Goal: Transaction & Acquisition: Book appointment/travel/reservation

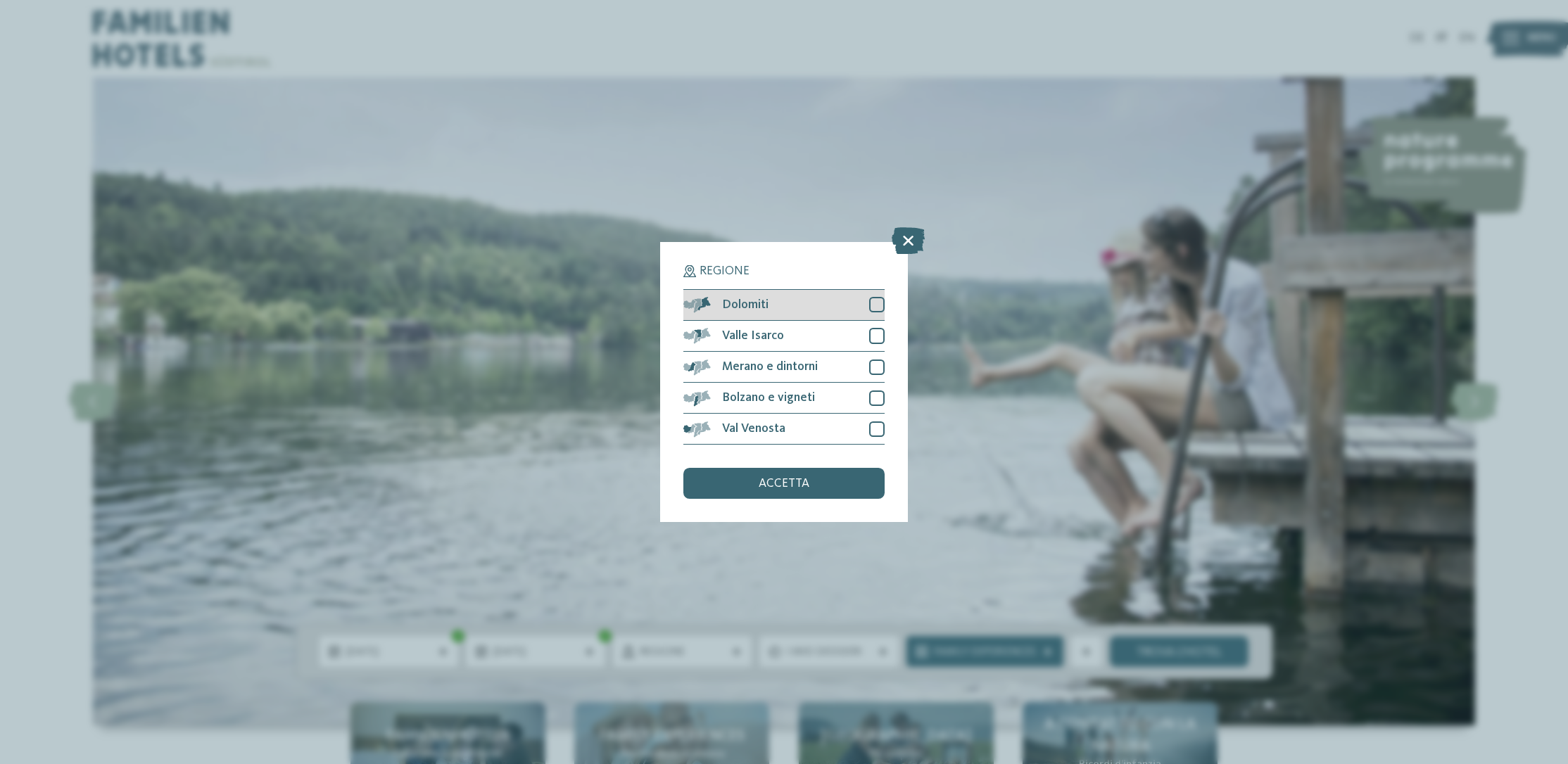
click at [877, 297] on div at bounding box center [877, 305] width 15 height 15
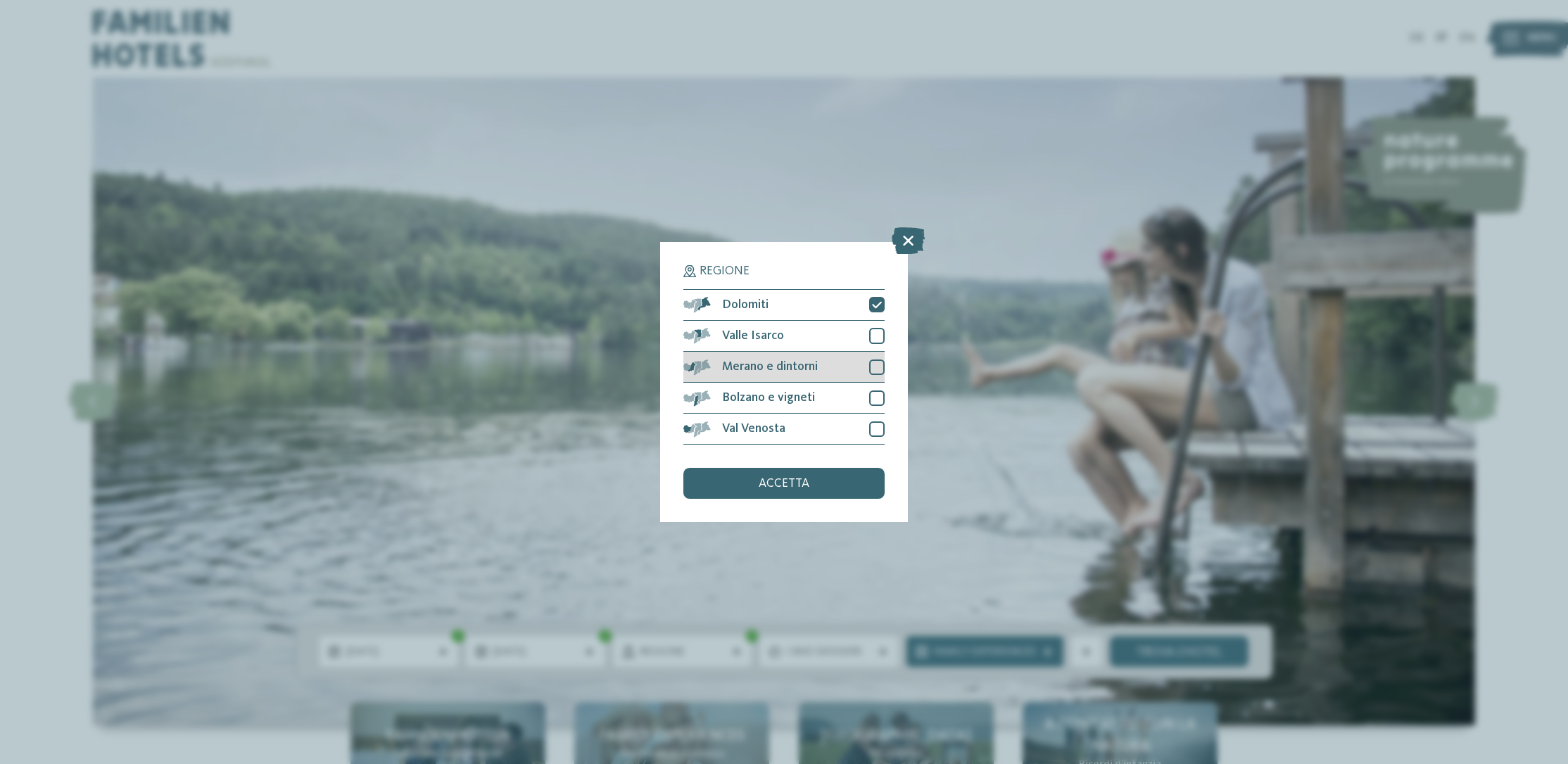
drag, startPoint x: 880, startPoint y: 250, endPoint x: 880, endPoint y: 277, distance: 27.0
click at [880, 321] on div "Valle Isarco" at bounding box center [784, 336] width 201 height 31
click at [880, 352] on div "Merano e dintorni" at bounding box center [784, 367] width 201 height 31
click at [879, 391] on div at bounding box center [877, 399] width 15 height 15
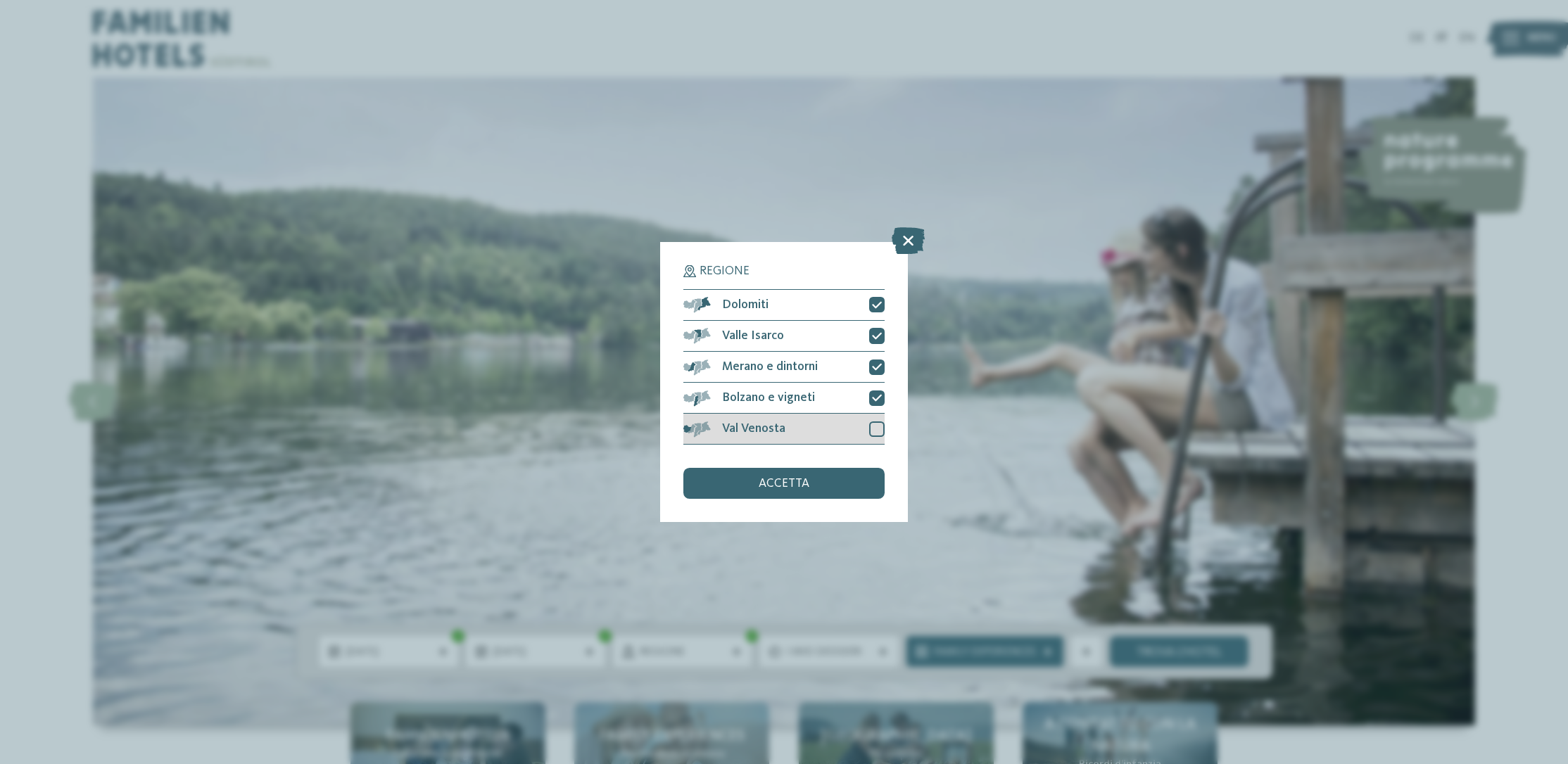
click at [881, 414] on div "Val Venosta" at bounding box center [784, 429] width 201 height 31
click at [859, 468] on div "accetta" at bounding box center [784, 483] width 201 height 31
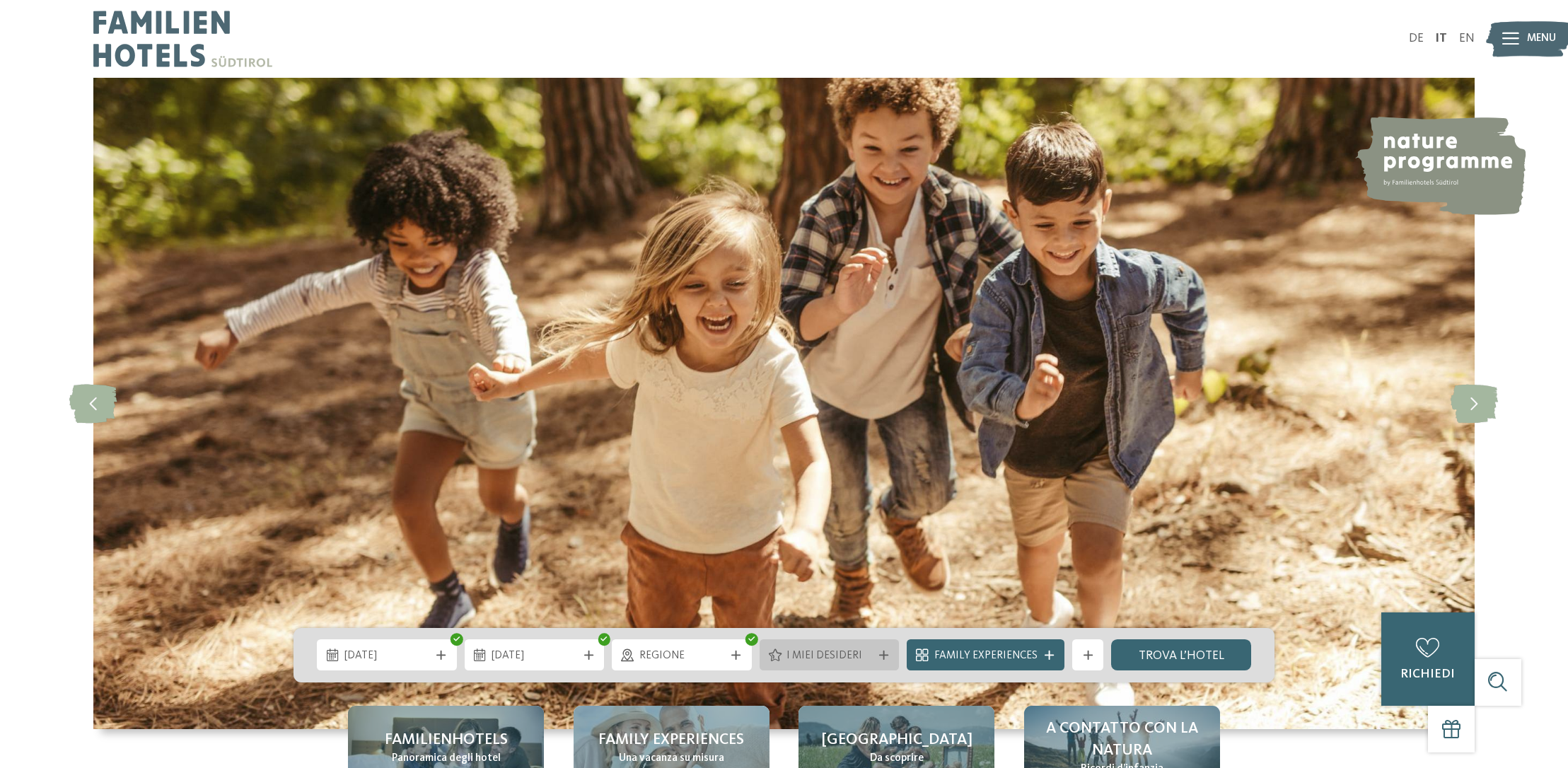
click at [826, 657] on span "I miei desideri" at bounding box center [829, 656] width 86 height 15
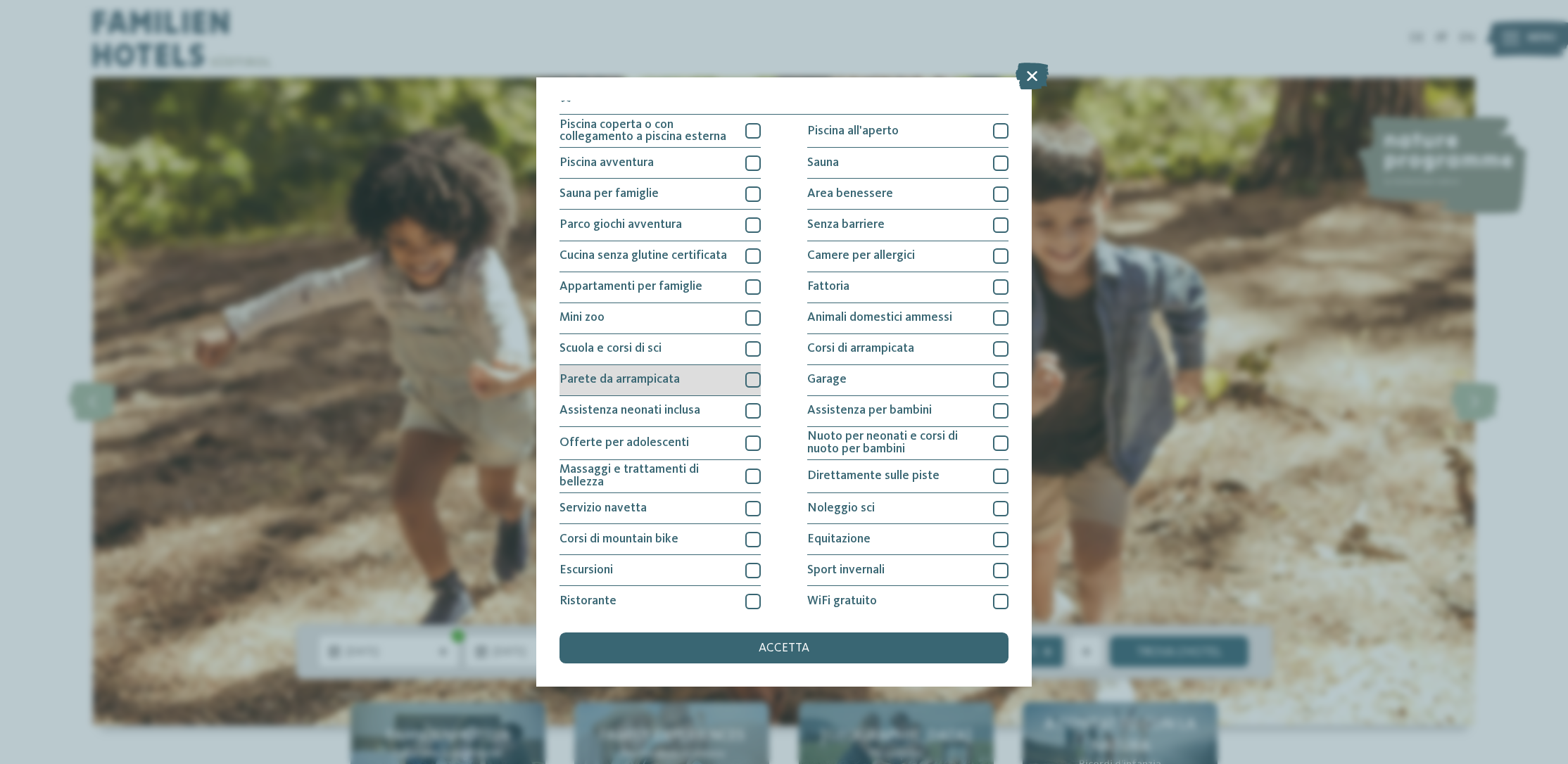
scroll to position [10, 0]
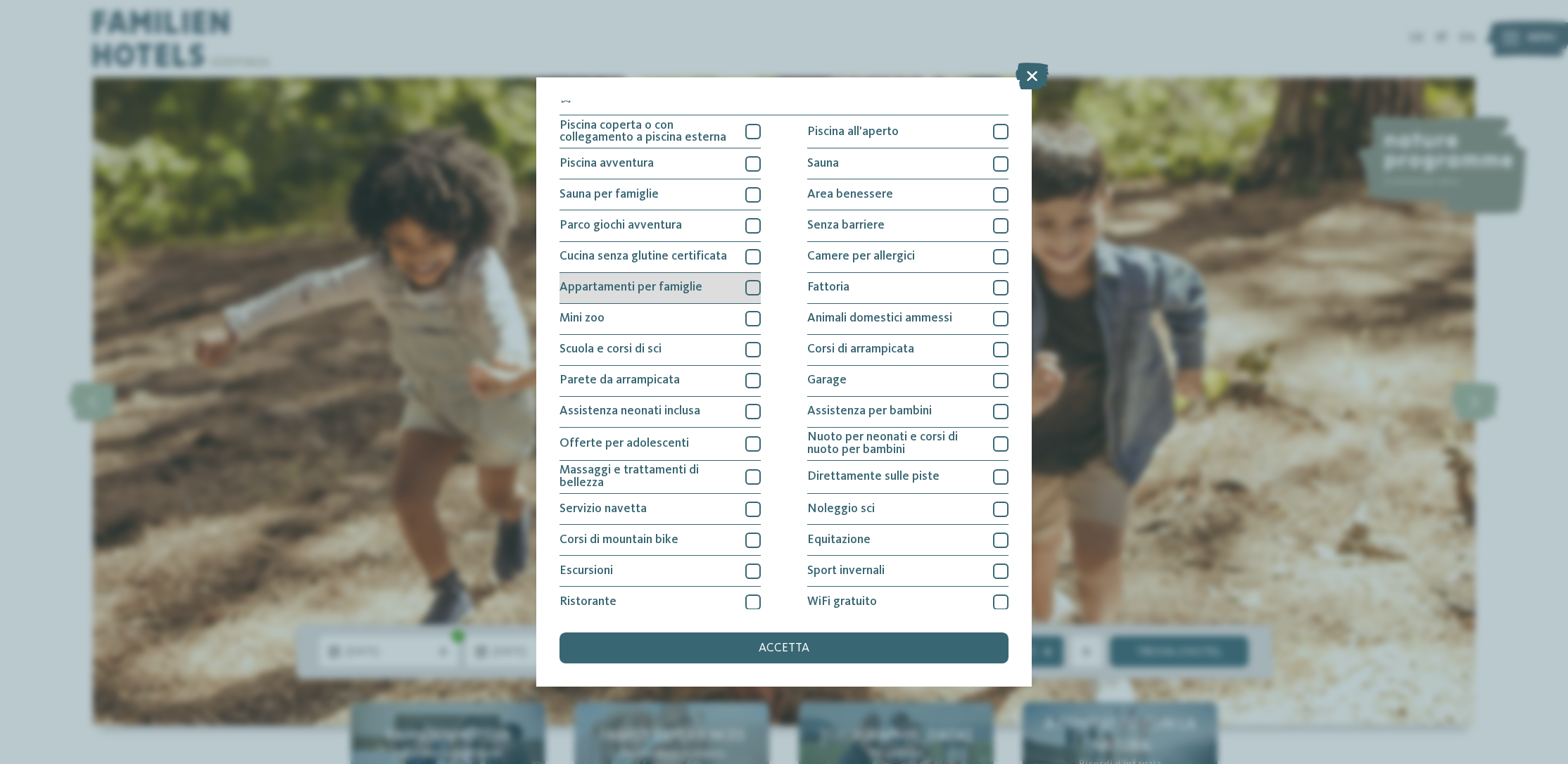
click at [684, 287] on span "Appartamenti per famiglie" at bounding box center [630, 288] width 143 height 13
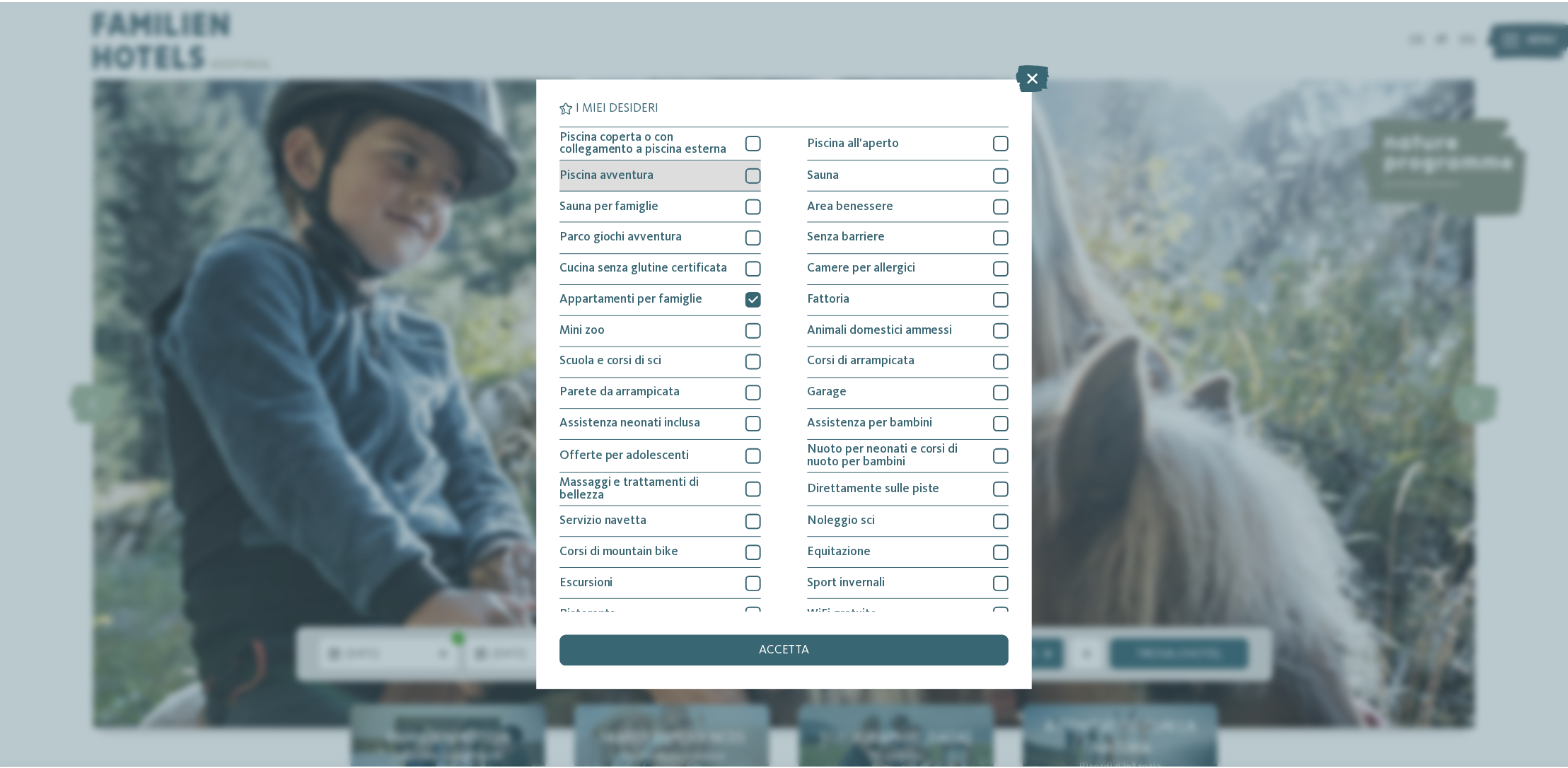
scroll to position [0, 0]
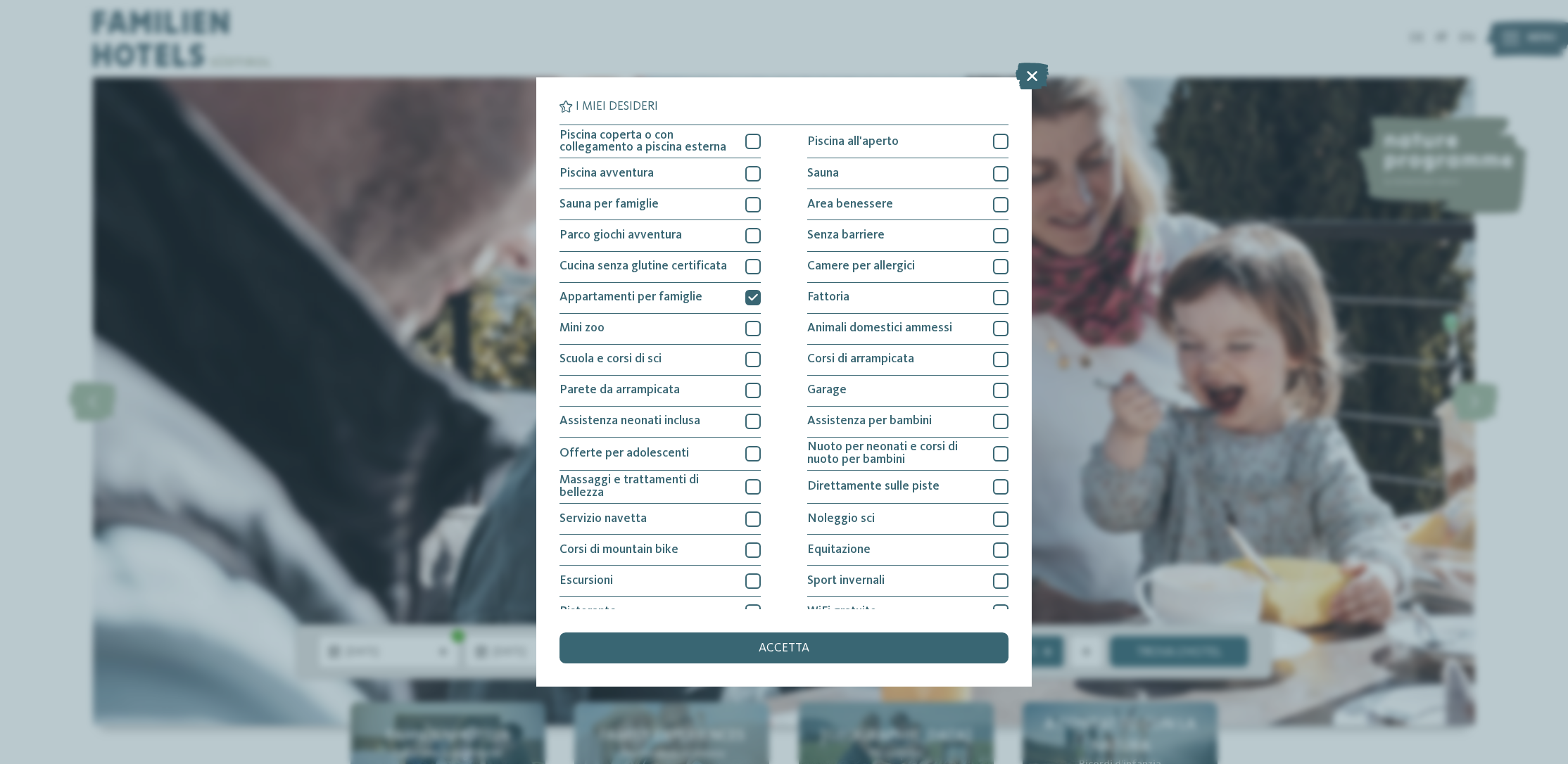
click at [769, 643] on span "accetta" at bounding box center [784, 649] width 50 height 13
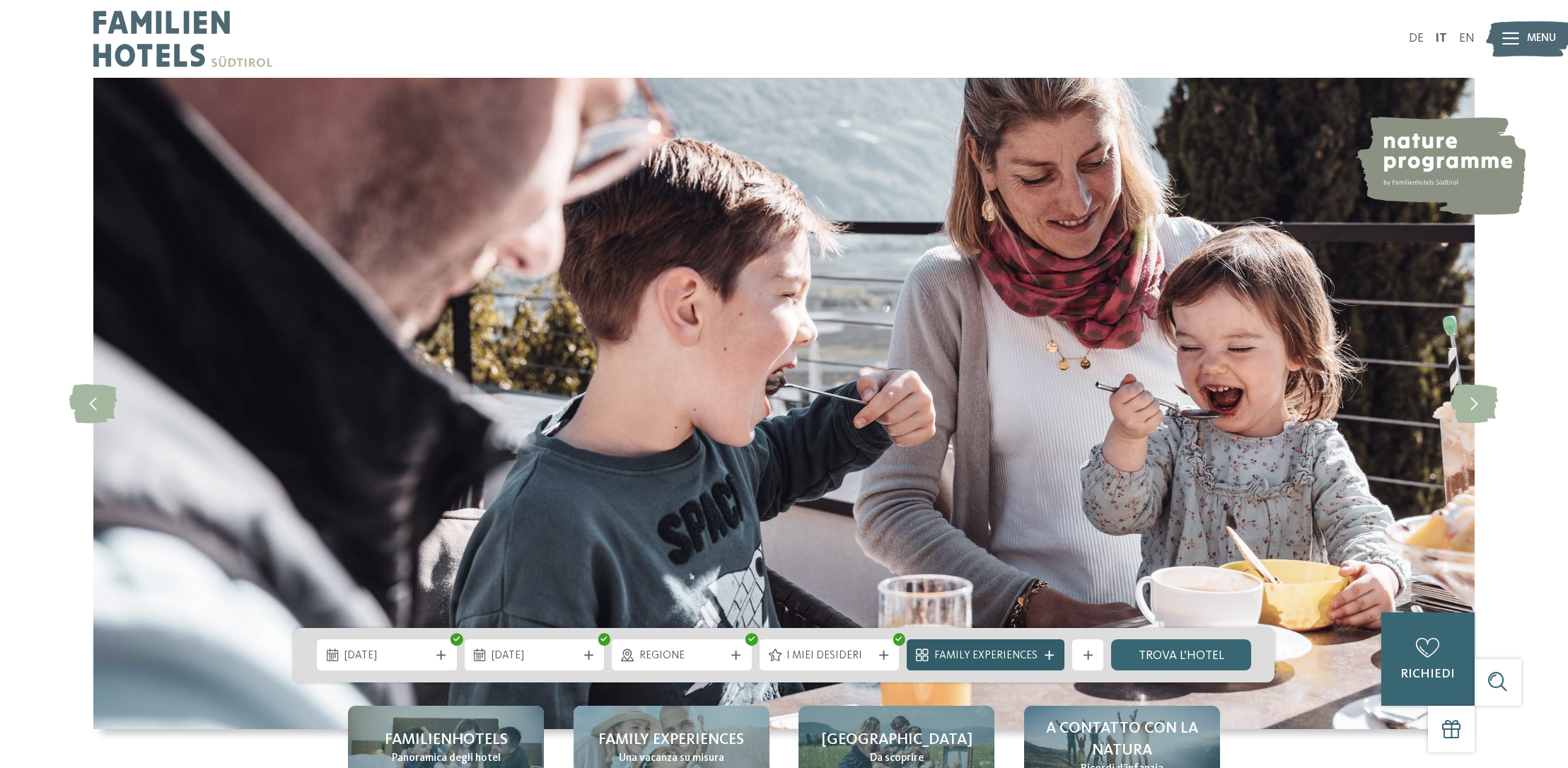
click at [1010, 658] on span "Family Experiences" at bounding box center [986, 656] width 103 height 15
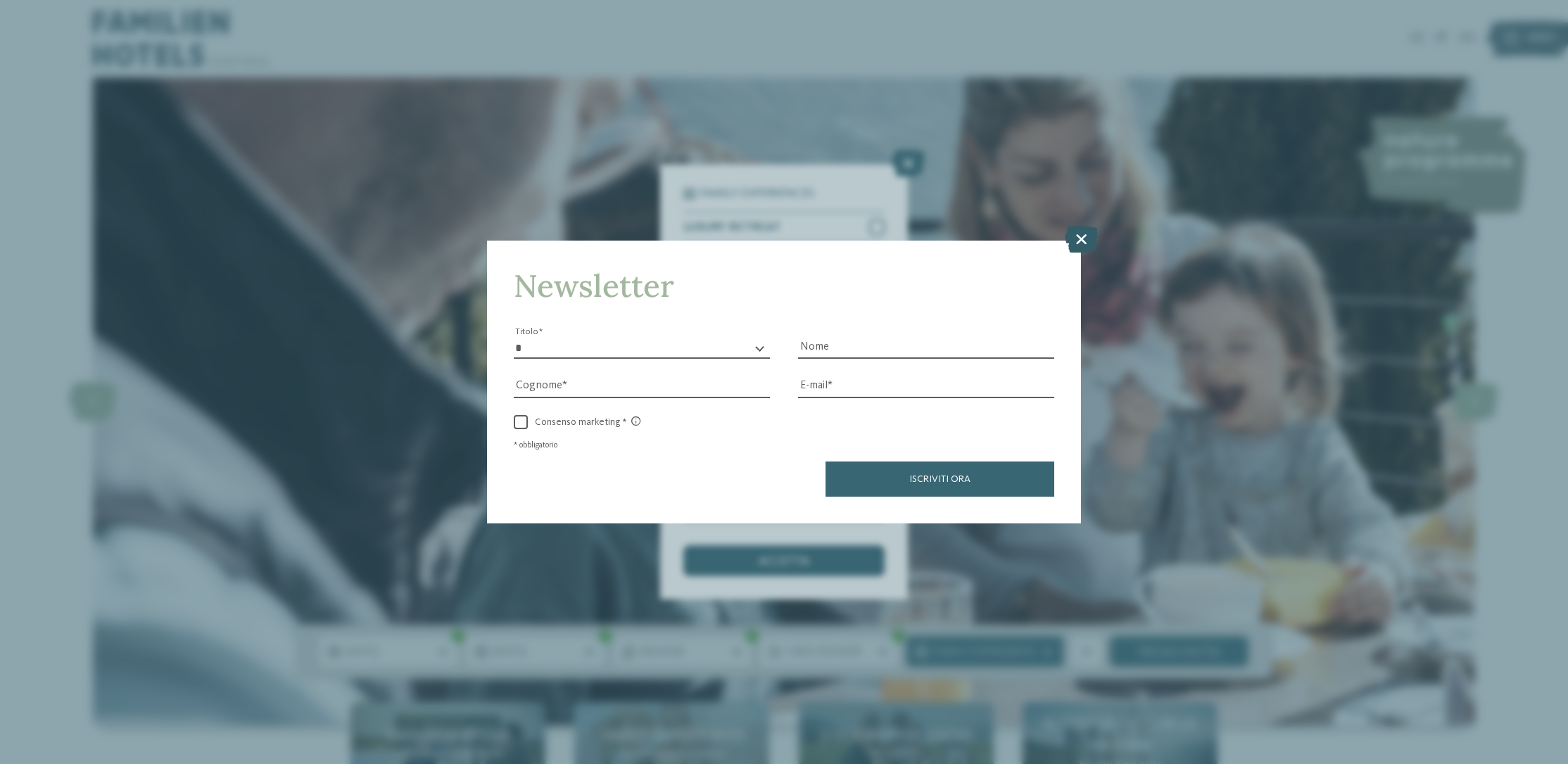
click at [1093, 226] on icon at bounding box center [1081, 239] width 33 height 26
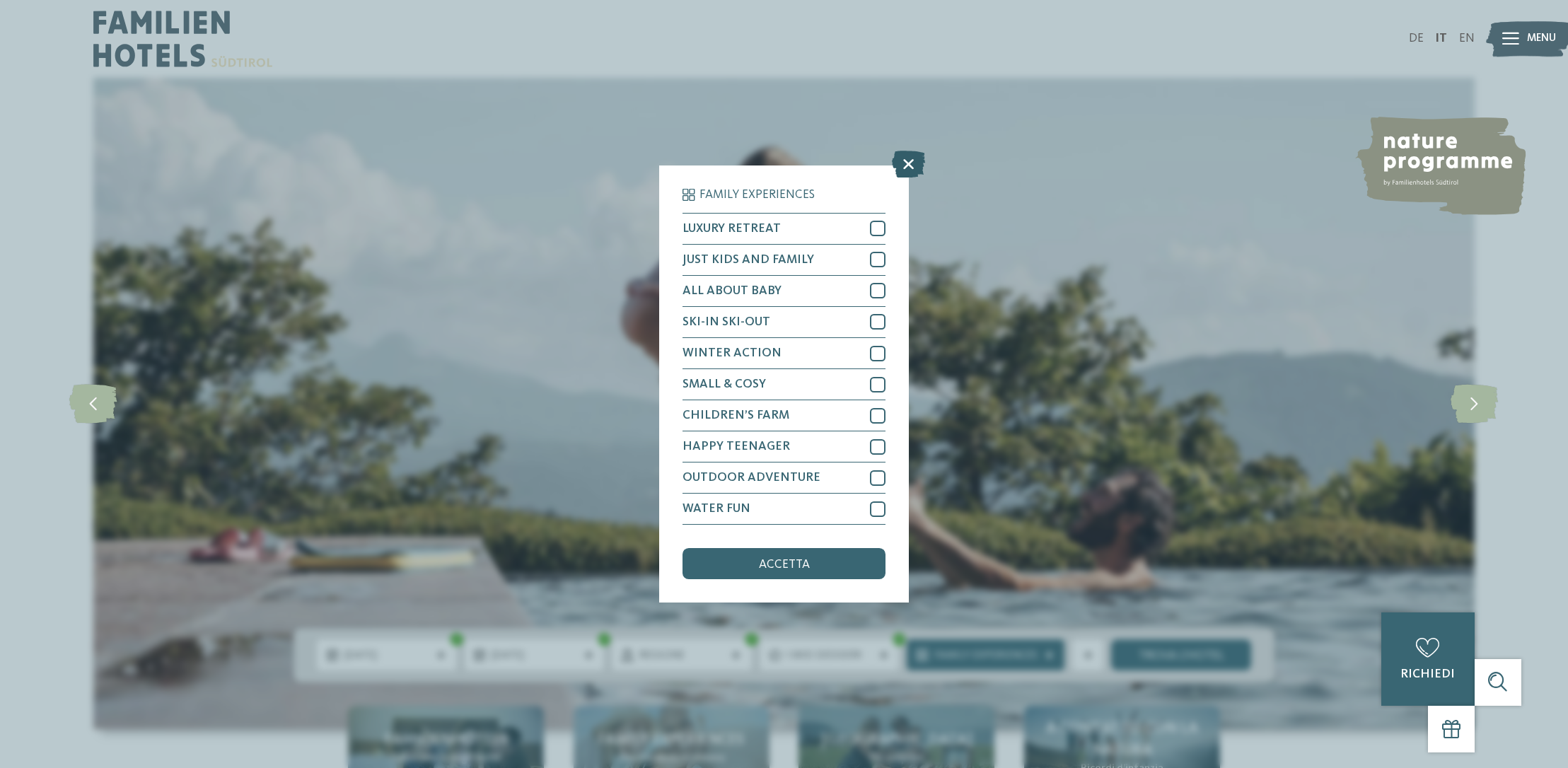
click at [901, 151] on icon at bounding box center [908, 164] width 33 height 27
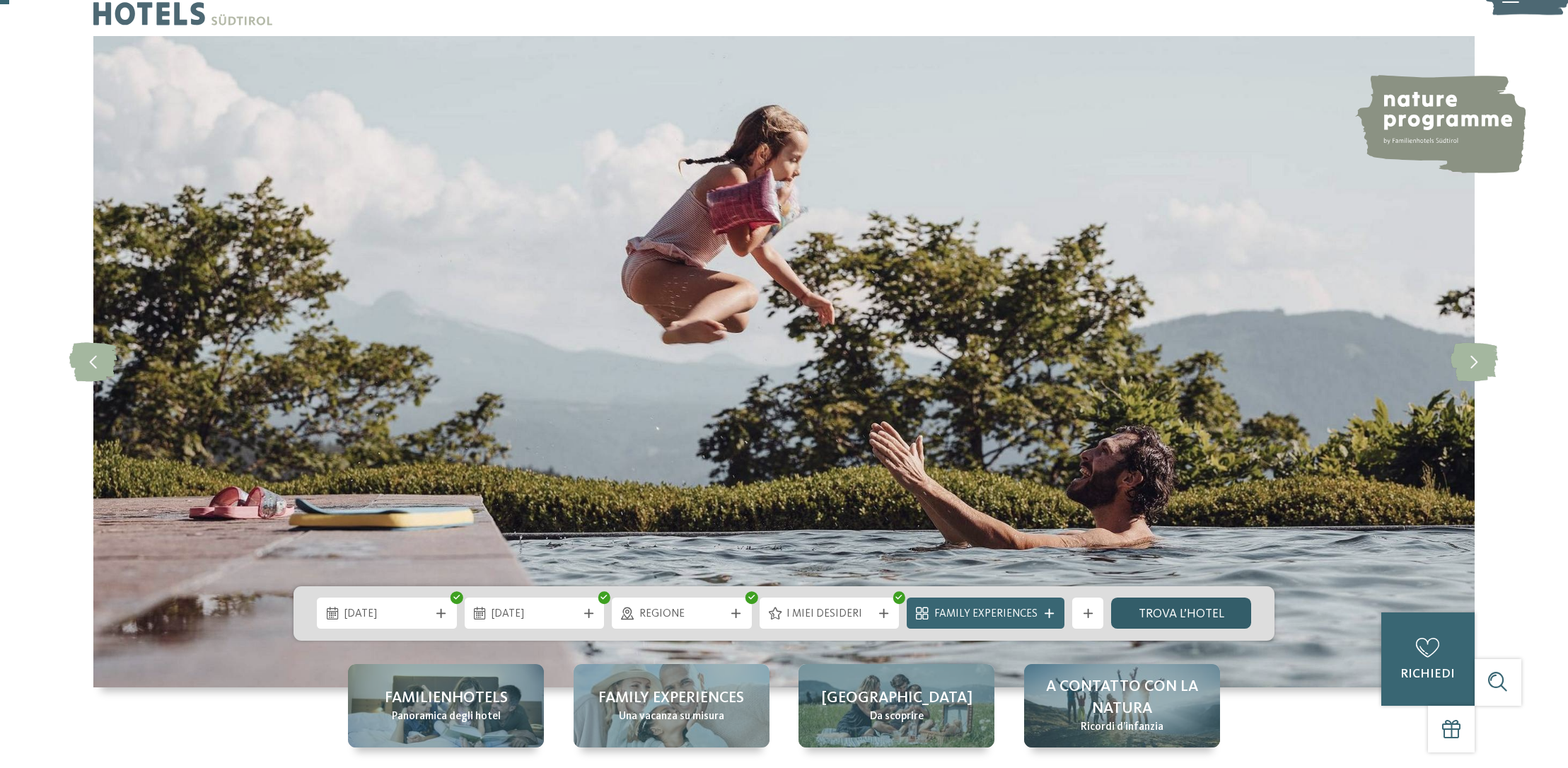
scroll to position [39, 0]
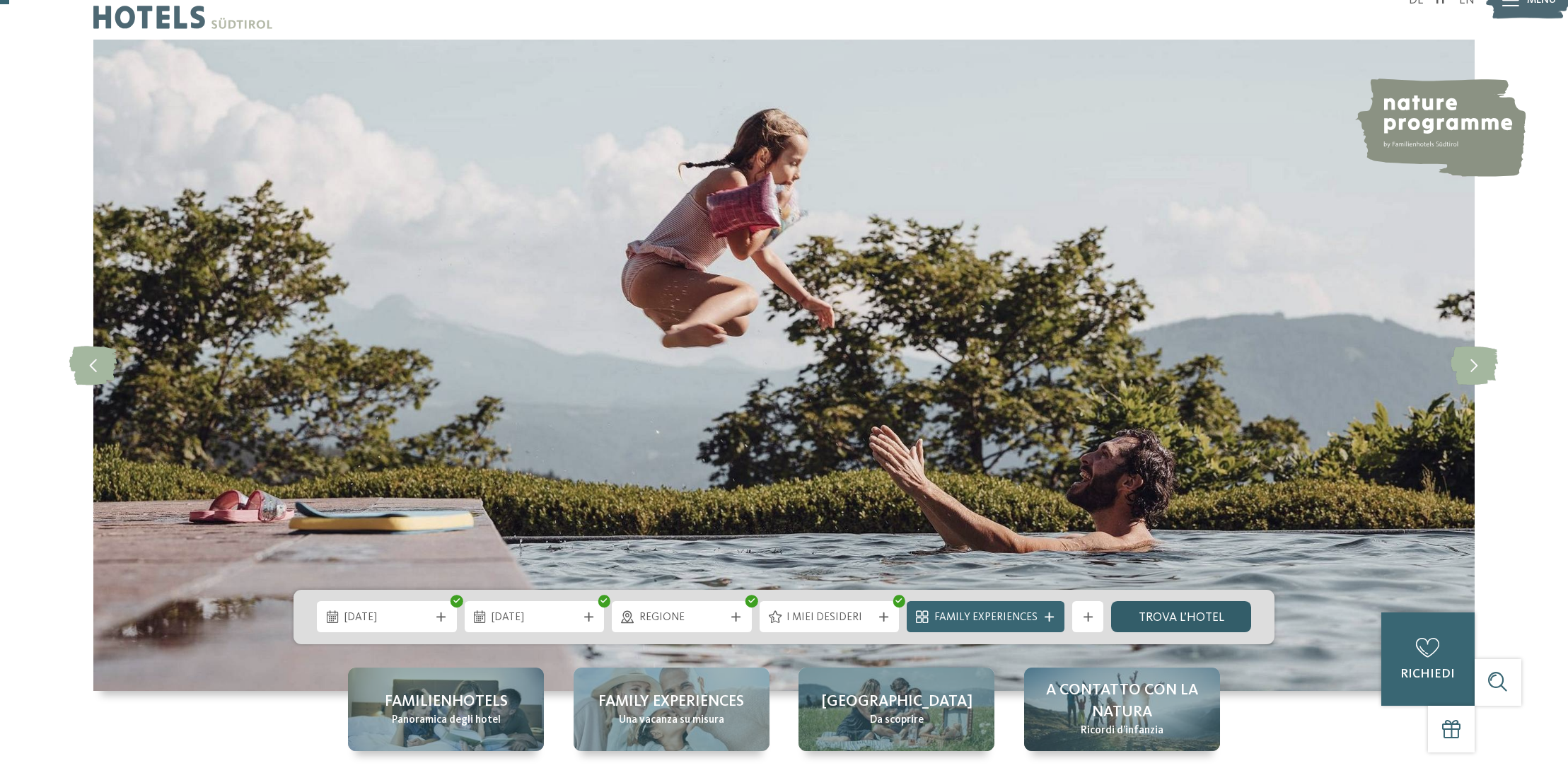
click at [1153, 619] on link "trova l’hotel" at bounding box center [1180, 617] width 140 height 31
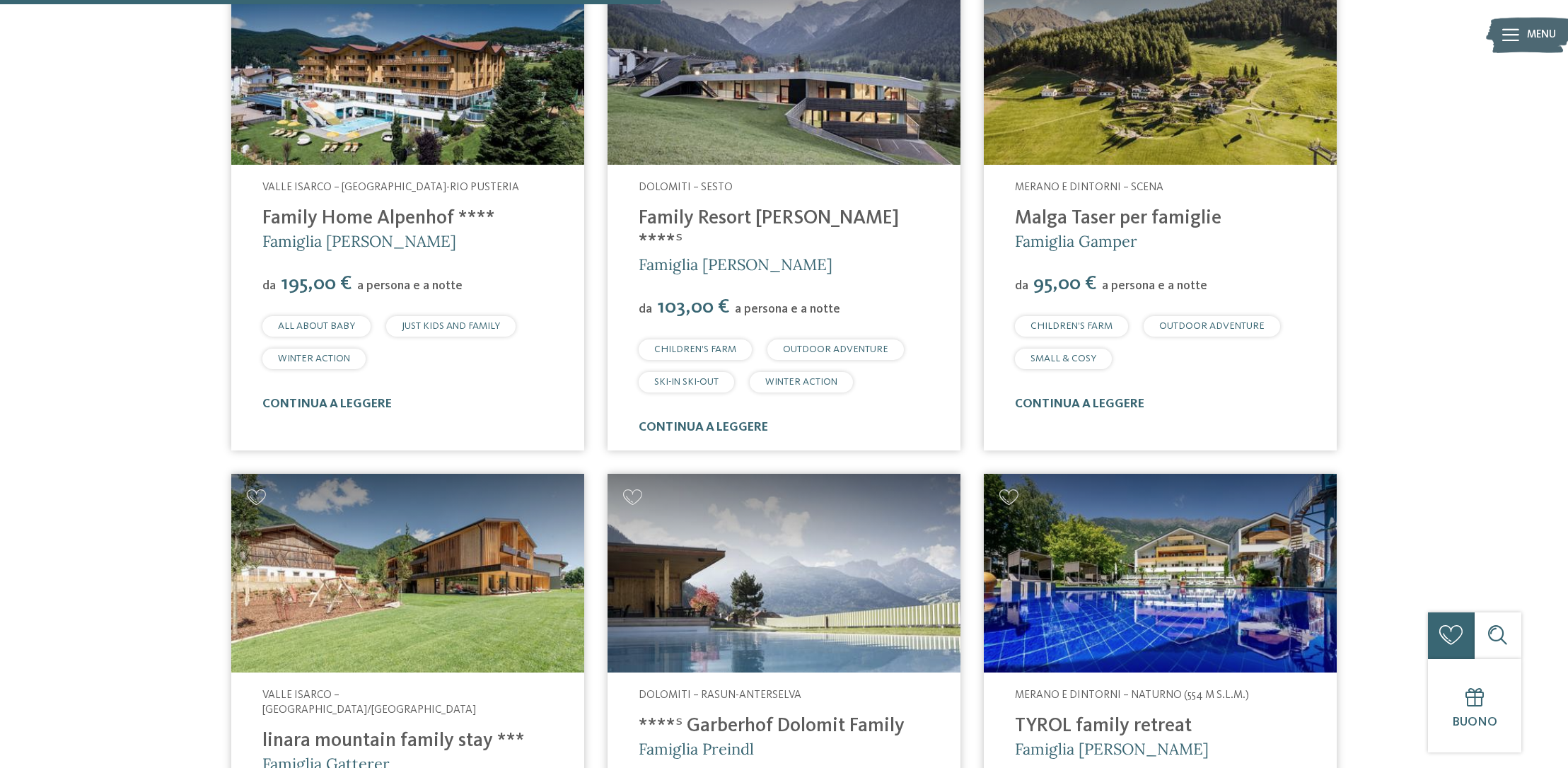
scroll to position [1148, 0]
click at [1070, 223] on link "Malga Taser per famiglie" at bounding box center [1118, 219] width 207 height 20
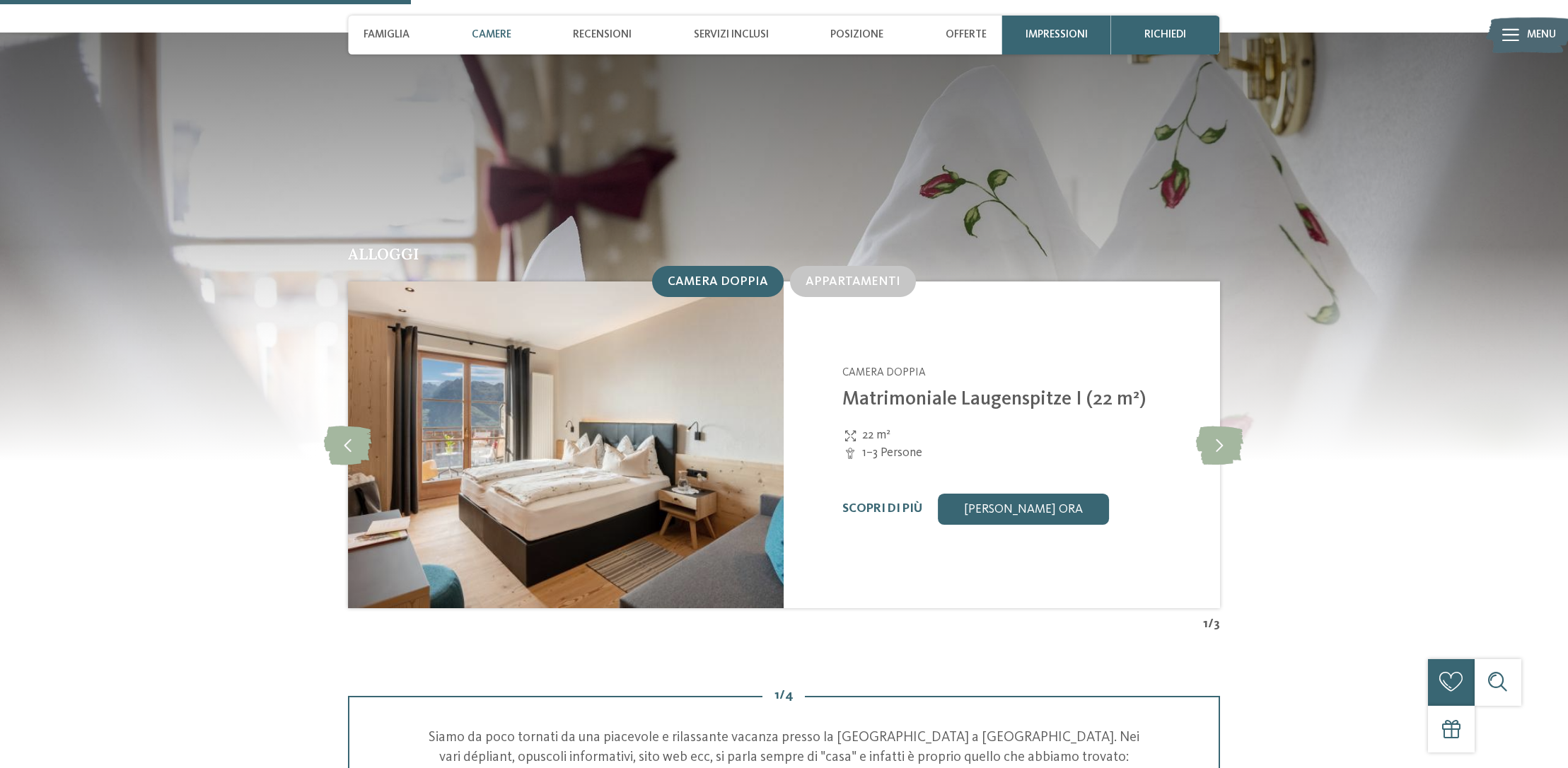
scroll to position [1497, 0]
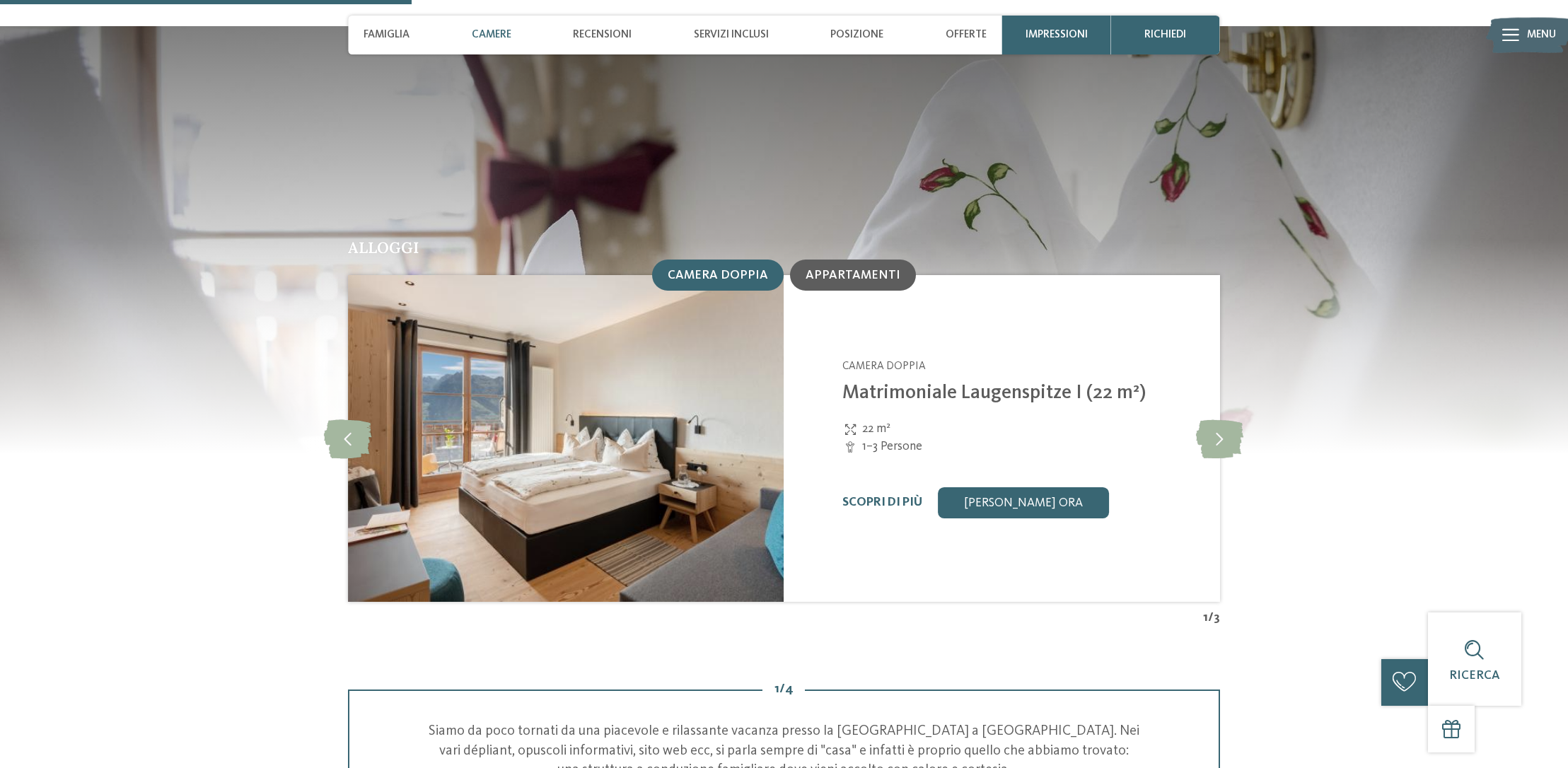
click at [846, 261] on div "Appartamenti" at bounding box center [853, 275] width 126 height 31
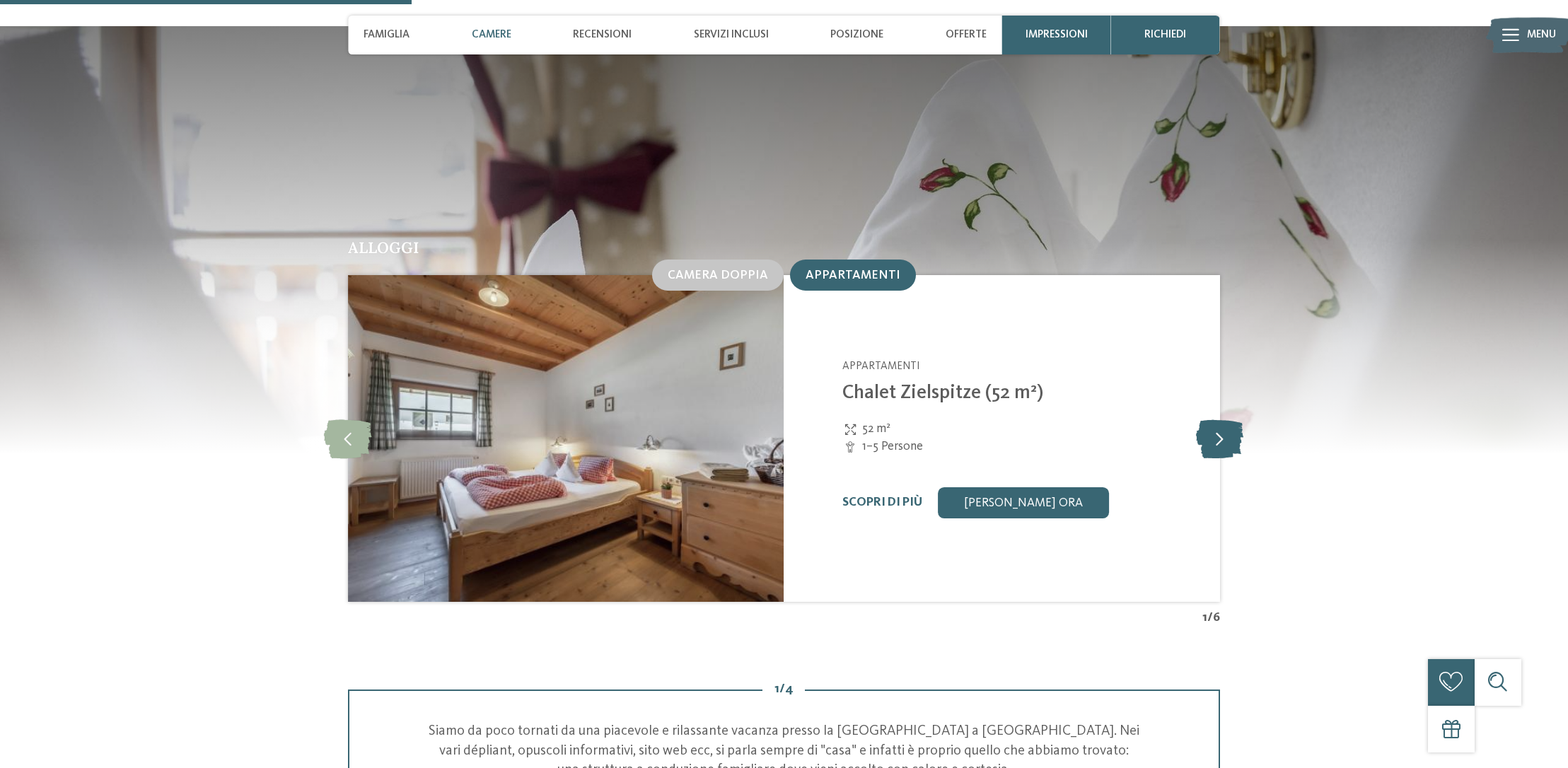
click at [1211, 420] on icon at bounding box center [1219, 438] width 47 height 39
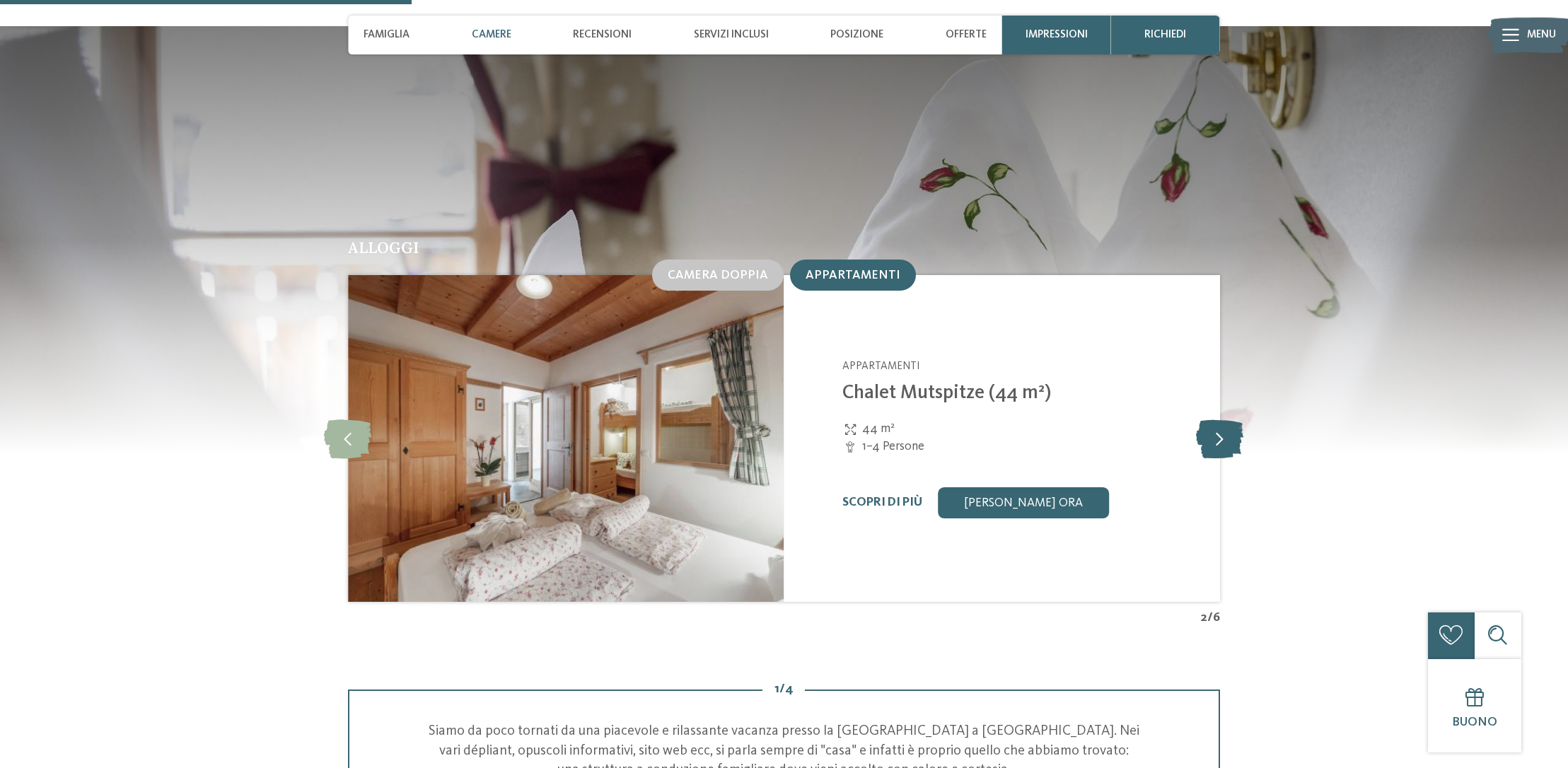
click at [1219, 420] on icon at bounding box center [1219, 438] width 47 height 39
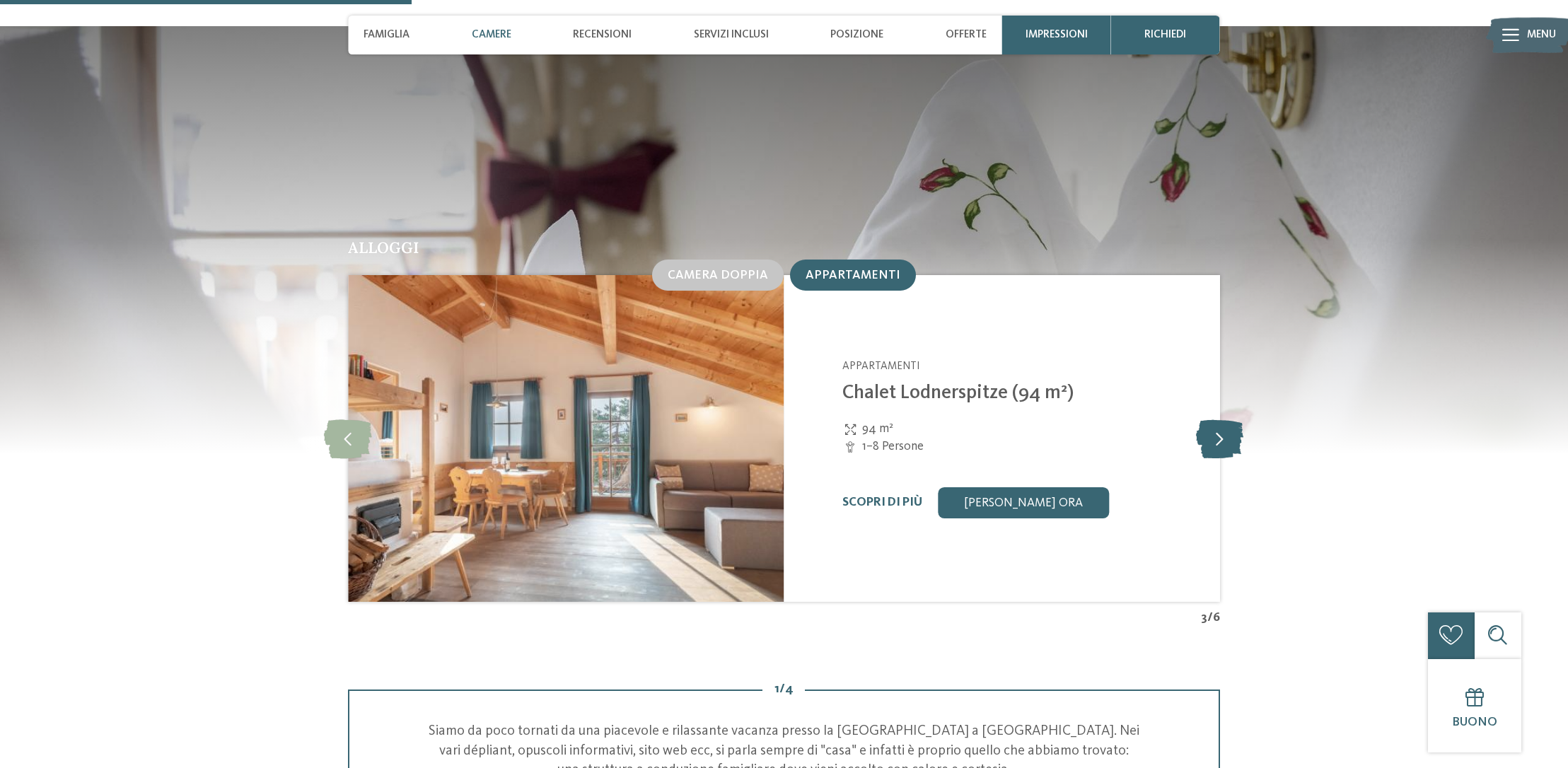
click at [1219, 420] on icon at bounding box center [1219, 438] width 47 height 39
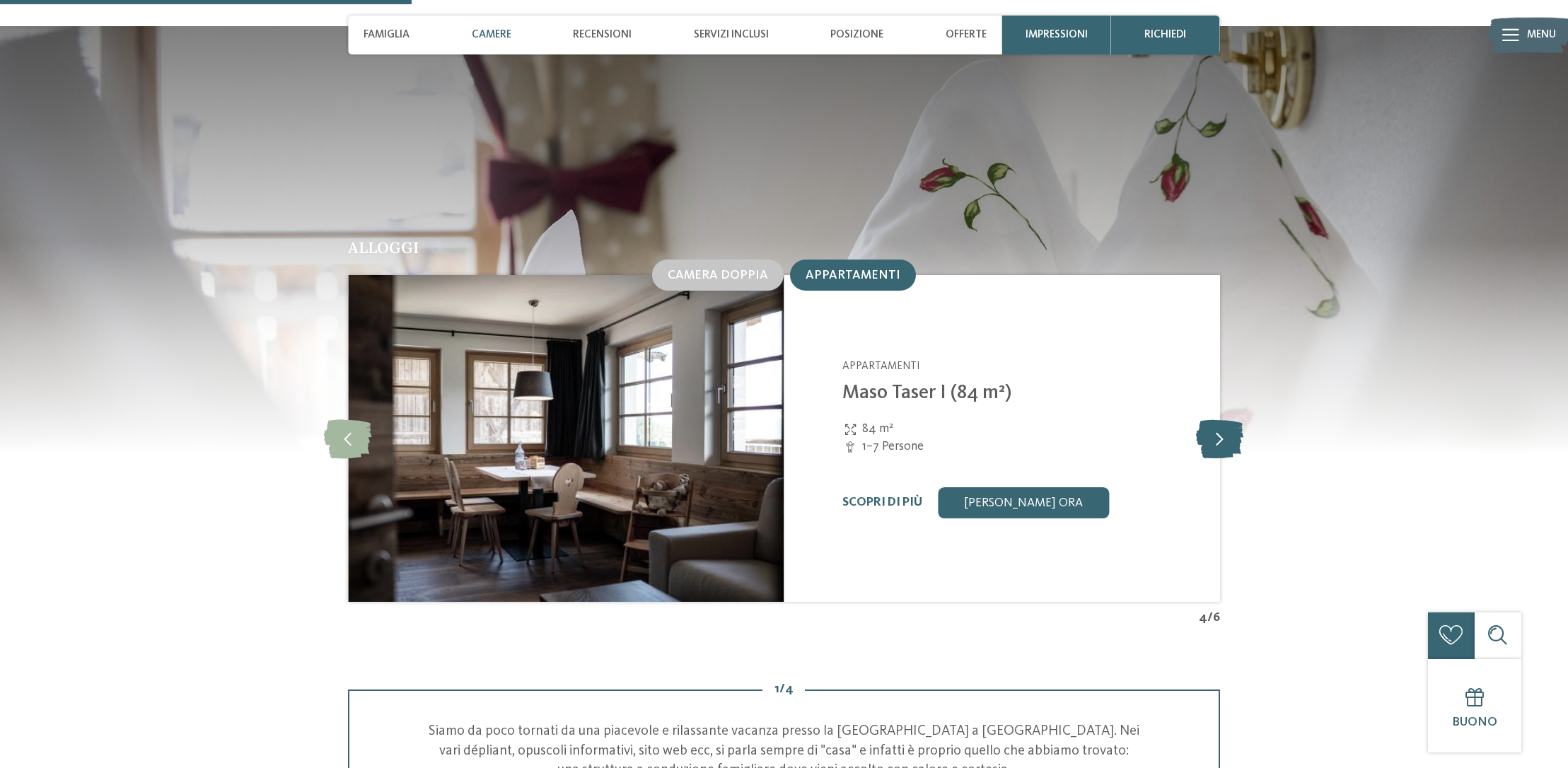
click at [1219, 420] on icon at bounding box center [1219, 438] width 47 height 39
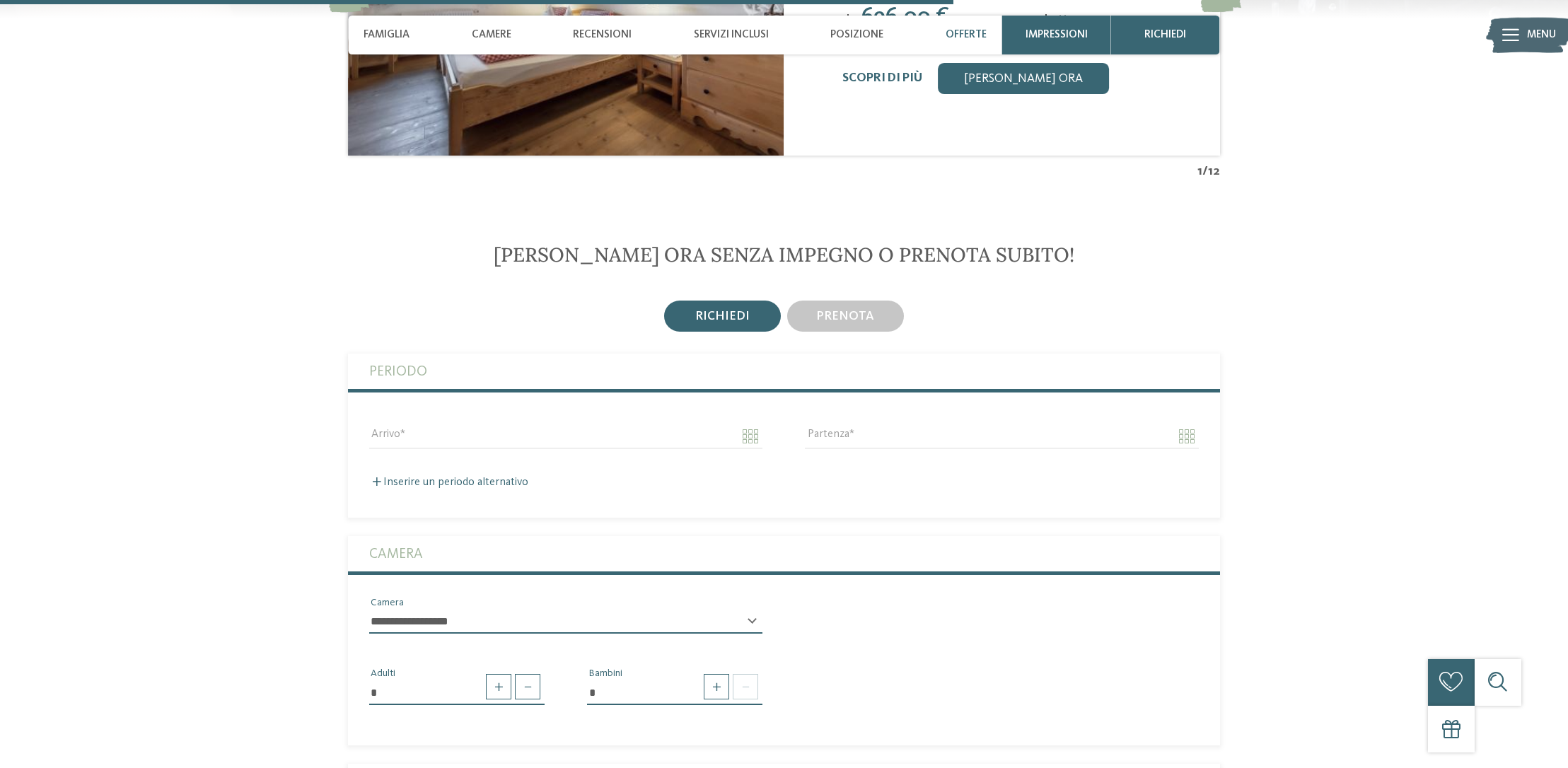
scroll to position [3469, 0]
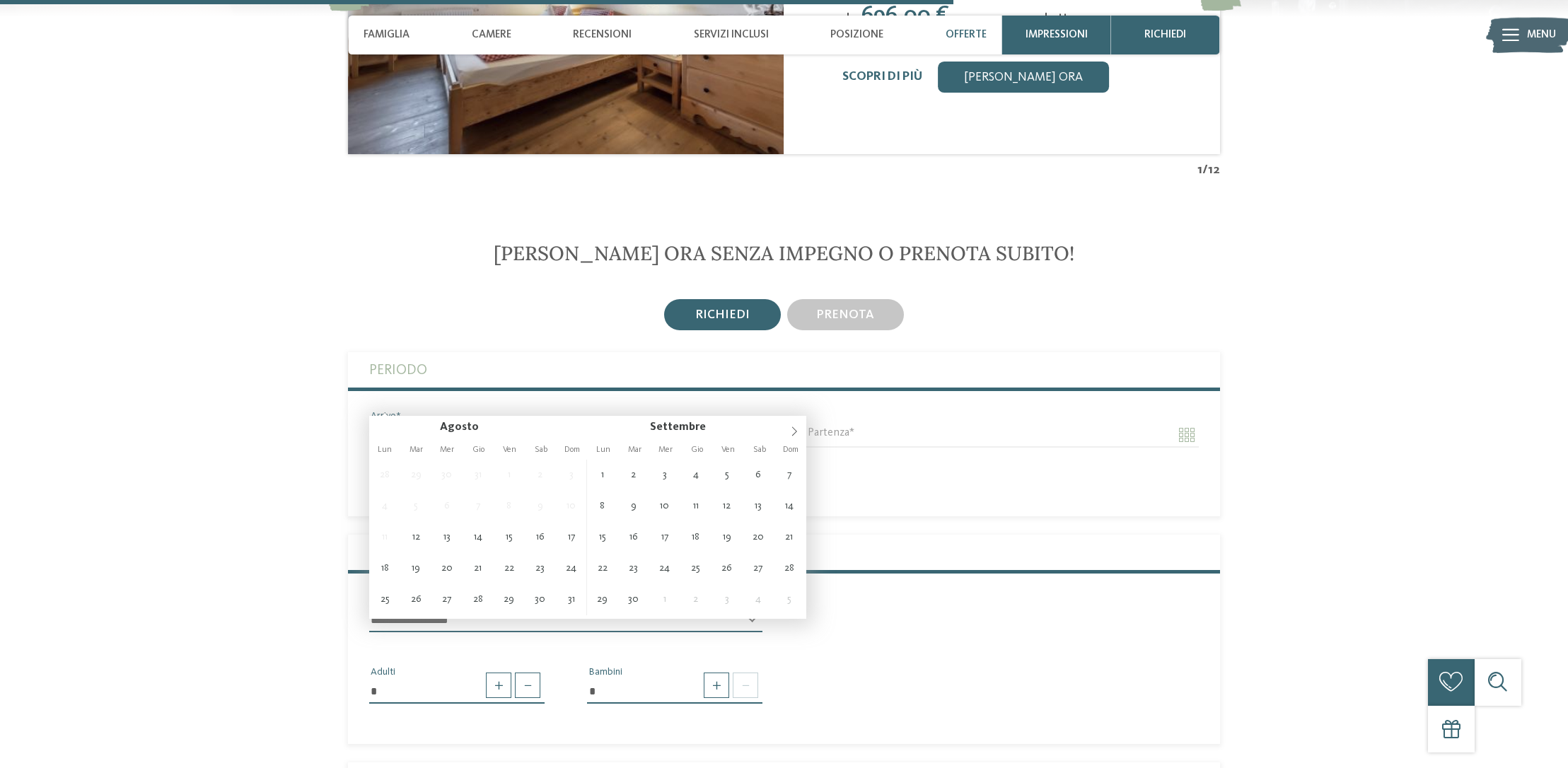
click at [407, 423] on input "Arrivo" at bounding box center [565, 435] width 393 height 24
type input "**********"
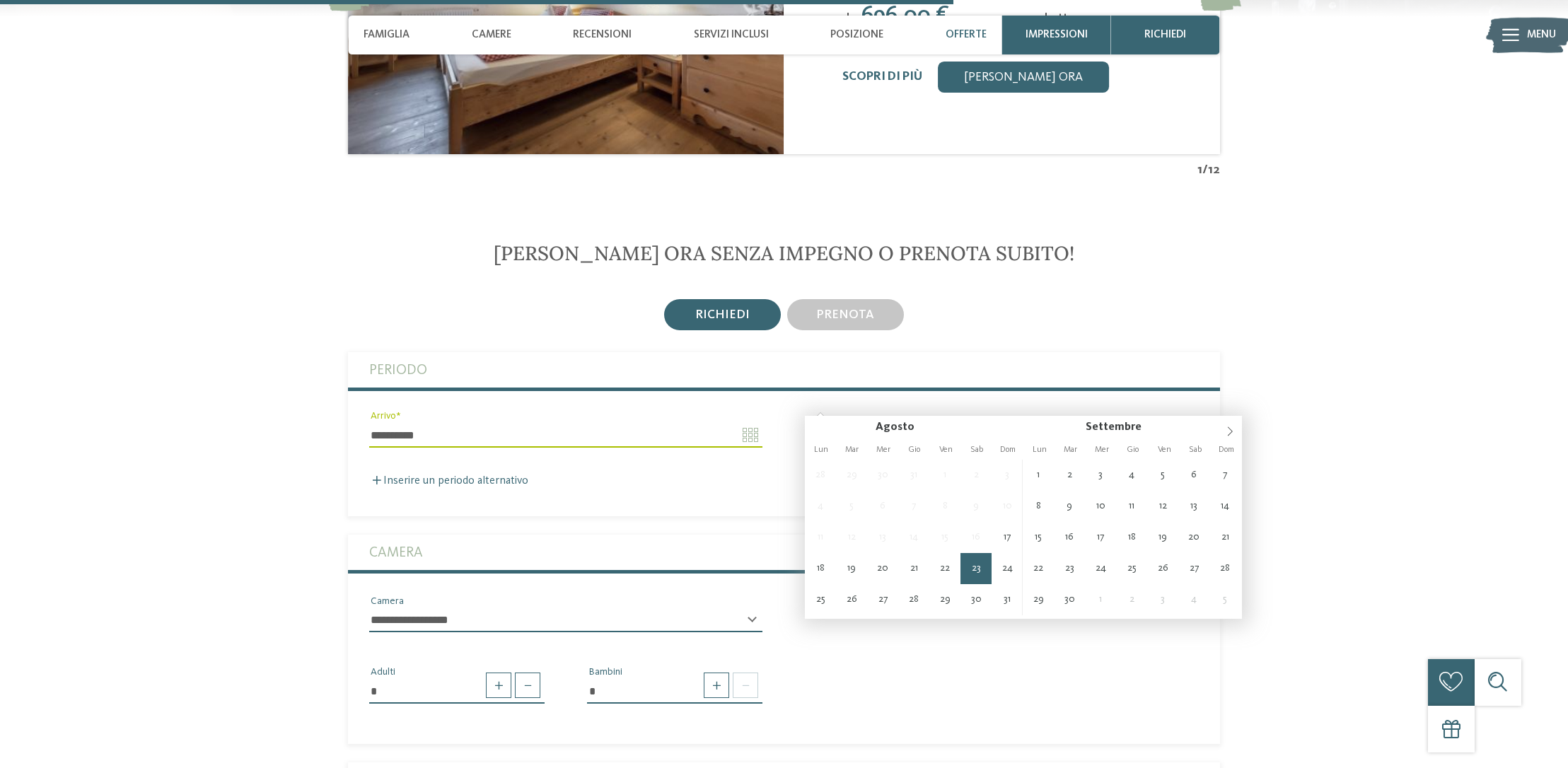
type input "**********"
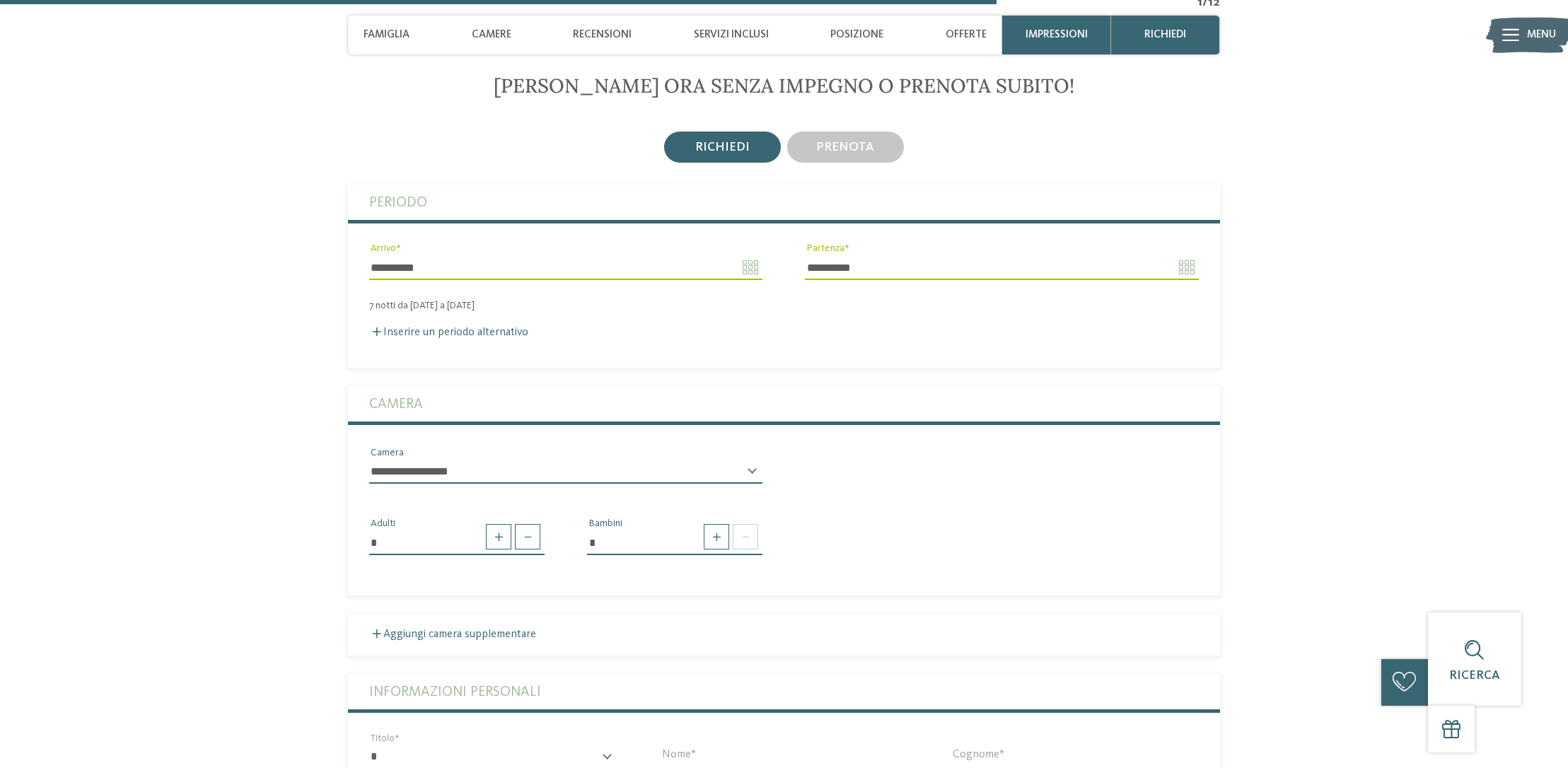
scroll to position [3639, 0]
click at [747, 522] on span at bounding box center [745, 535] width 26 height 26
click at [748, 522] on span at bounding box center [745, 535] width 26 height 26
click at [723, 522] on span at bounding box center [716, 535] width 26 height 26
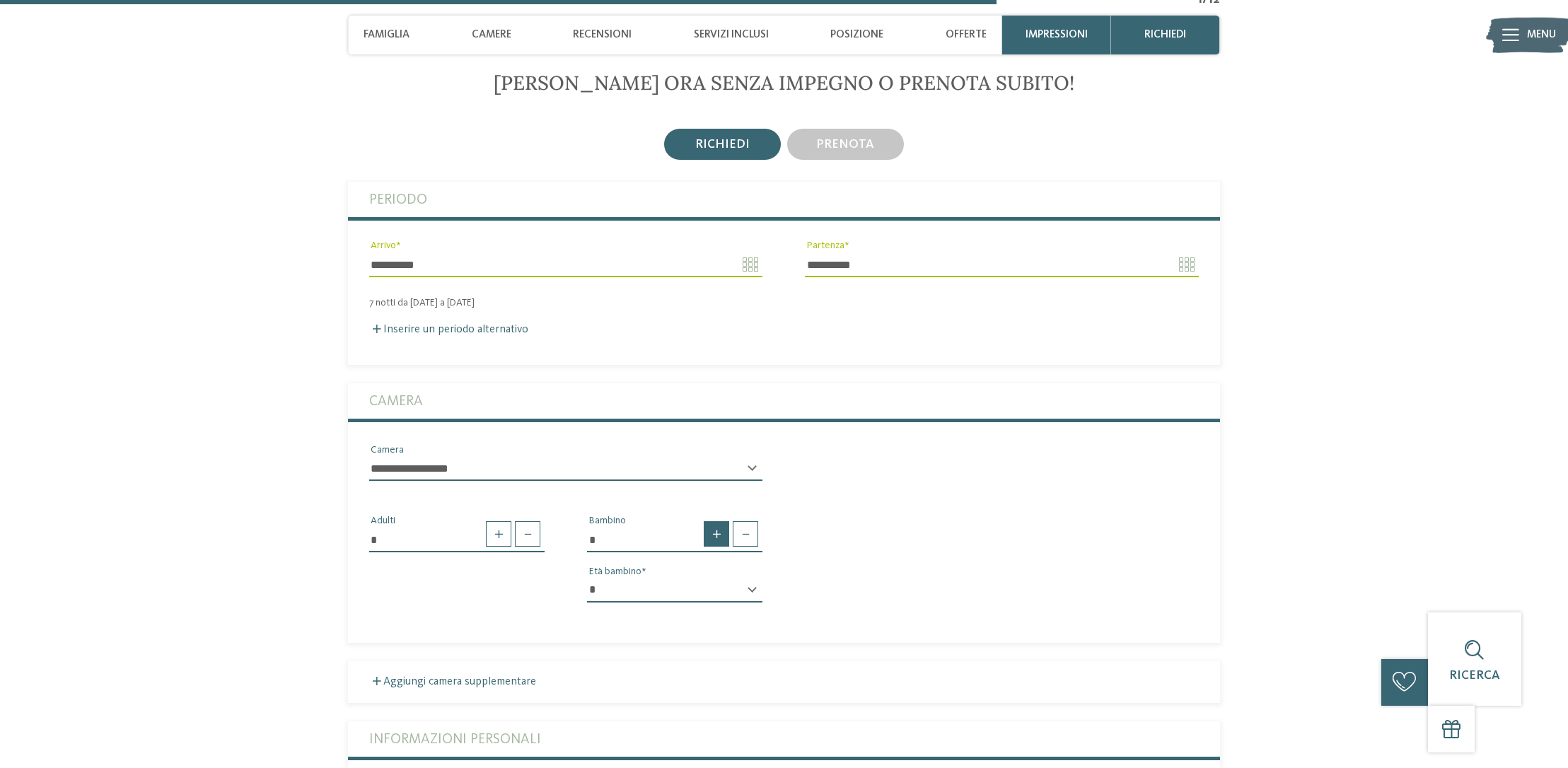
click at [723, 522] on span at bounding box center [716, 535] width 26 height 26
type input "*"
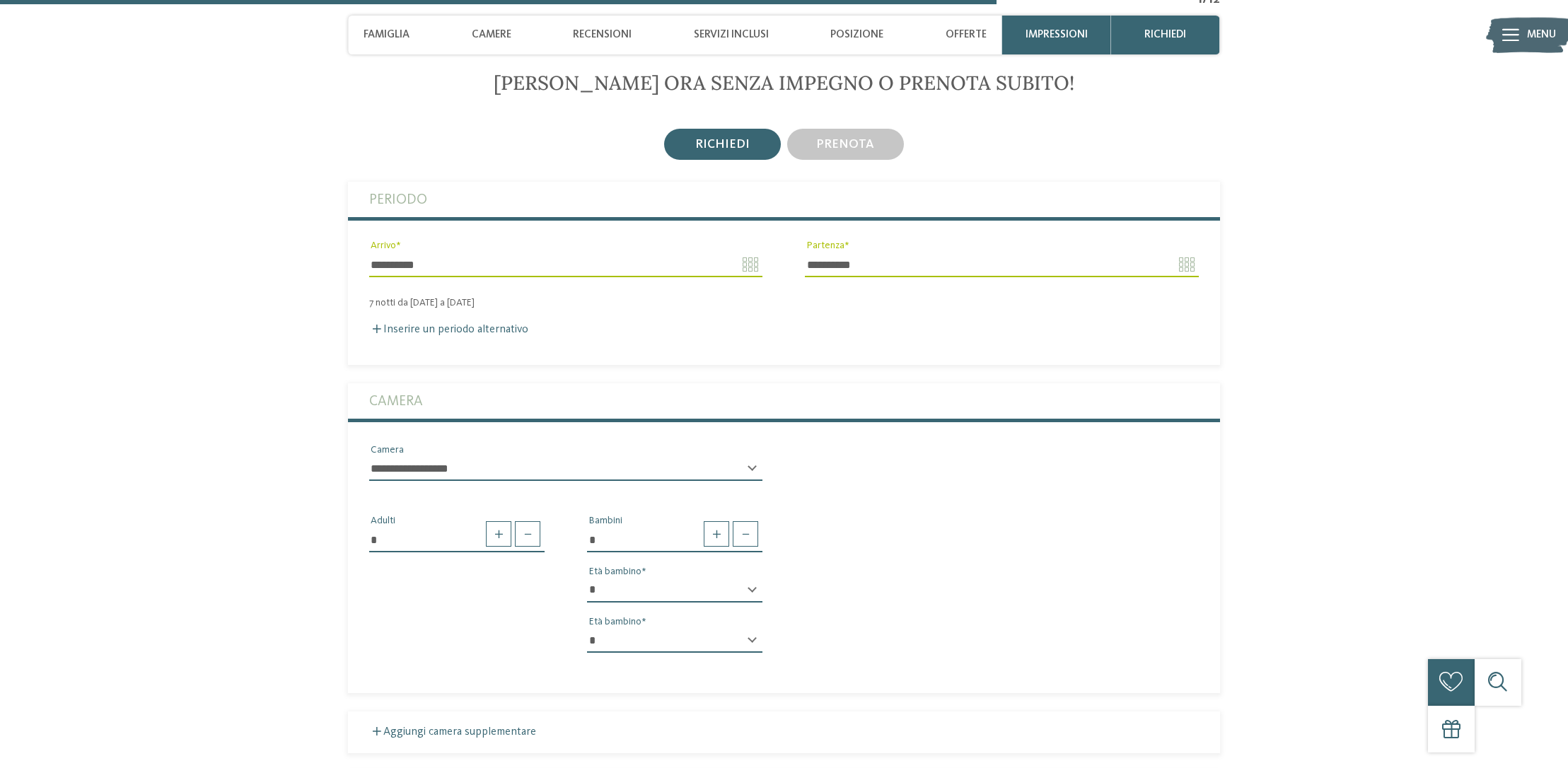
select select "*"
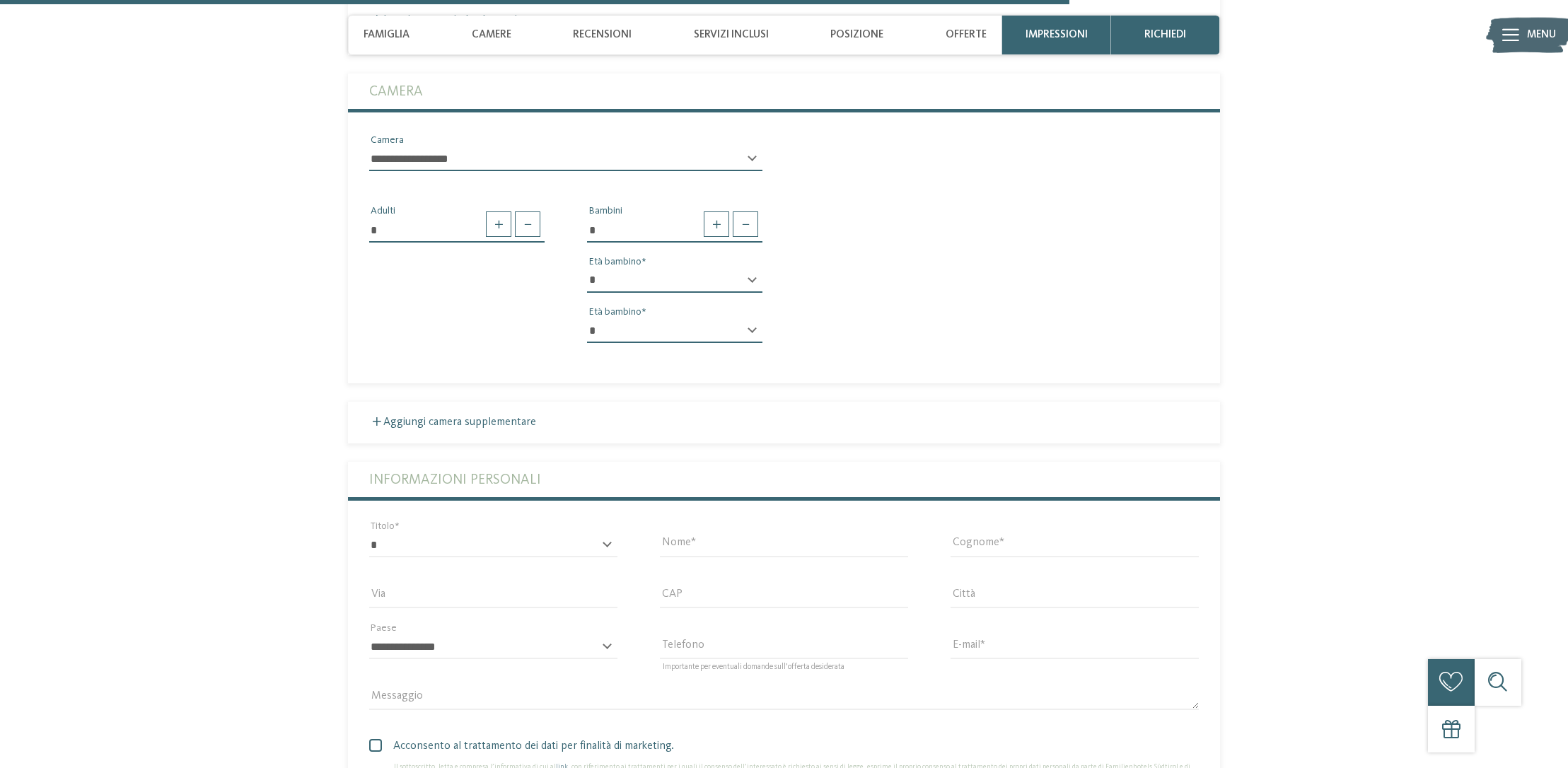
scroll to position [3972, 0]
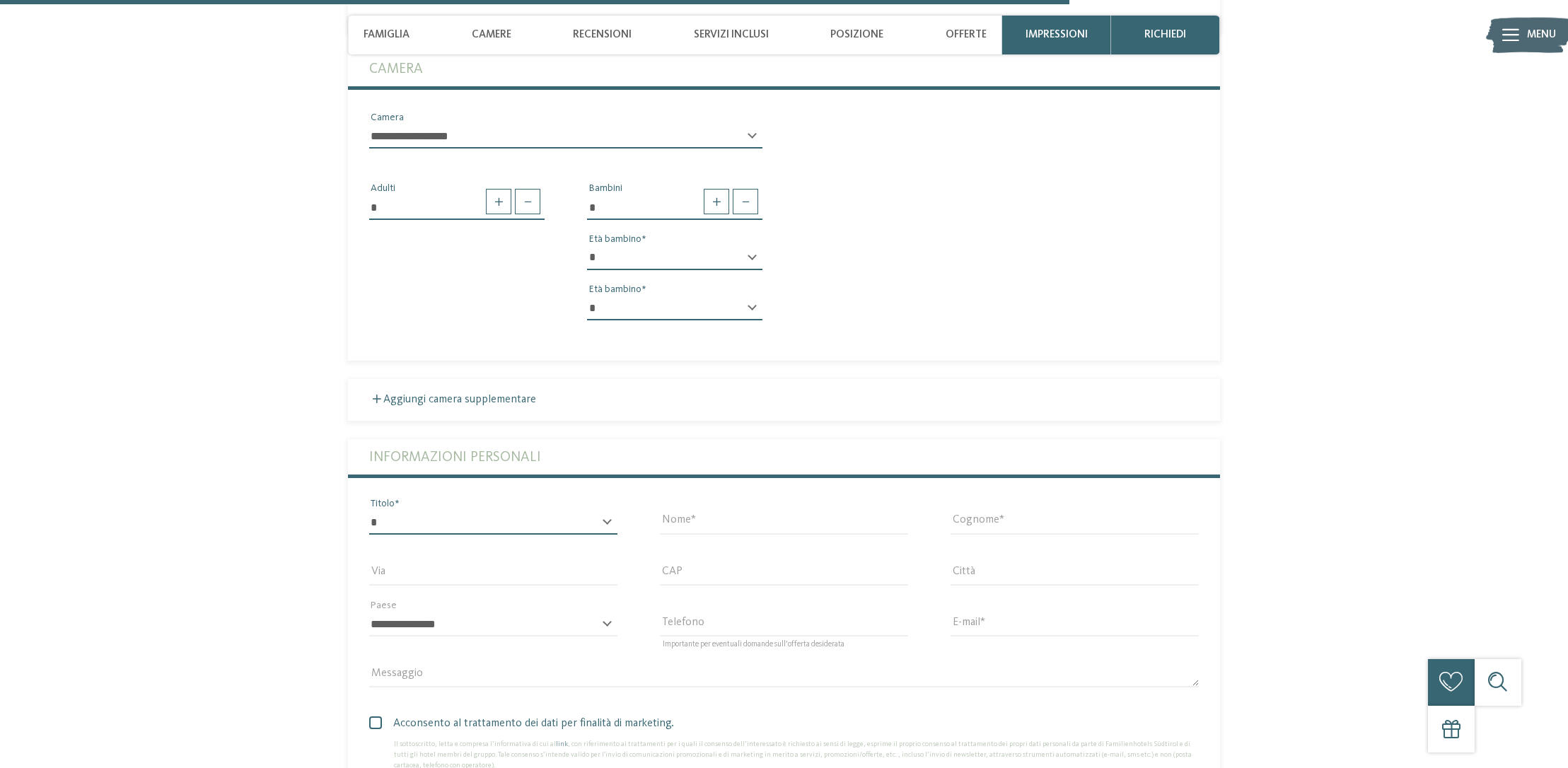
select select "*"
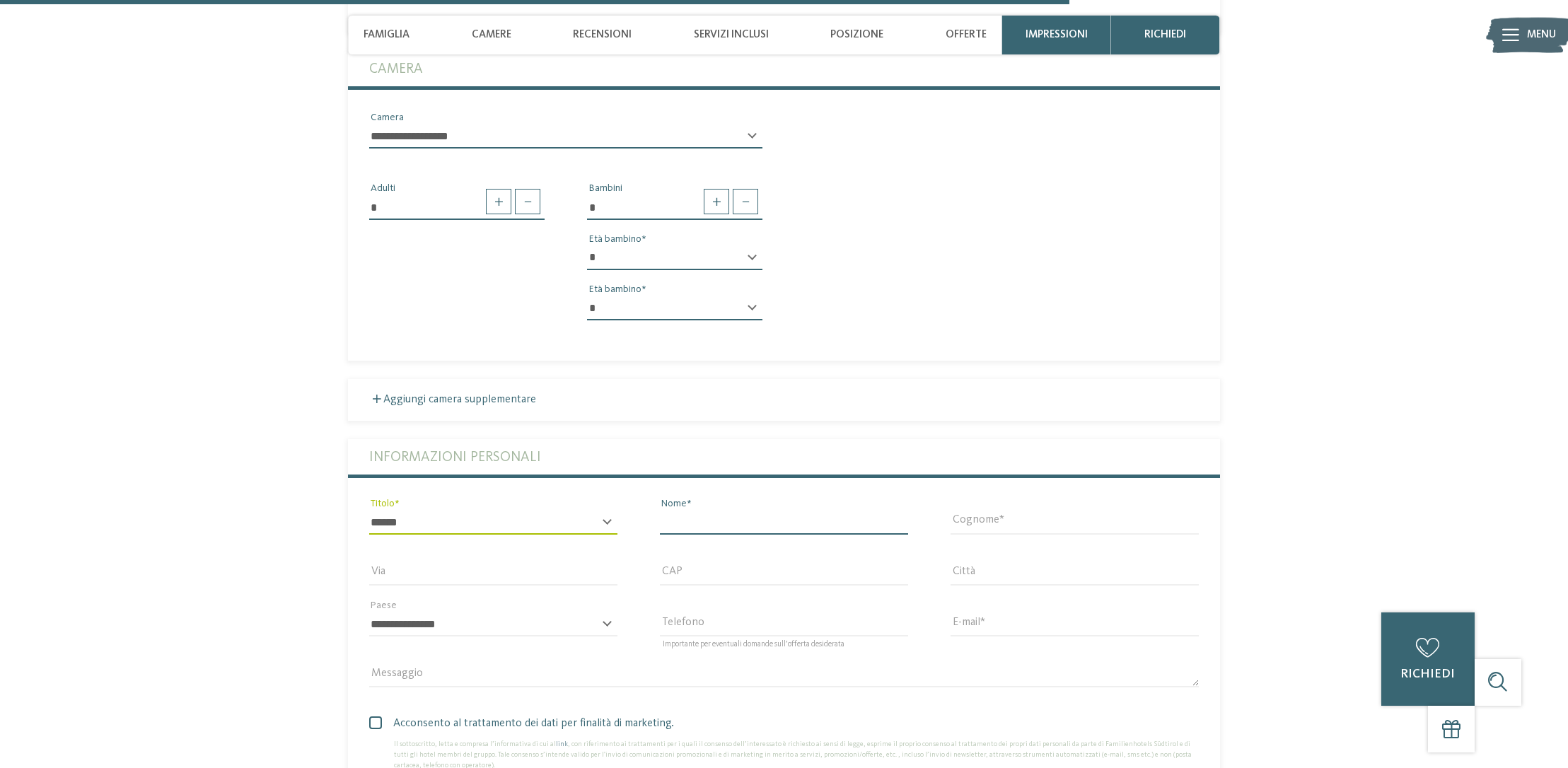
click at [893, 511] on input "Nome" at bounding box center [783, 523] width 248 height 24
type input "******"
type input "****"
type input "**********"
type input "*****"
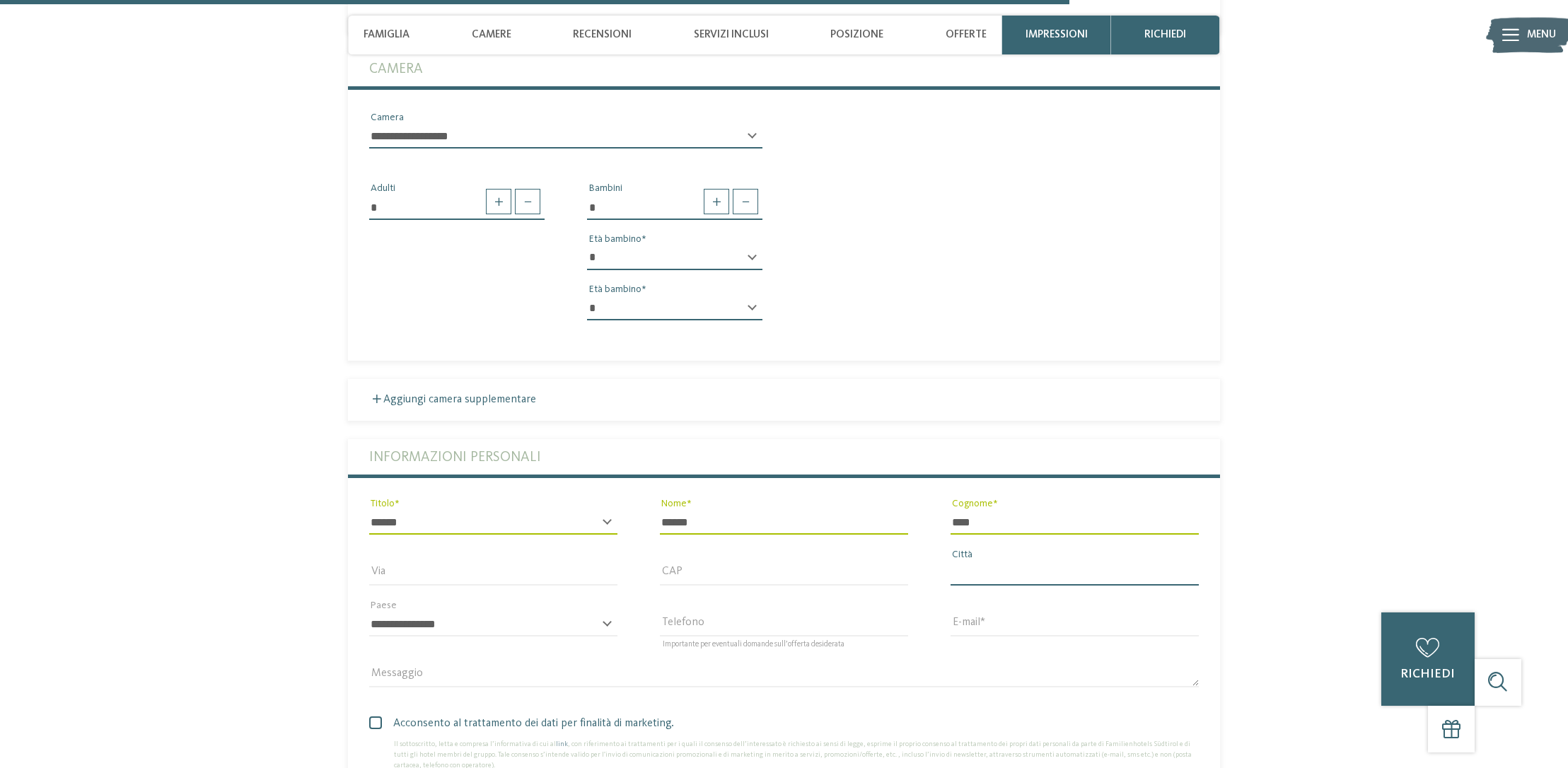
type input "**********"
select select "**"
type input "**********"
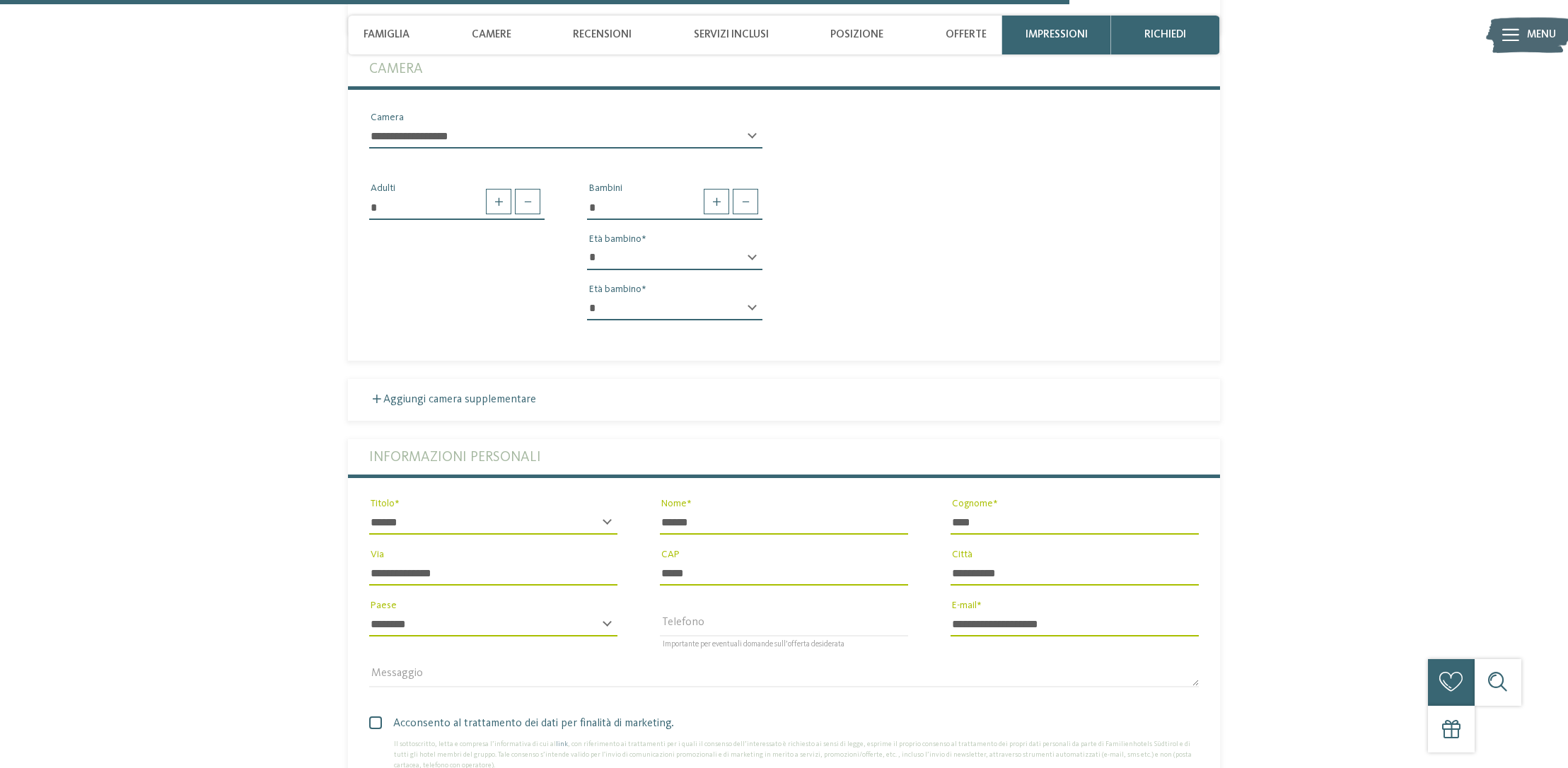
drag, startPoint x: 450, startPoint y: 535, endPoint x: 314, endPoint y: 535, distance: 136.0
drag, startPoint x: 767, startPoint y: 532, endPoint x: 586, endPoint y: 541, distance: 181.2
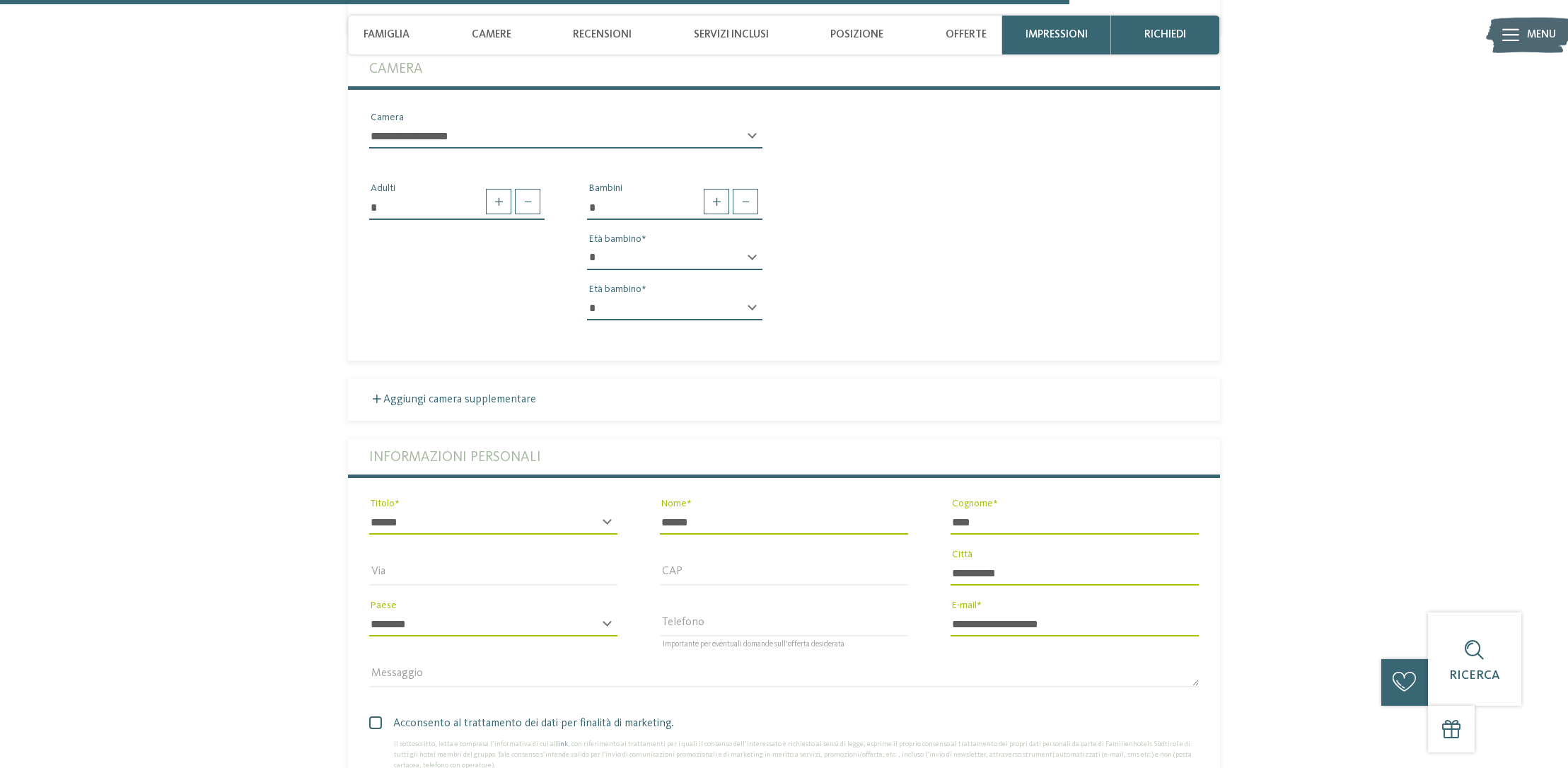
drag, startPoint x: 1078, startPoint y: 537, endPoint x: 905, endPoint y: 538, distance: 173.0
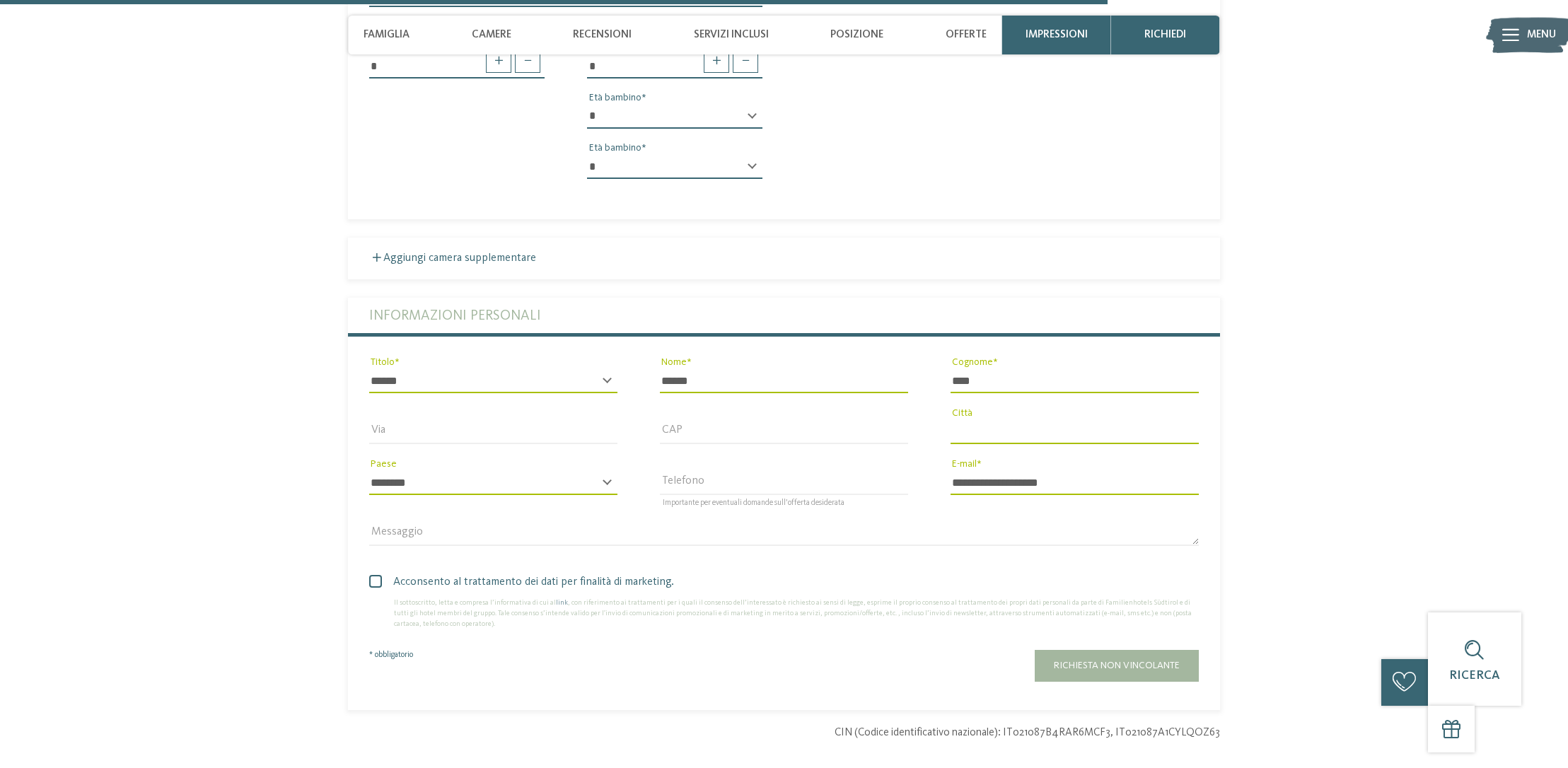
click at [373, 574] on div "Acconsento al trattamento dei dati per finalità di marketing. Il sottoscritto, …" at bounding box center [783, 602] width 829 height 56
click at [376, 575] on span at bounding box center [375, 581] width 13 height 13
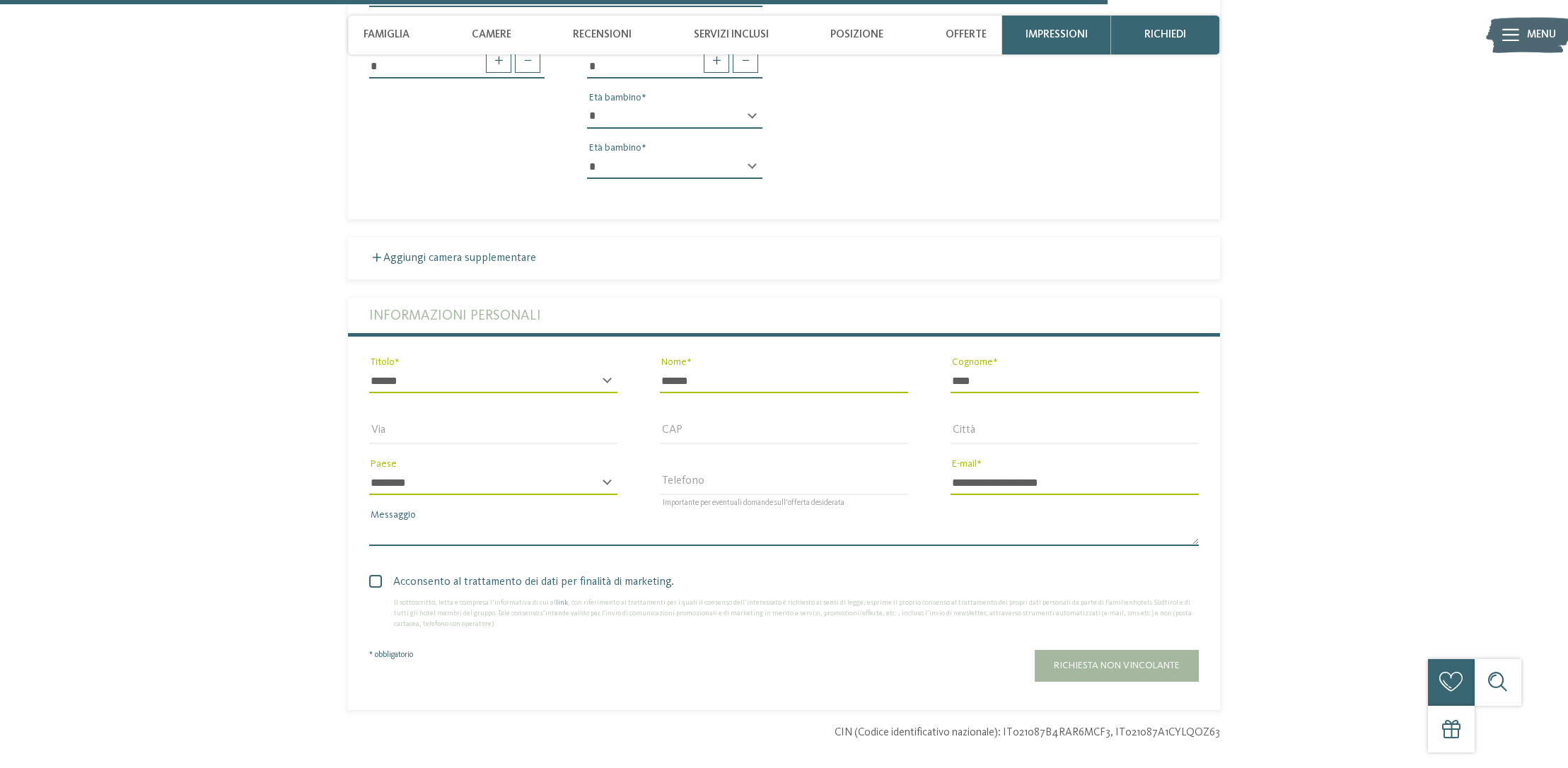
click at [401, 522] on textarea "Messaggio" at bounding box center [783, 534] width 829 height 24
type textarea "*"
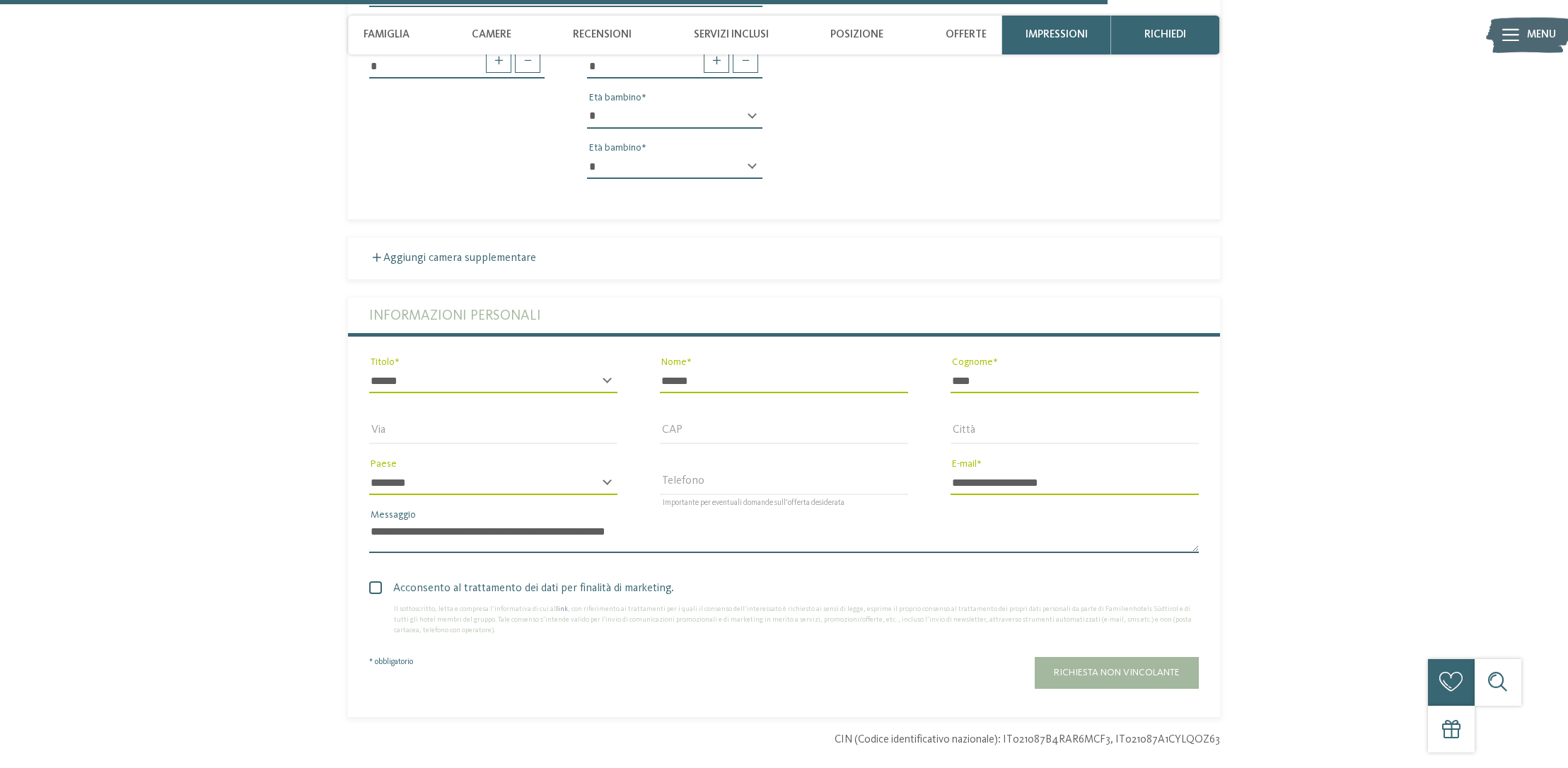
scroll to position [0, 0]
type textarea "**********"
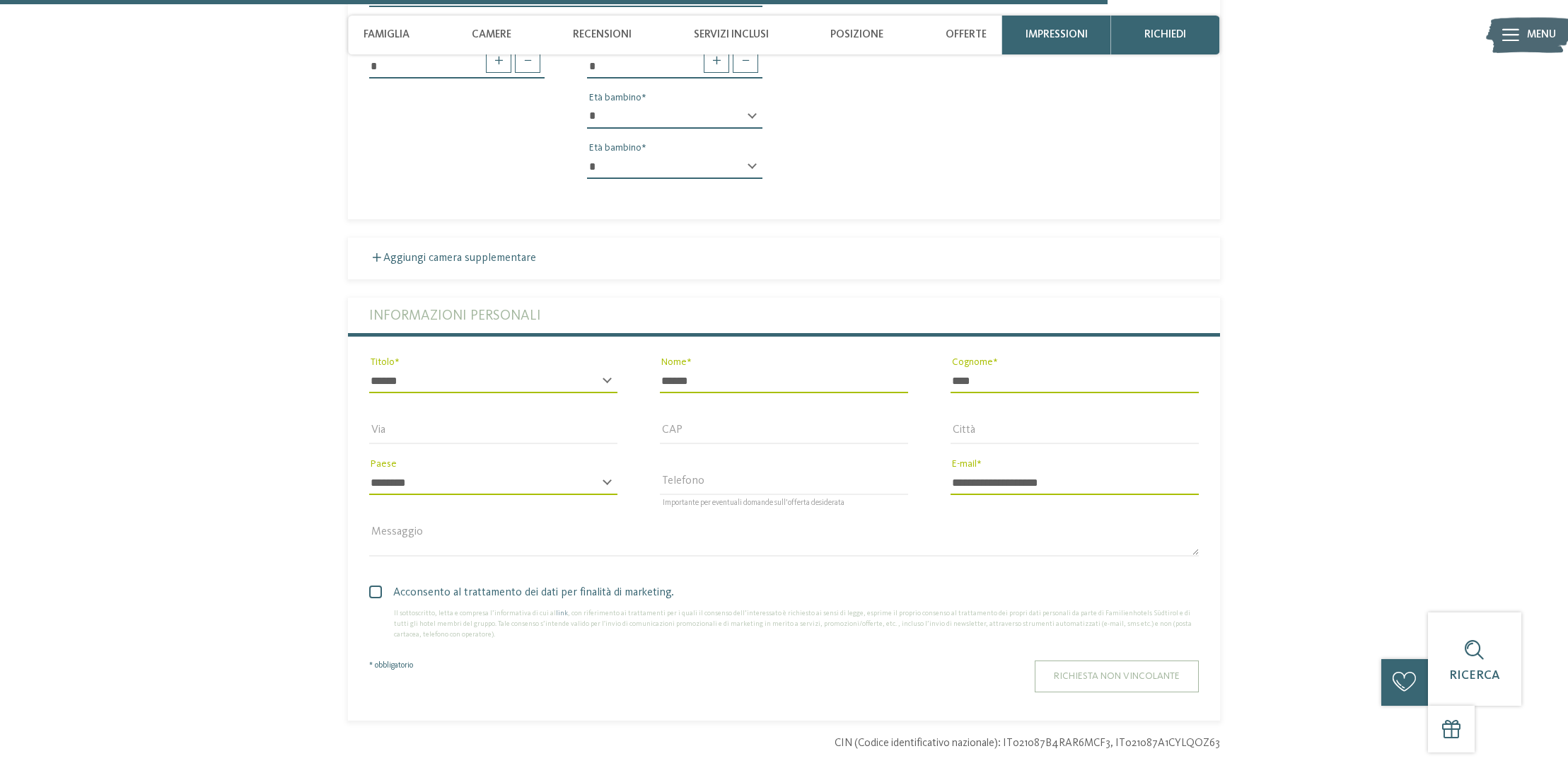
click at [1132, 671] on span "Richiesta non vincolante" at bounding box center [1117, 676] width 126 height 10
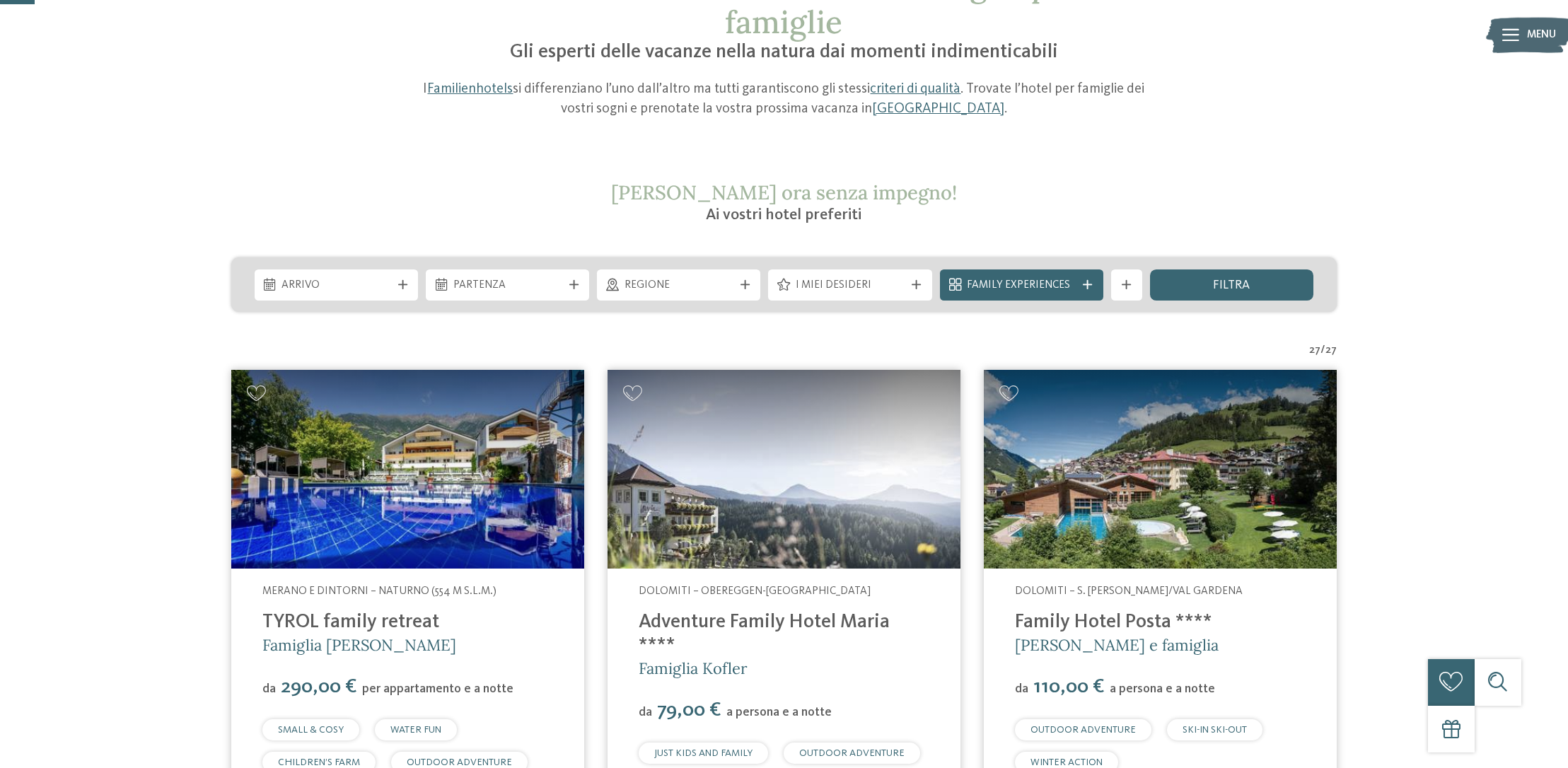
scroll to position [113, 0]
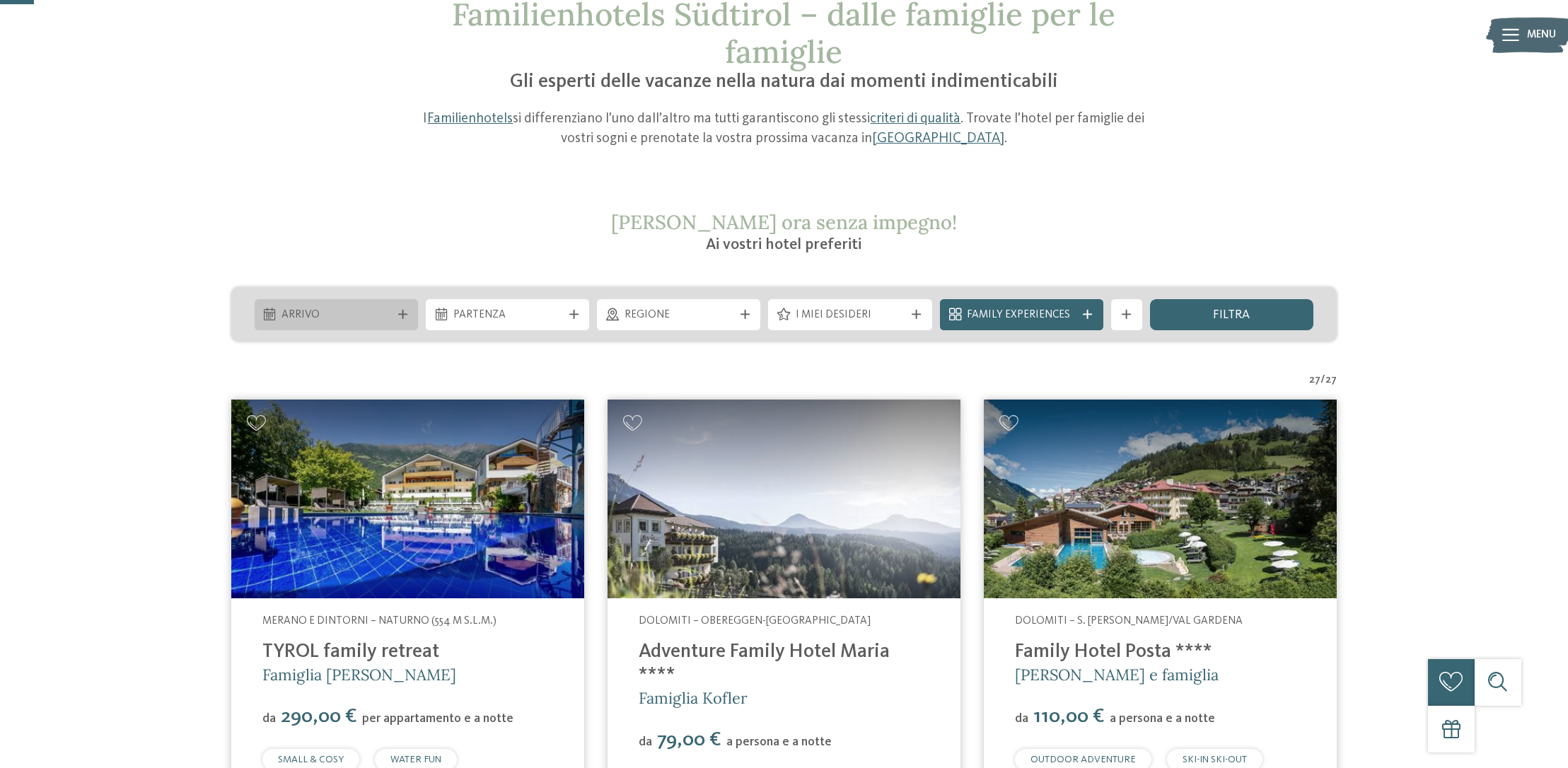
click at [327, 318] on span "Arrivo" at bounding box center [335, 316] width 109 height 15
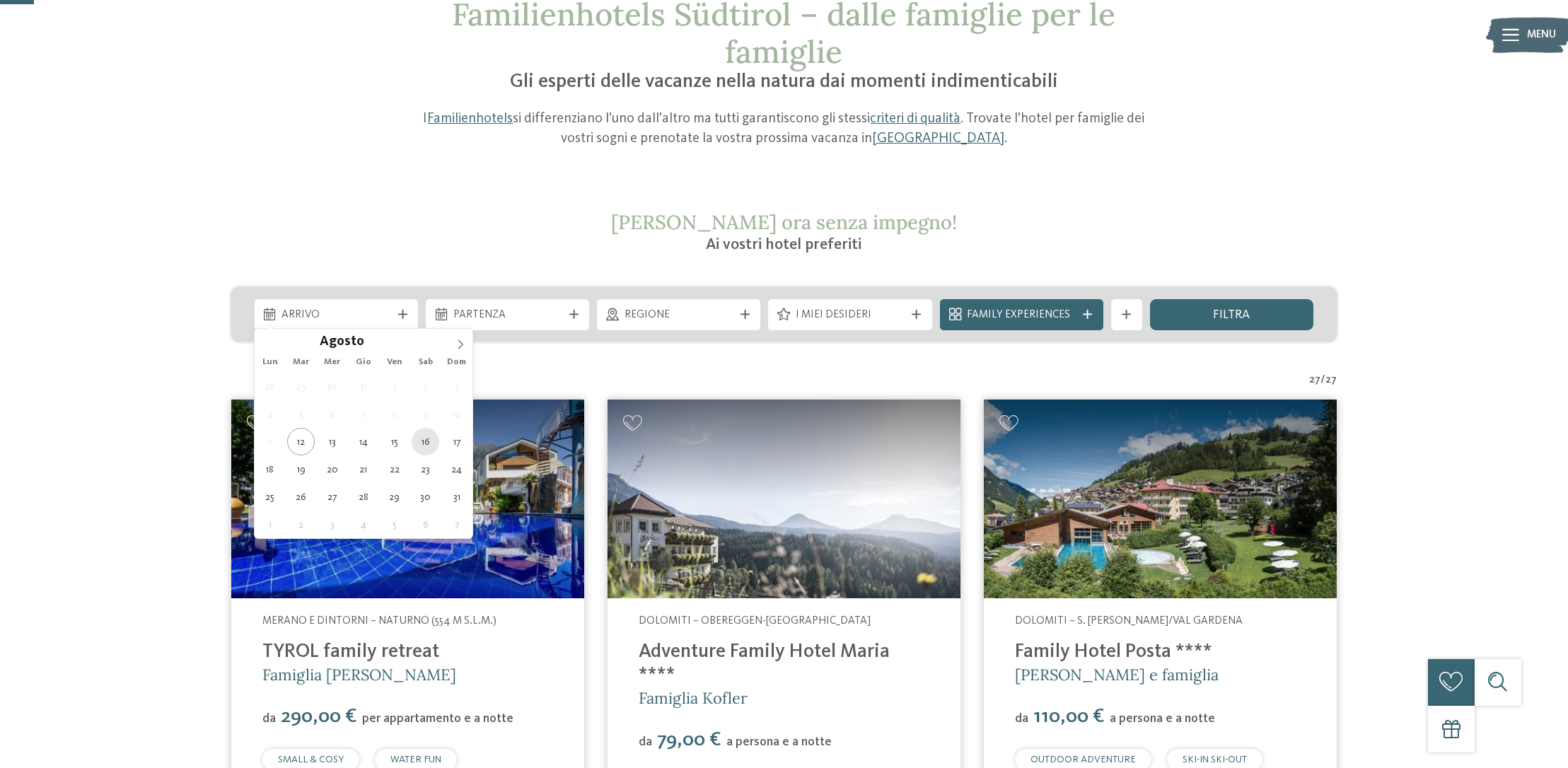
type div "[DATE]"
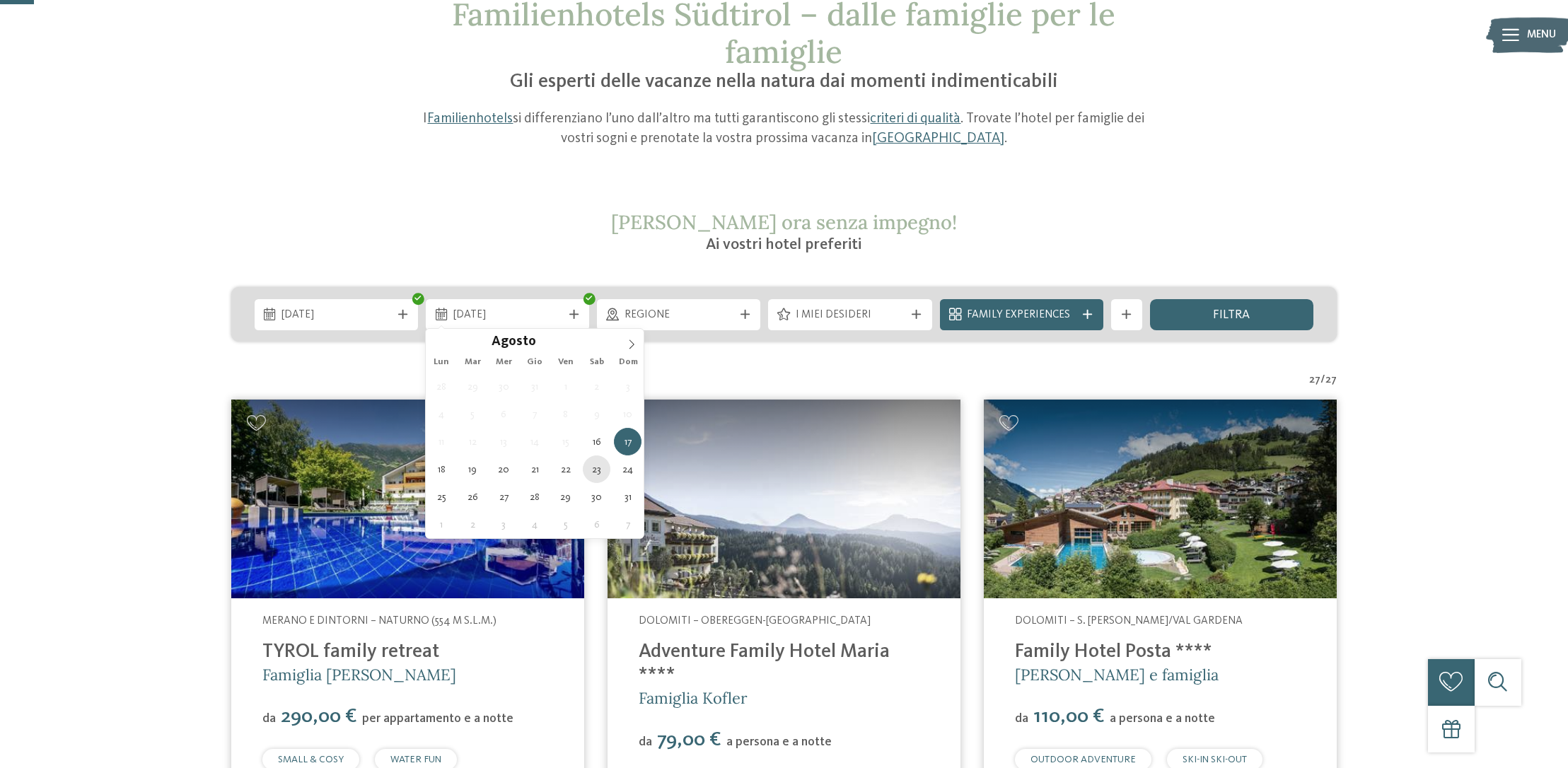
type div "[DATE]"
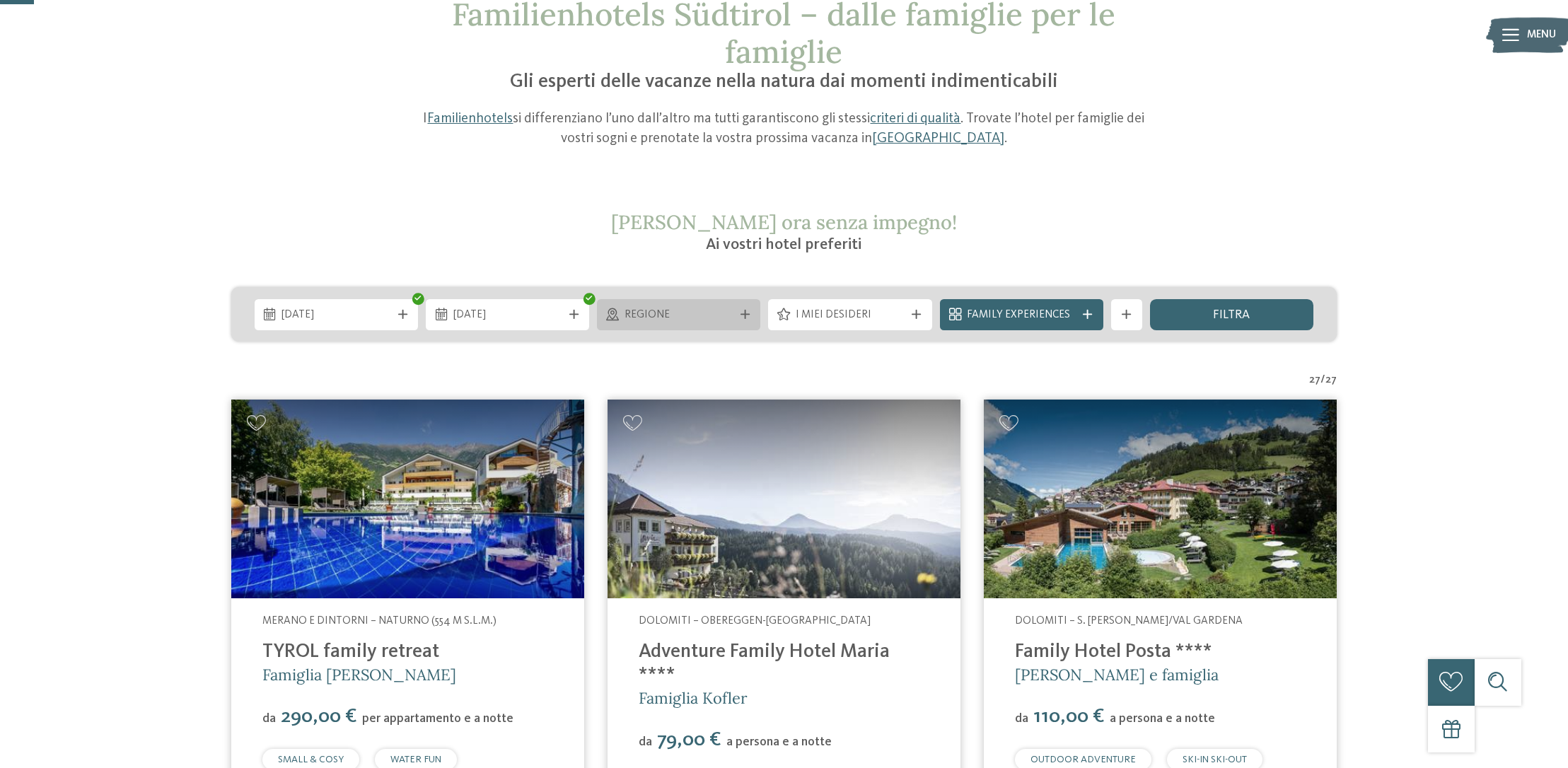
click at [742, 316] on icon at bounding box center [745, 314] width 9 height 9
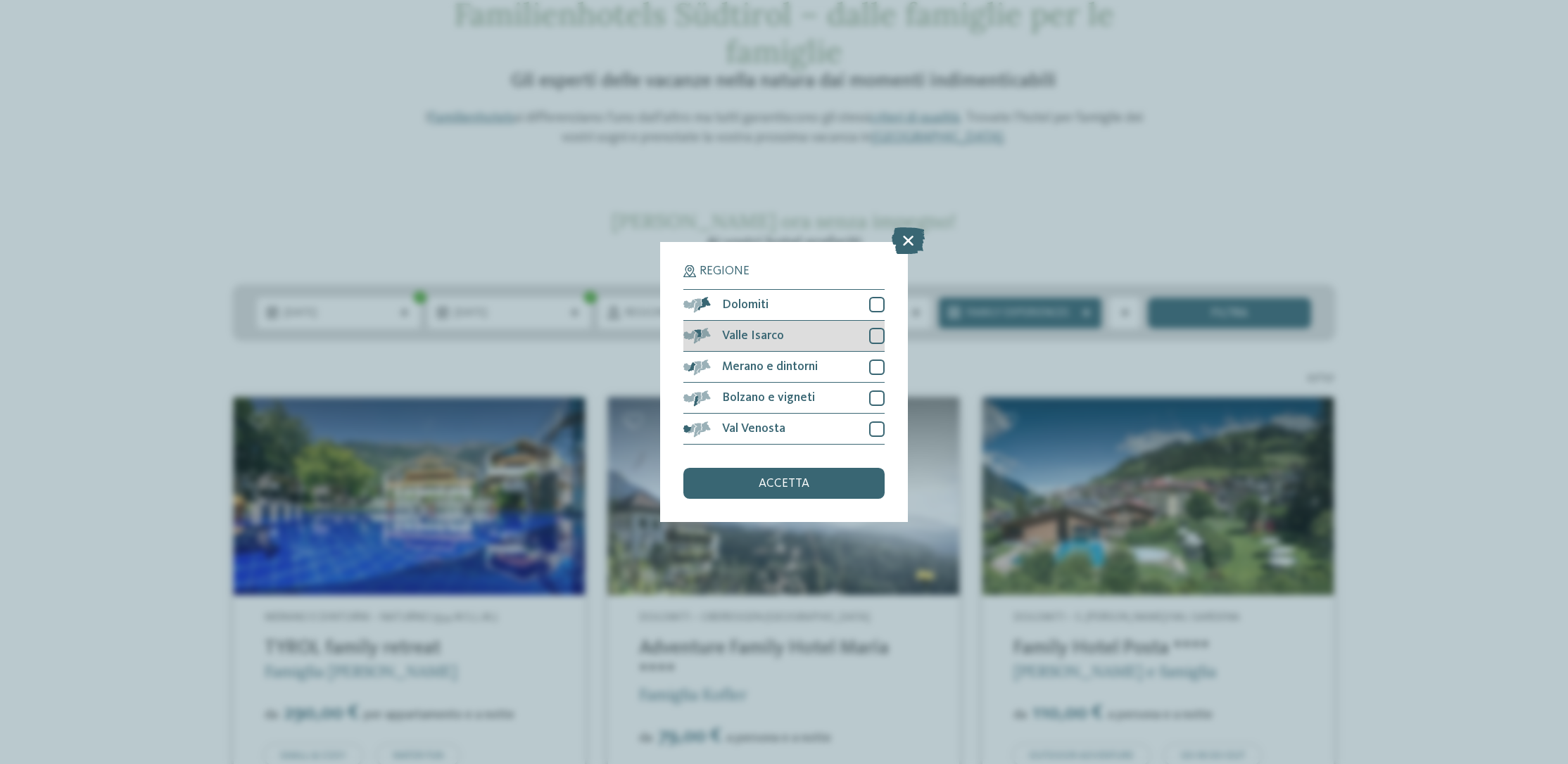
drag, startPoint x: 873, startPoint y: 230, endPoint x: 871, endPoint y: 245, distance: 15.1
click at [871, 290] on div "Dolomiti" at bounding box center [784, 306] width 201 height 31
drag, startPoint x: 873, startPoint y: 253, endPoint x: 875, endPoint y: 276, distance: 23.1
click at [874, 328] on div at bounding box center [877, 335] width 15 height 15
click at [876, 359] on div at bounding box center [877, 367] width 15 height 15
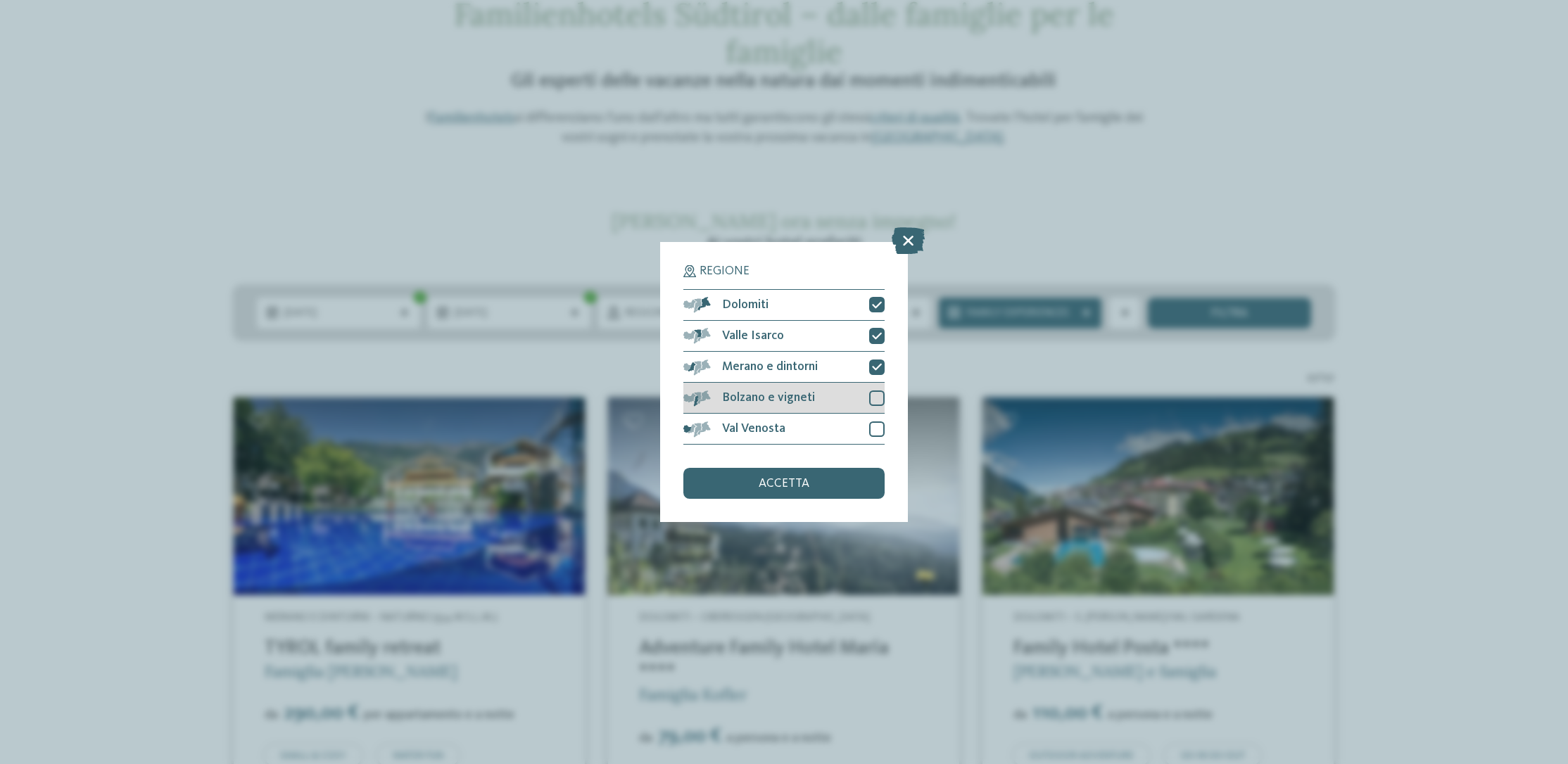
click at [877, 391] on div at bounding box center [877, 399] width 15 height 15
click at [844, 468] on div "accetta" at bounding box center [784, 483] width 201 height 31
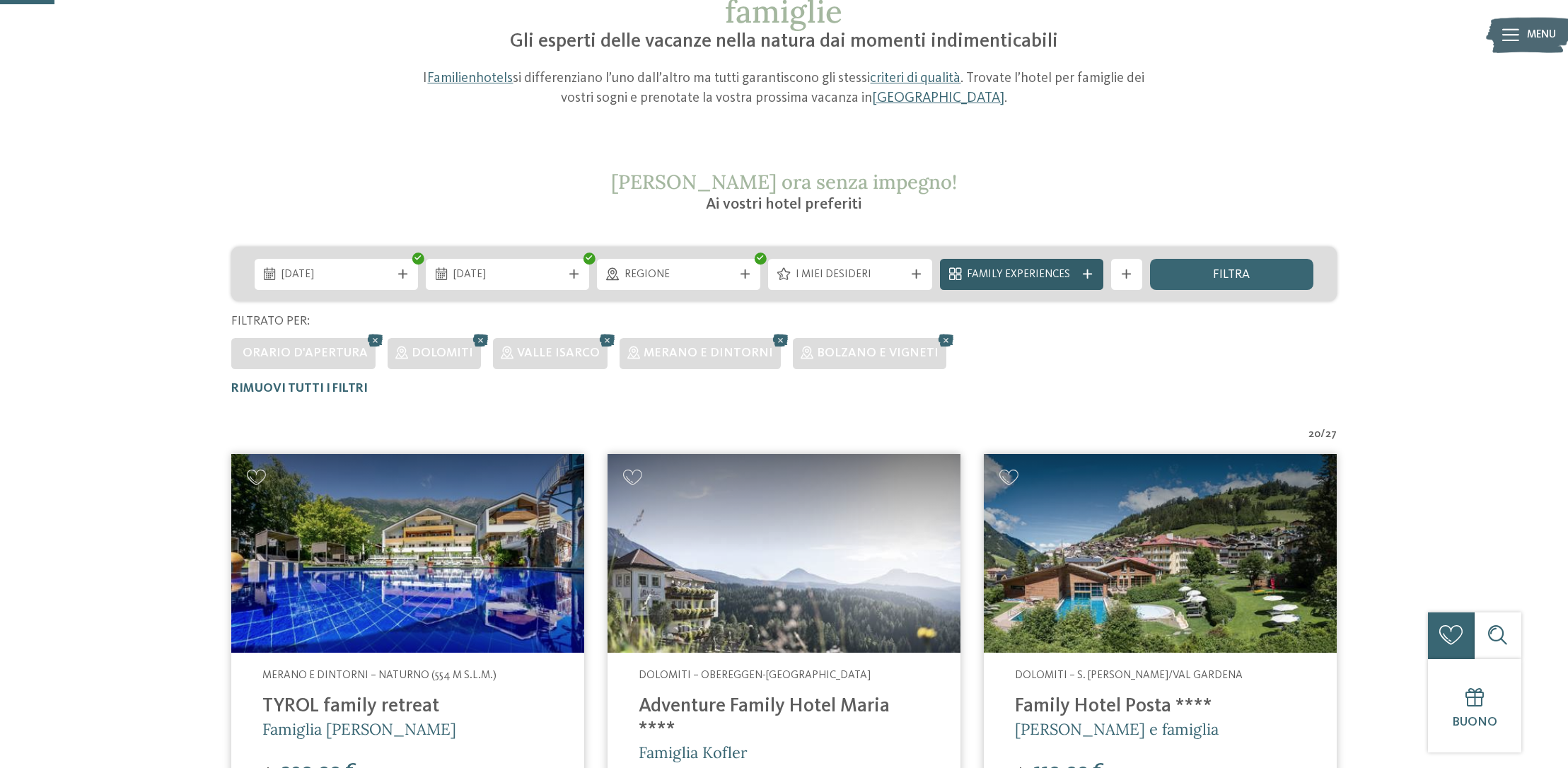
scroll to position [151, 0]
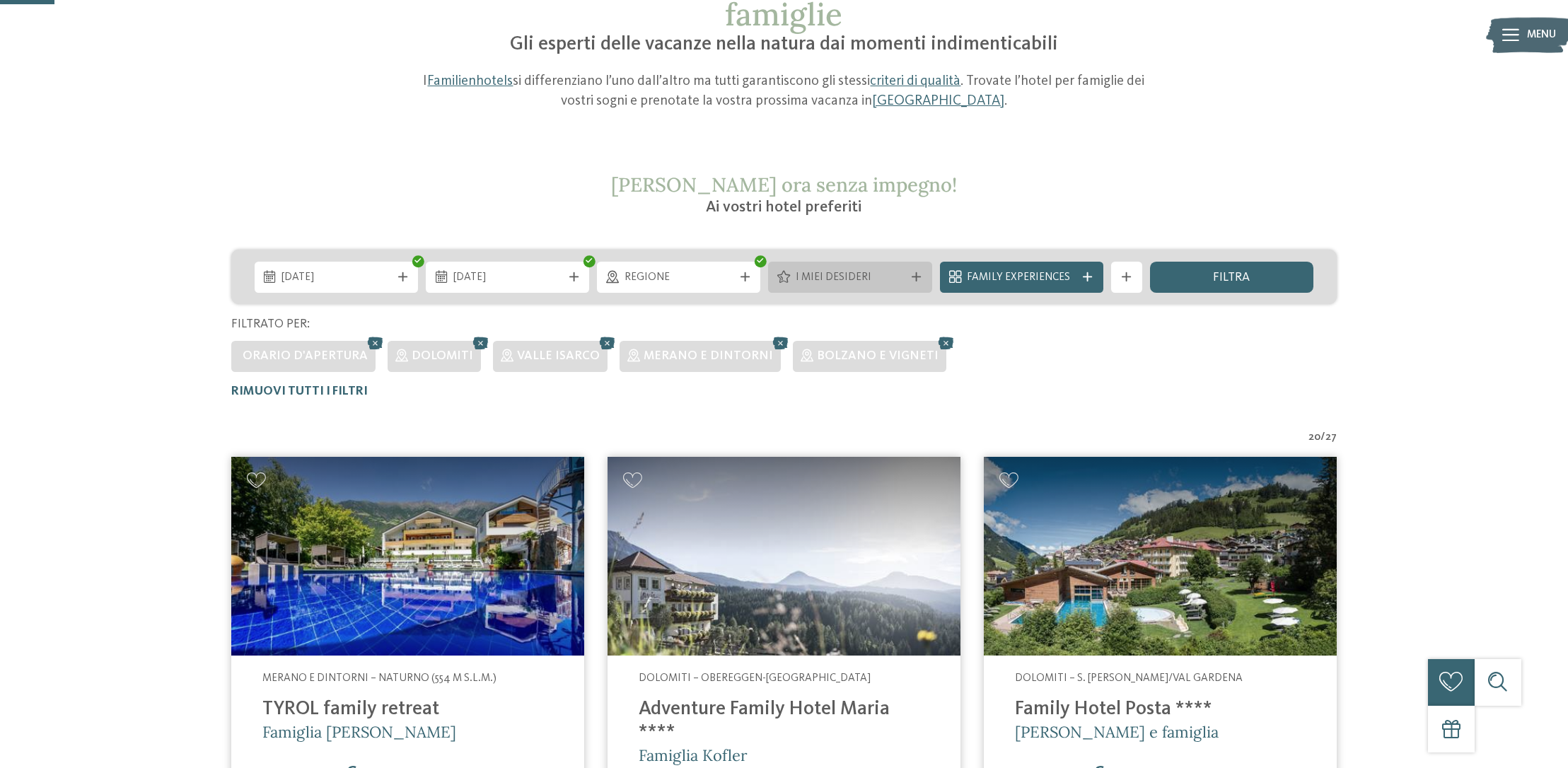
click at [849, 279] on span "I miei desideri" at bounding box center [850, 278] width 109 height 15
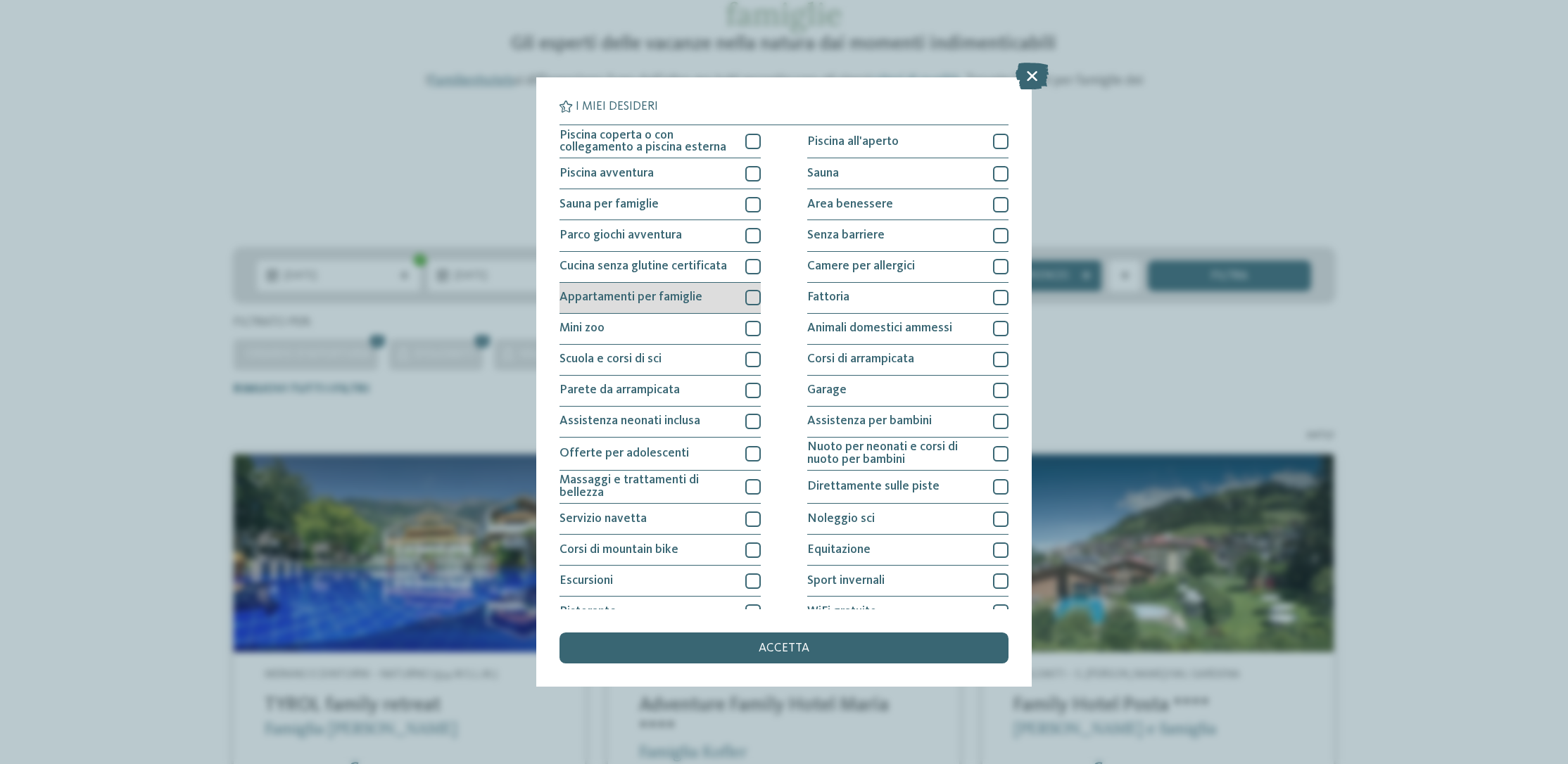
click at [665, 300] on span "Appartamenti per famiglie" at bounding box center [630, 297] width 143 height 13
click at [816, 633] on div "accetta" at bounding box center [784, 648] width 449 height 31
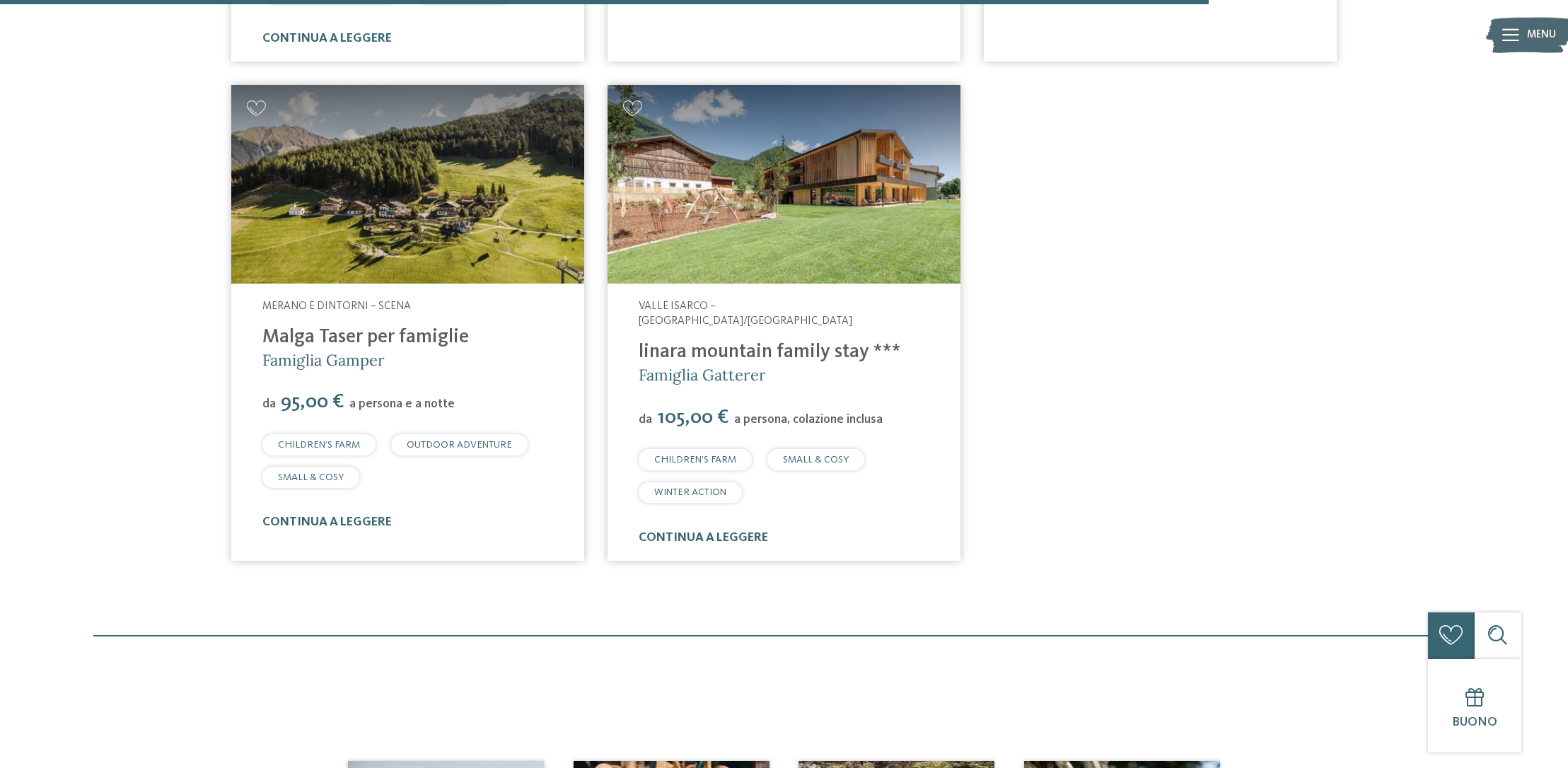
scroll to position [2101, 0]
click at [684, 533] on link "continua a leggere" at bounding box center [703, 539] width 130 height 12
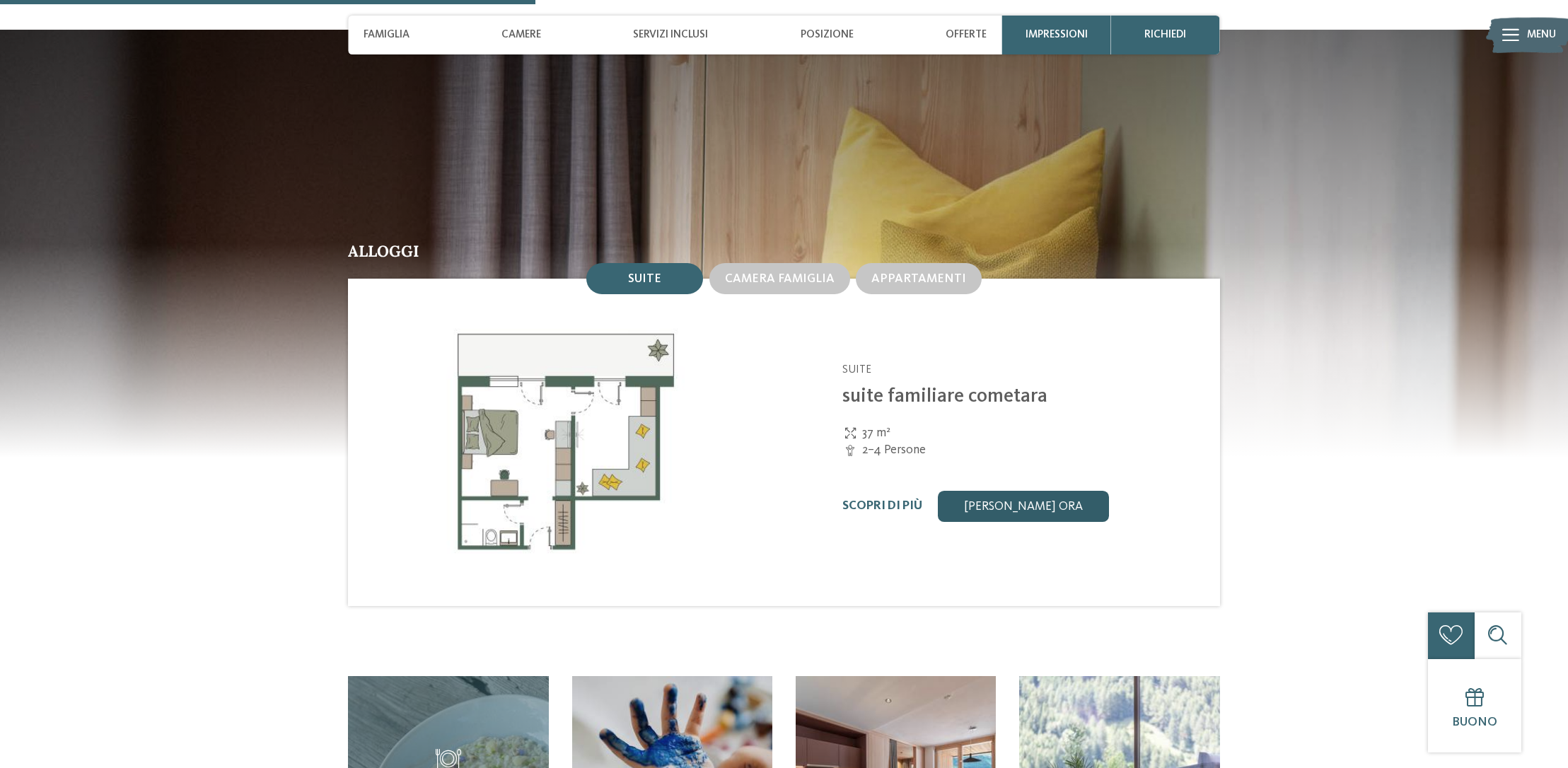
scroll to position [1594, 0]
click at [805, 274] on span "Camera famiglia" at bounding box center [780, 280] width 110 height 12
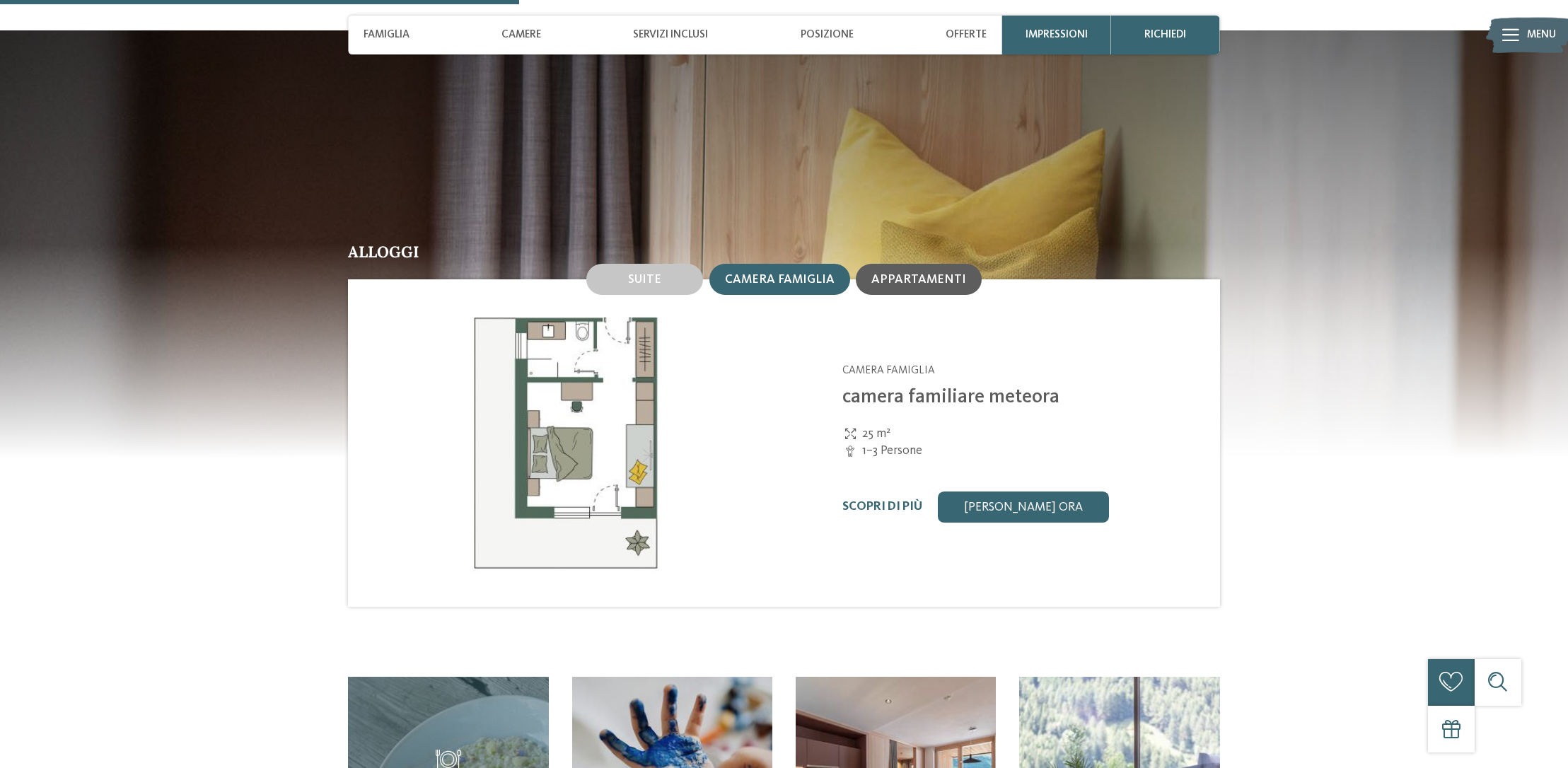
click at [896, 274] on span "Appartamenti" at bounding box center [919, 280] width 94 height 12
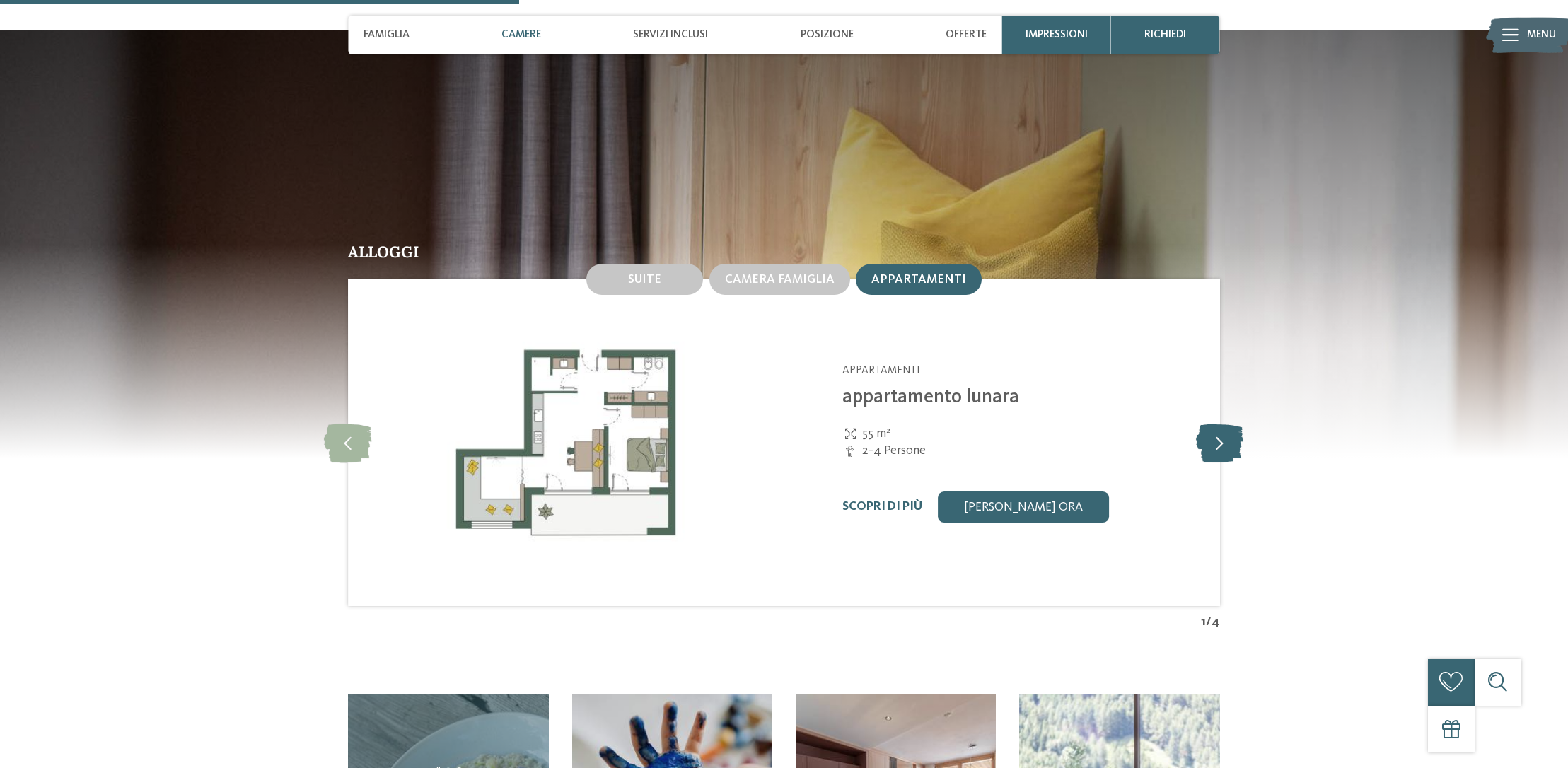
click at [1223, 424] on icon at bounding box center [1219, 443] width 47 height 39
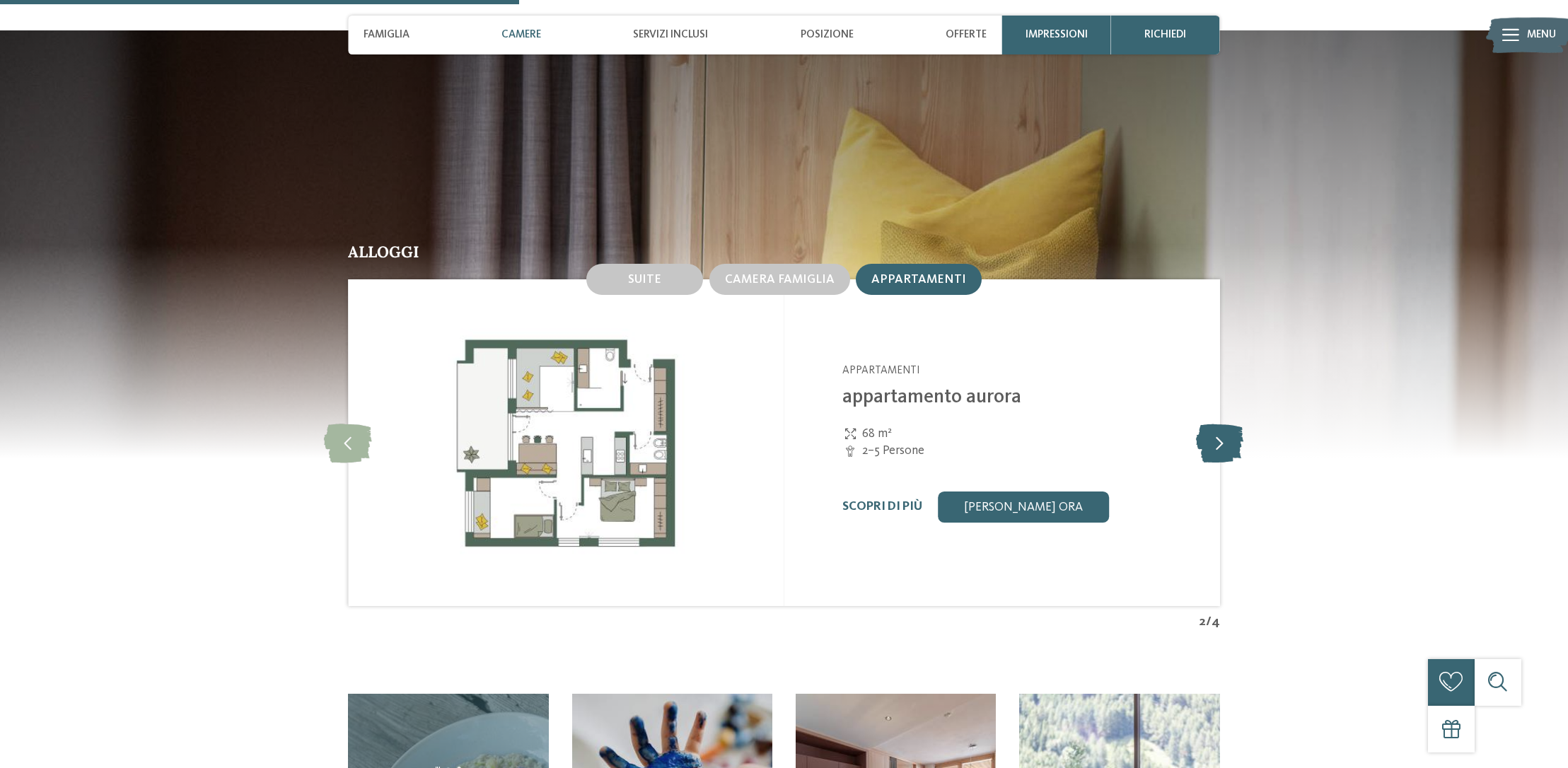
click at [1223, 424] on icon at bounding box center [1219, 443] width 47 height 39
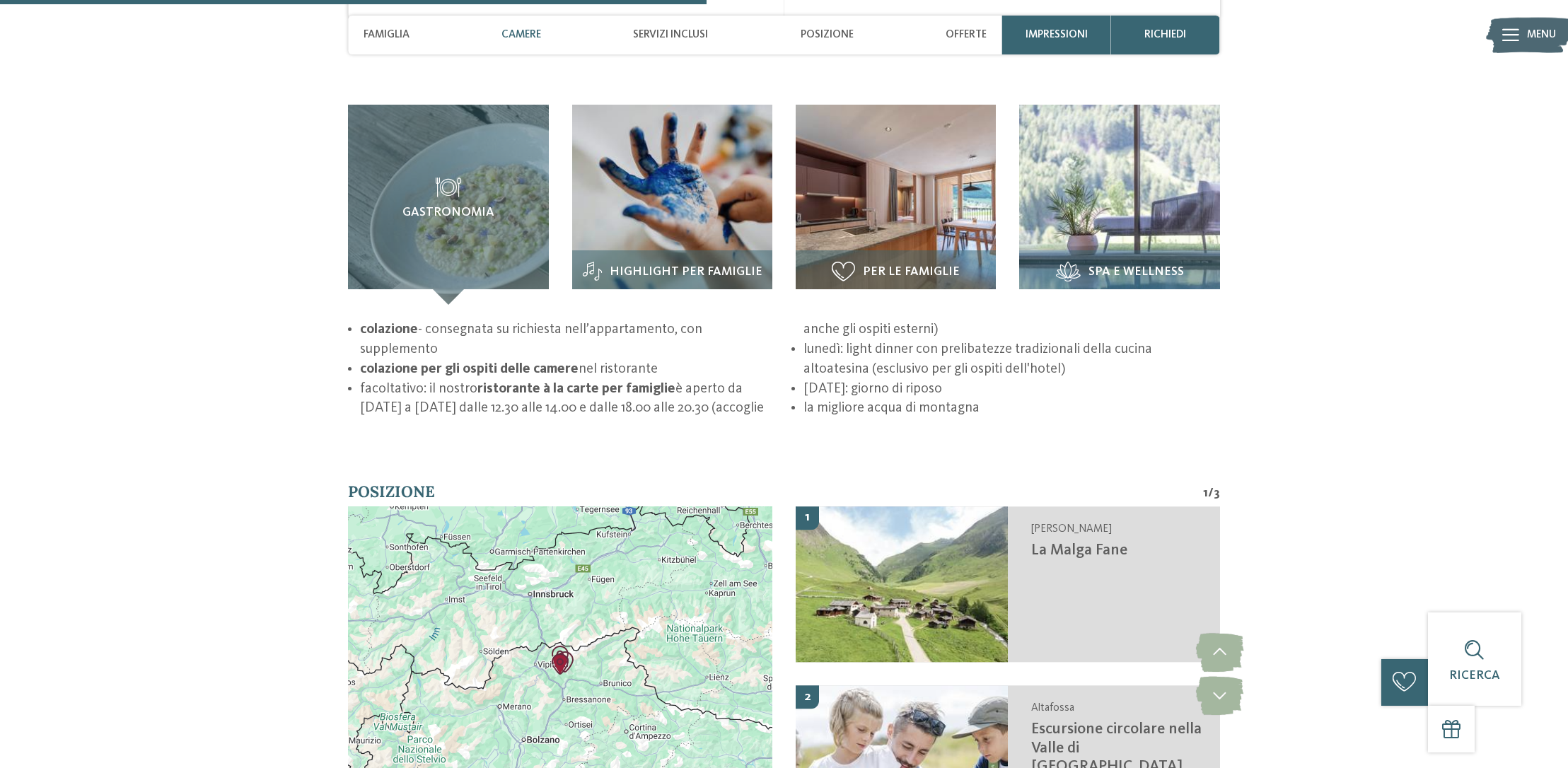
scroll to position [2175, 0]
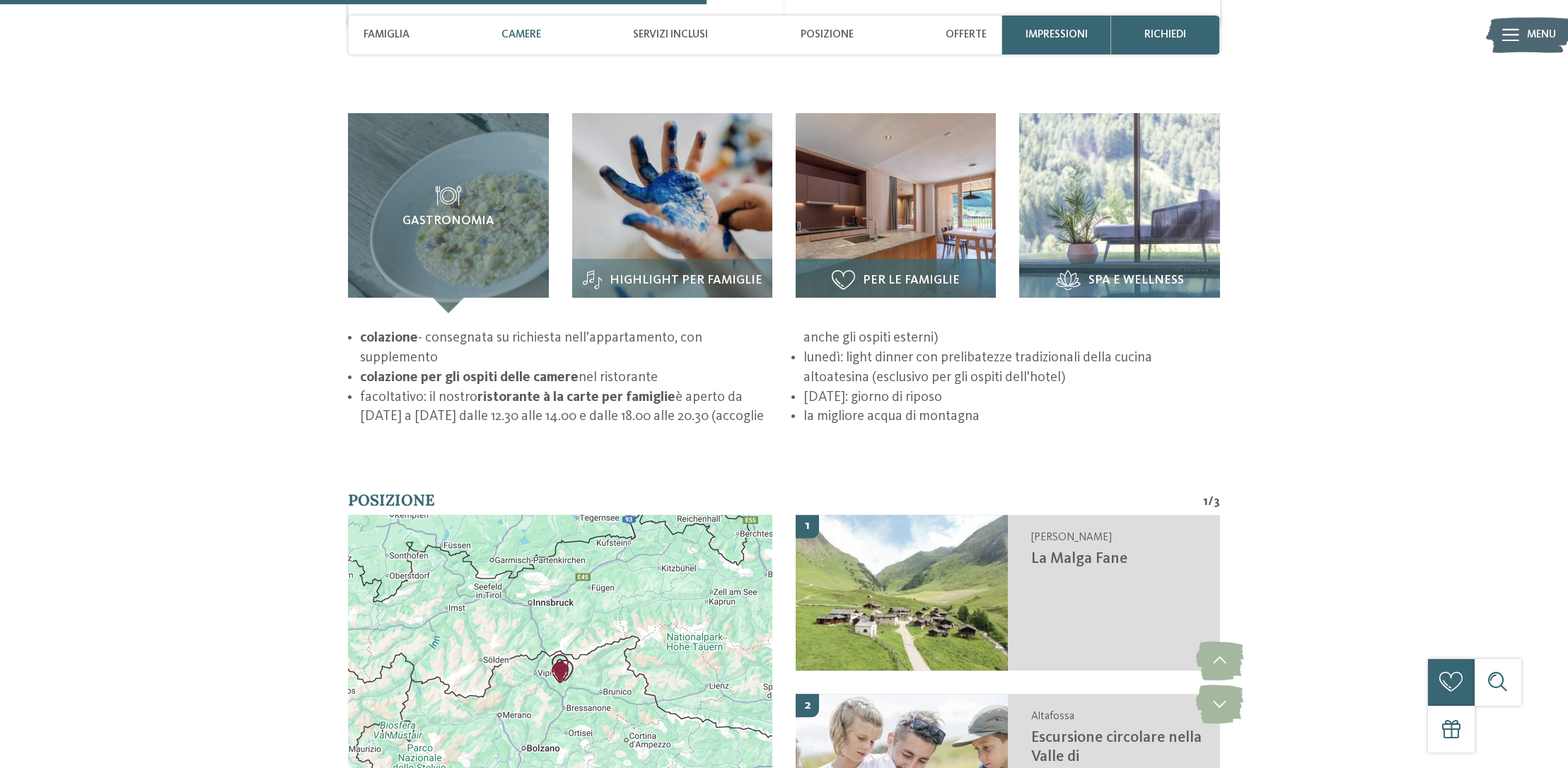
click at [893, 274] on span "Per le famiglie" at bounding box center [911, 281] width 97 height 14
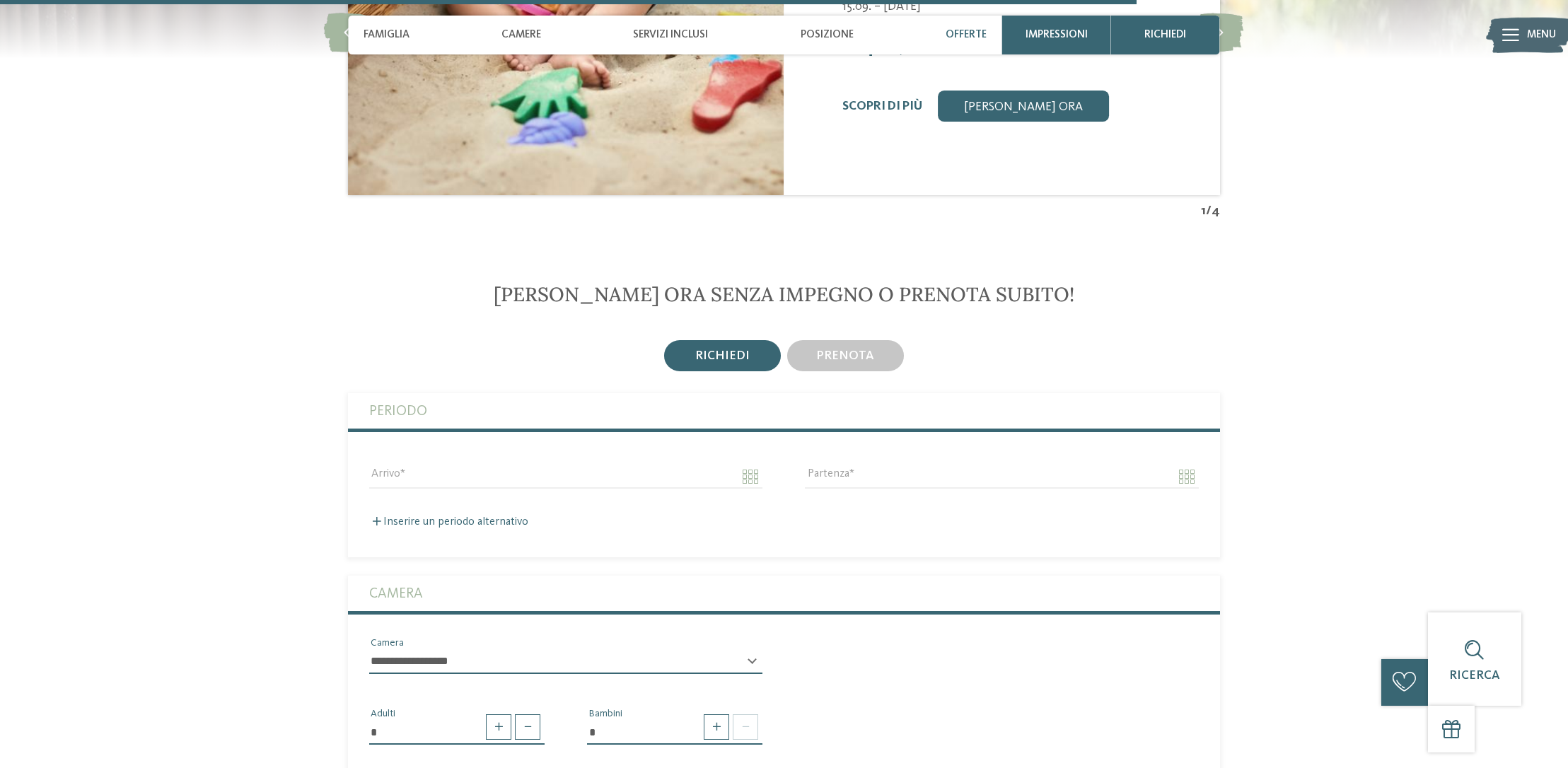
scroll to position [3544, 0]
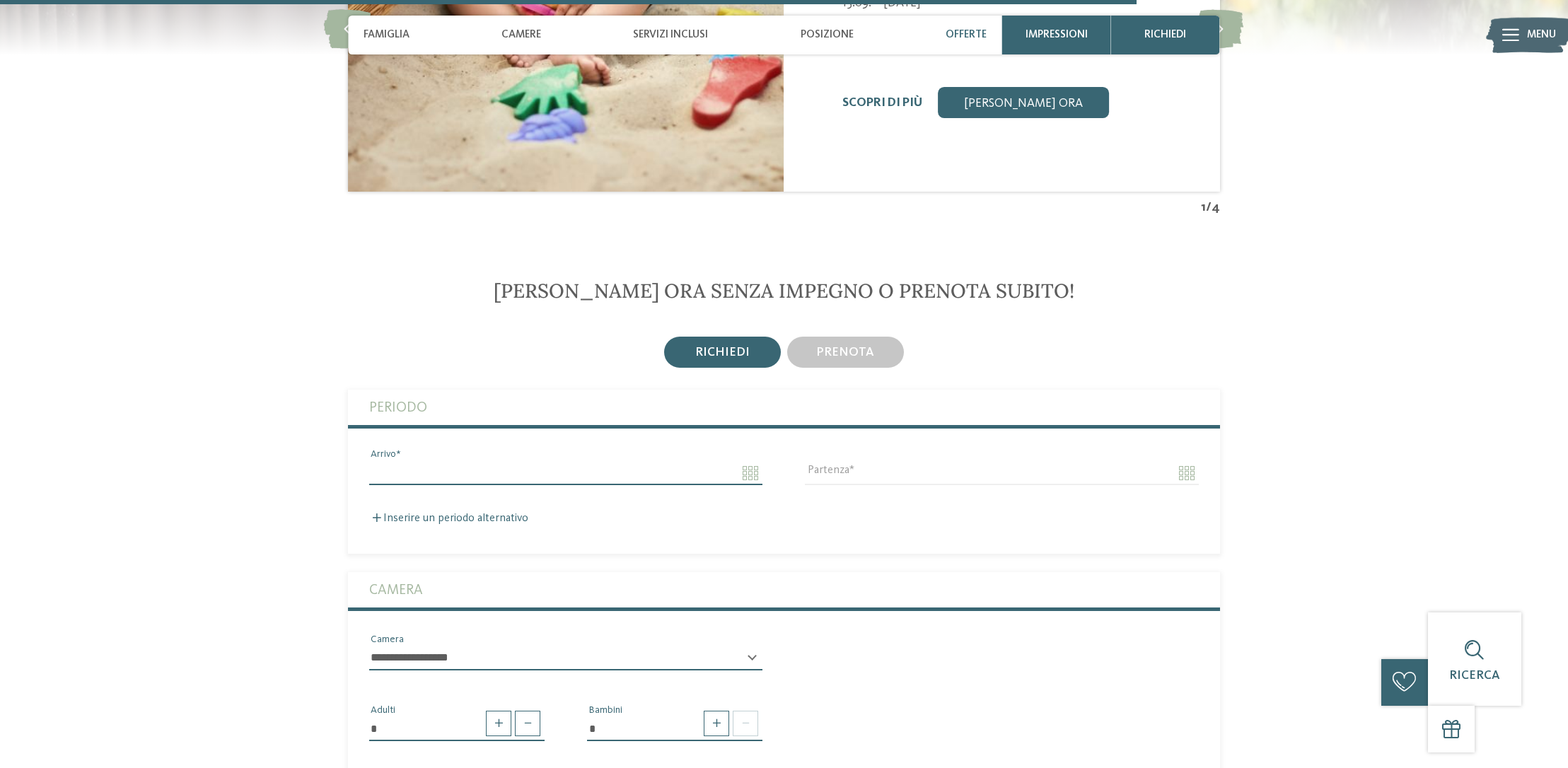
click at [385, 462] on input "Arrivo" at bounding box center [565, 474] width 393 height 24
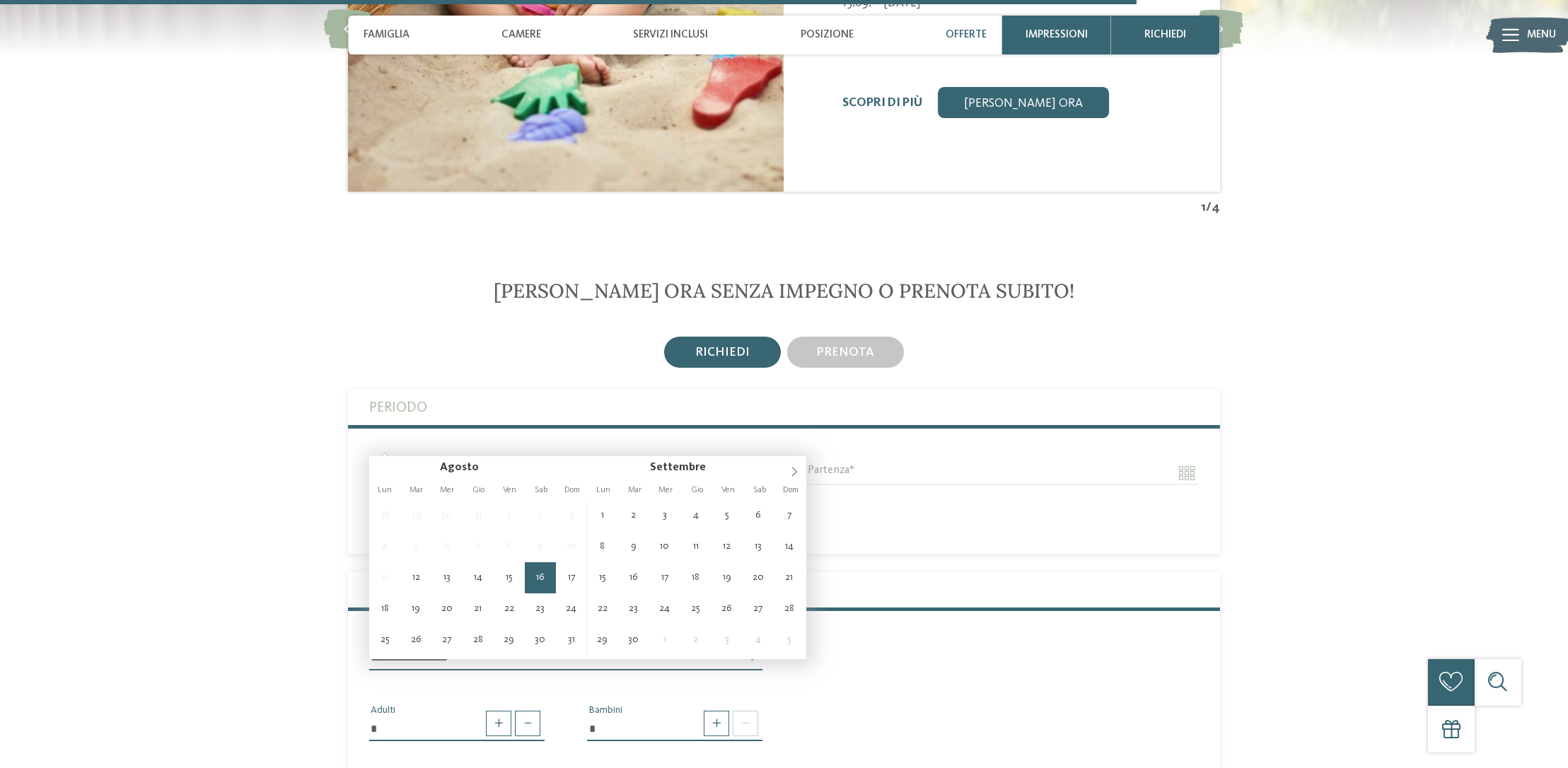
type input "**********"
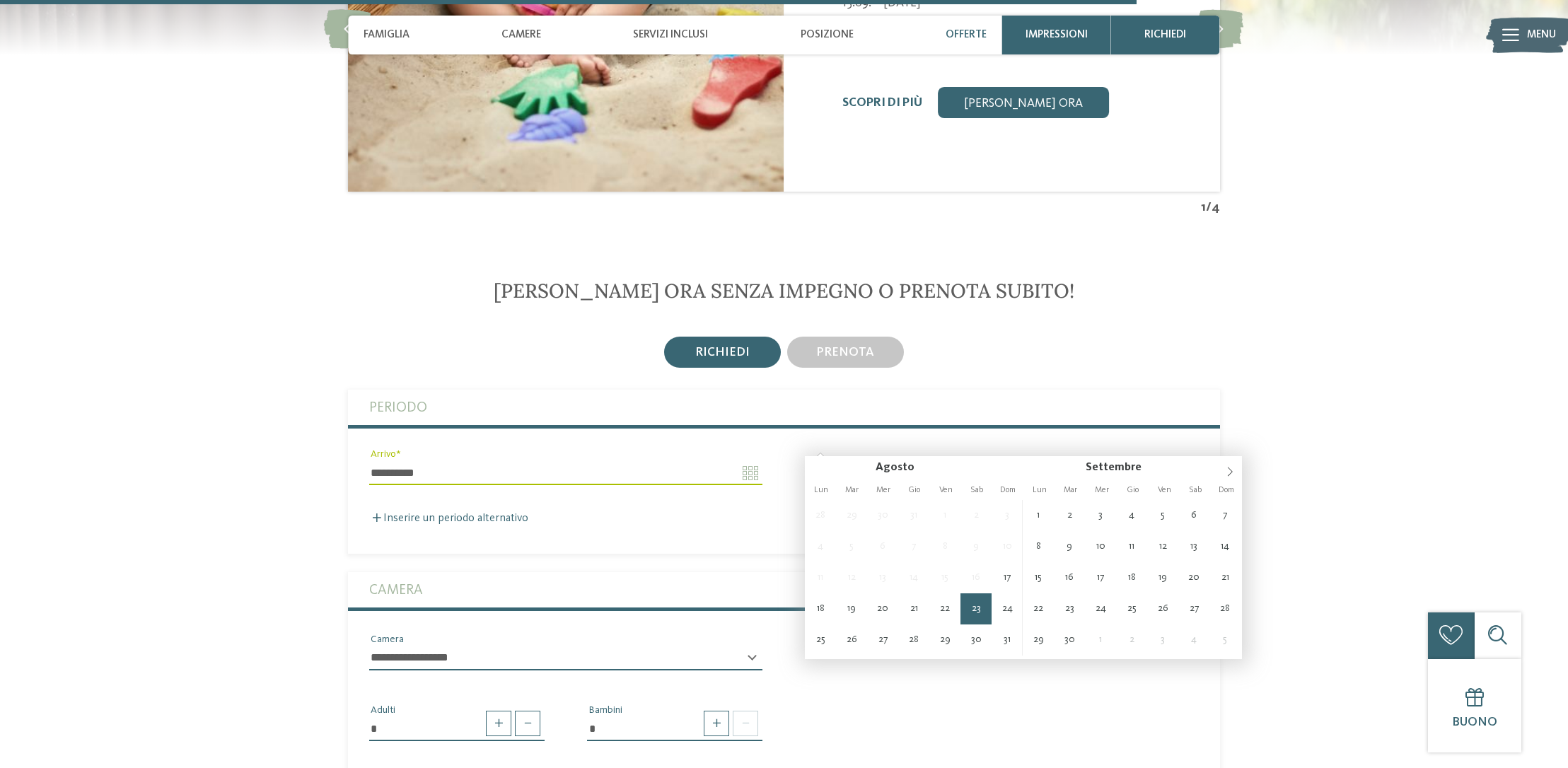
type input "**********"
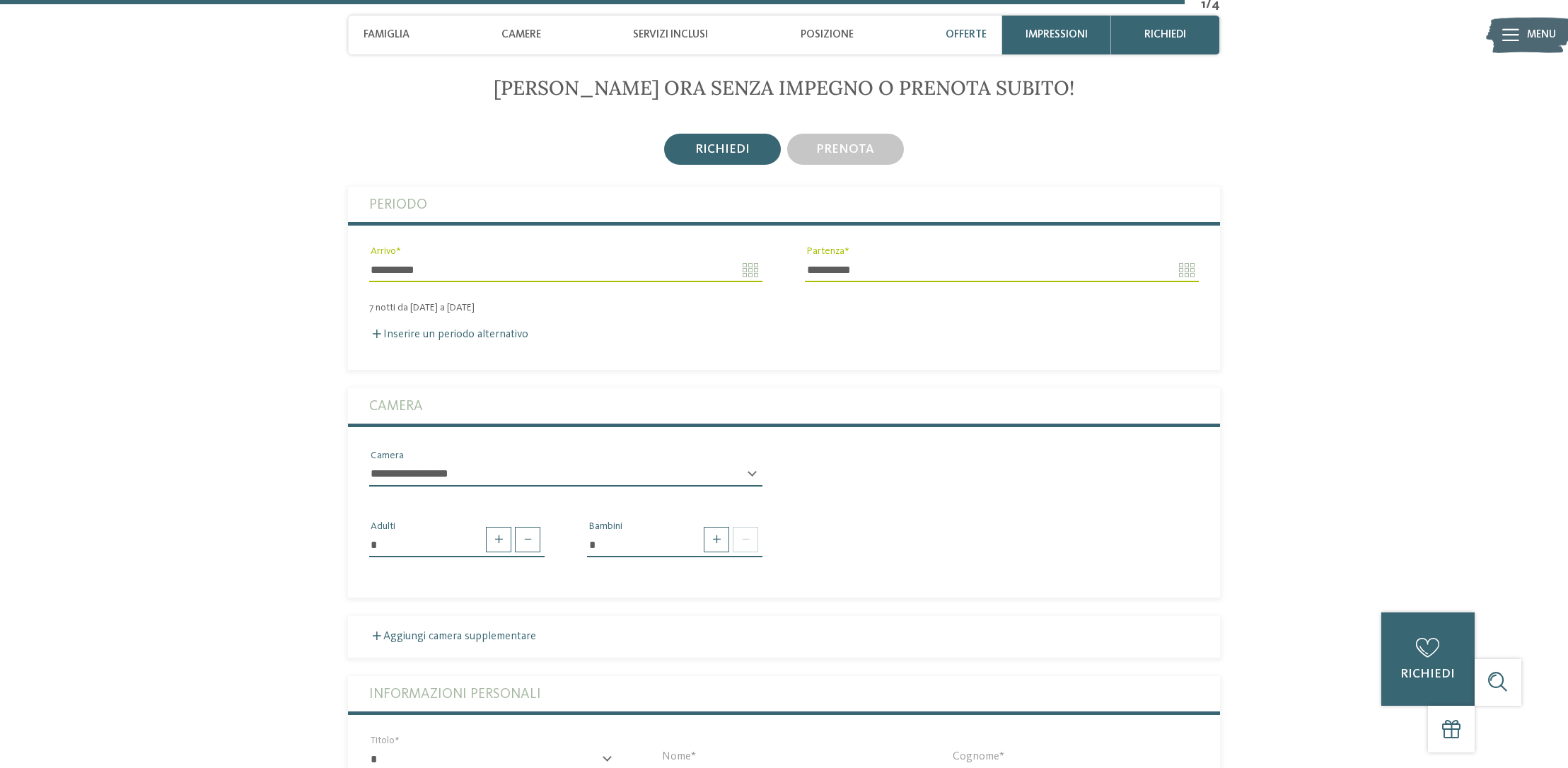
scroll to position [3753, 0]
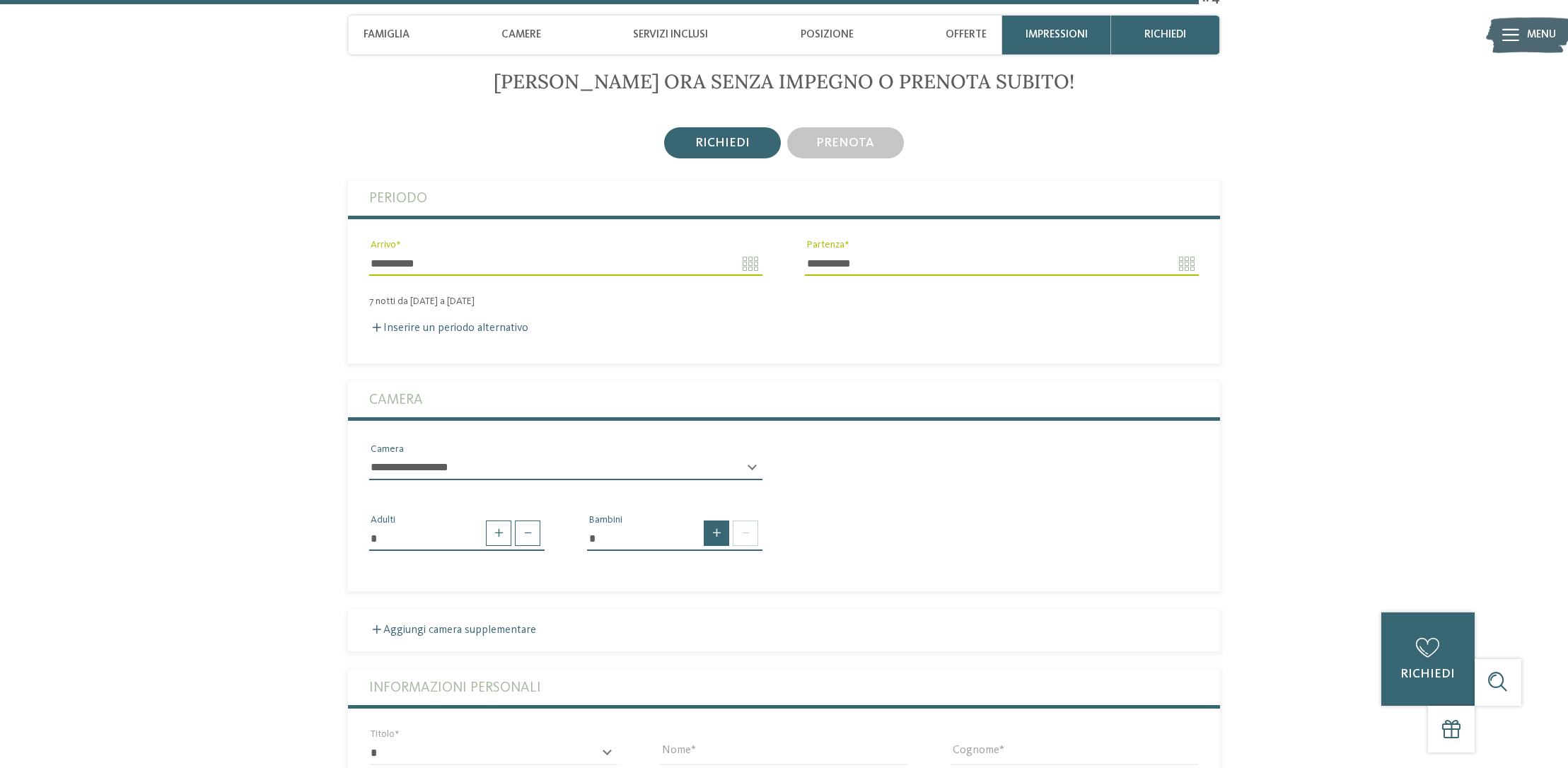
click at [708, 521] on span at bounding box center [716, 534] width 26 height 26
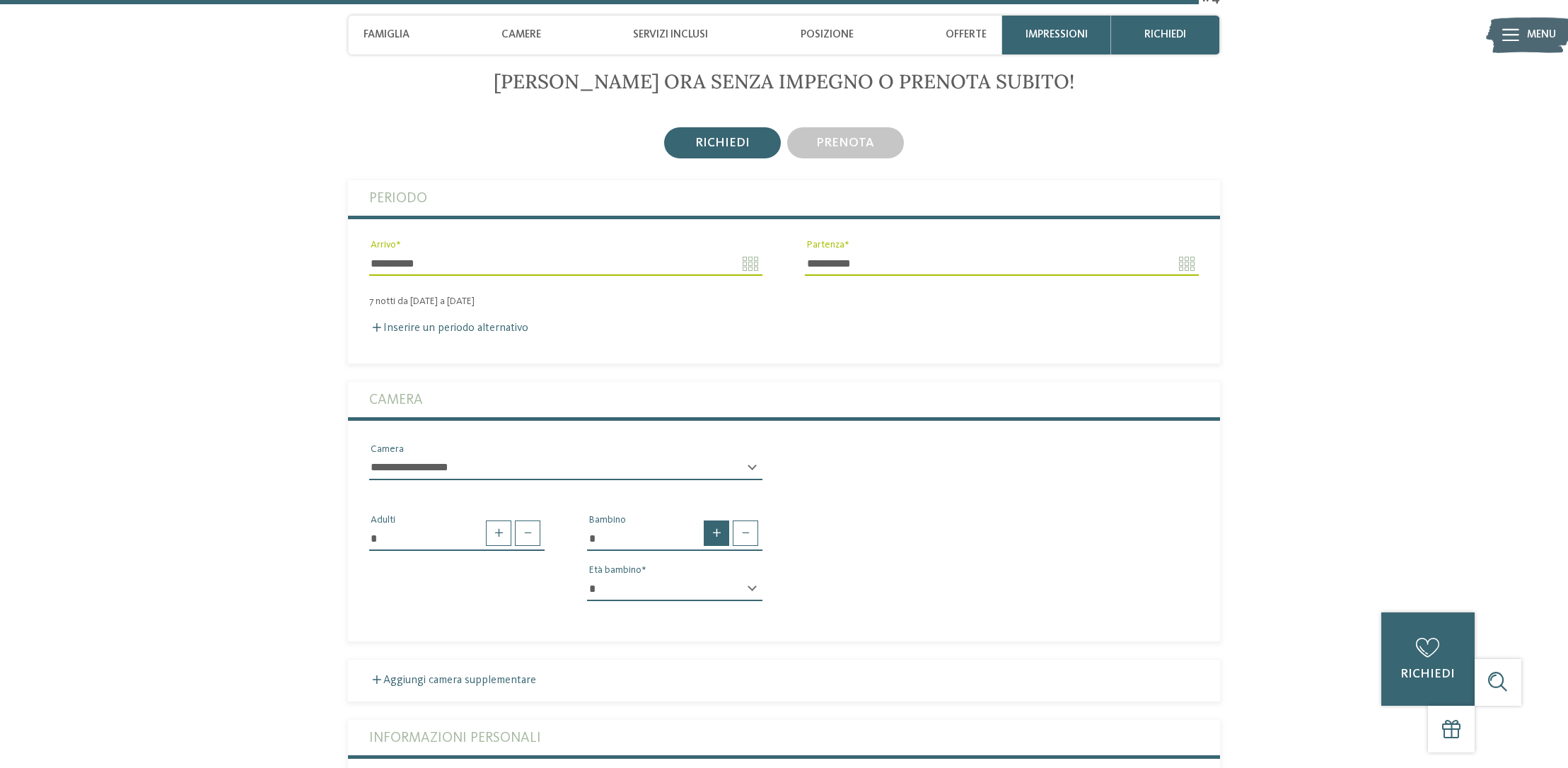
click at [708, 521] on span at bounding box center [716, 534] width 26 height 26
type input "*"
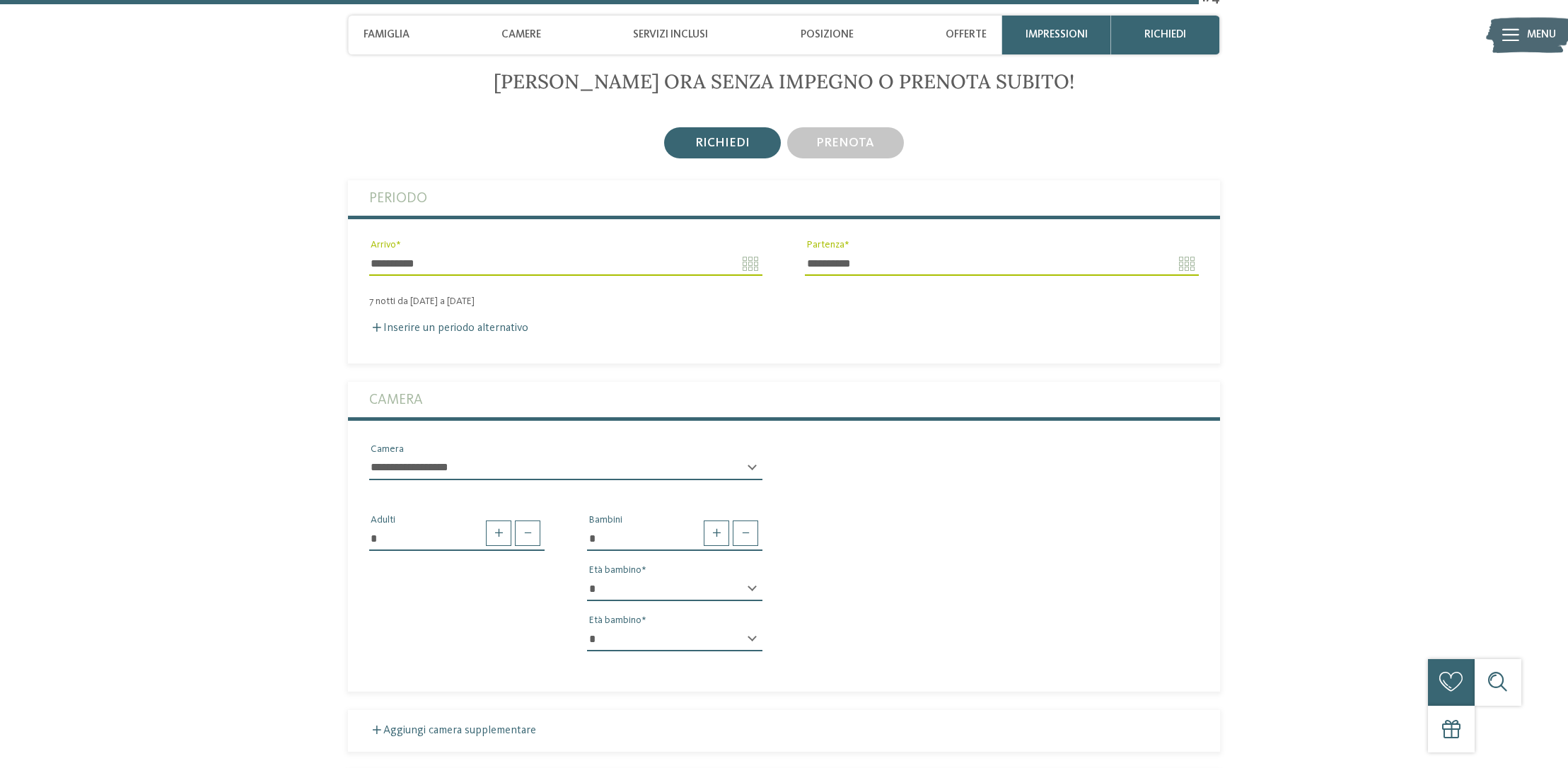
select select "*"
click at [751, 627] on div "* * * * * * * * * * * ** ** ** ** ** ** ** ** Età bambino" at bounding box center [674, 645] width 175 height 36
select select "*"
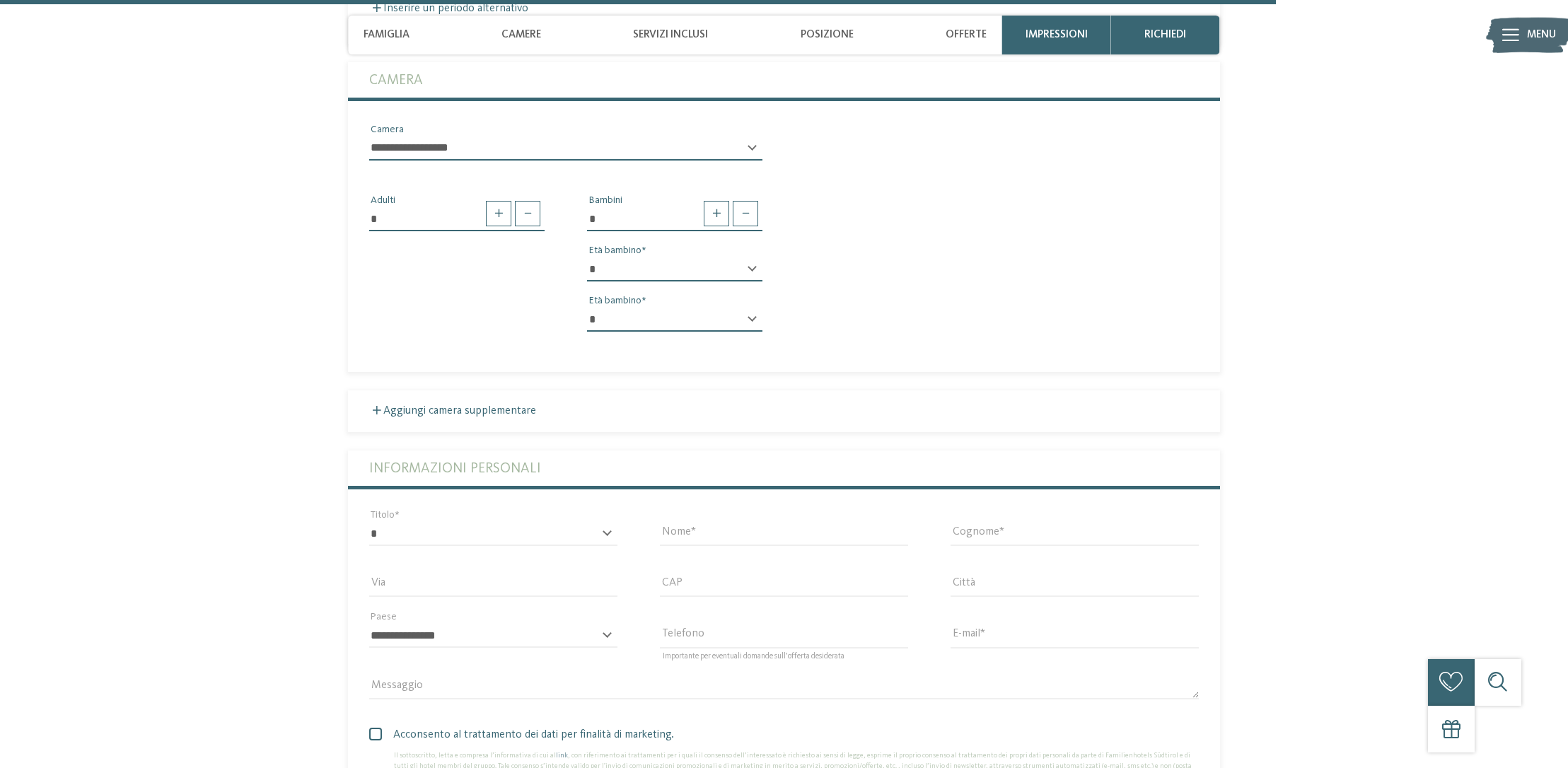
scroll to position [4074, 0]
click at [619, 506] on div "* ****** ******* ******** ****** Titolo" at bounding box center [493, 531] width 291 height 51
select select "*"
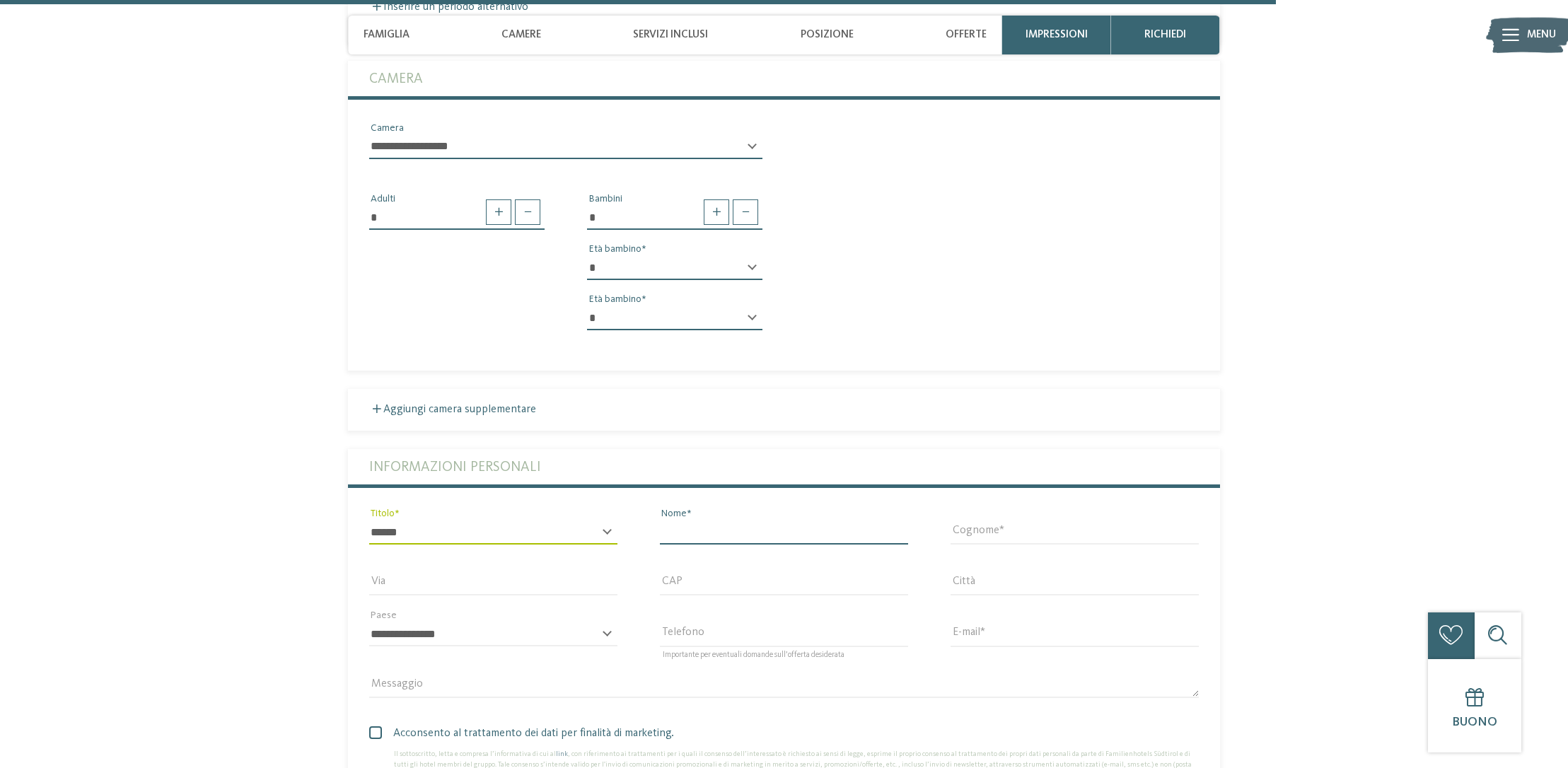
click at [721, 521] on input "Nome" at bounding box center [783, 533] width 248 height 24
click at [890, 521] on input "Nome" at bounding box center [783, 533] width 248 height 24
type input "******"
type input "****"
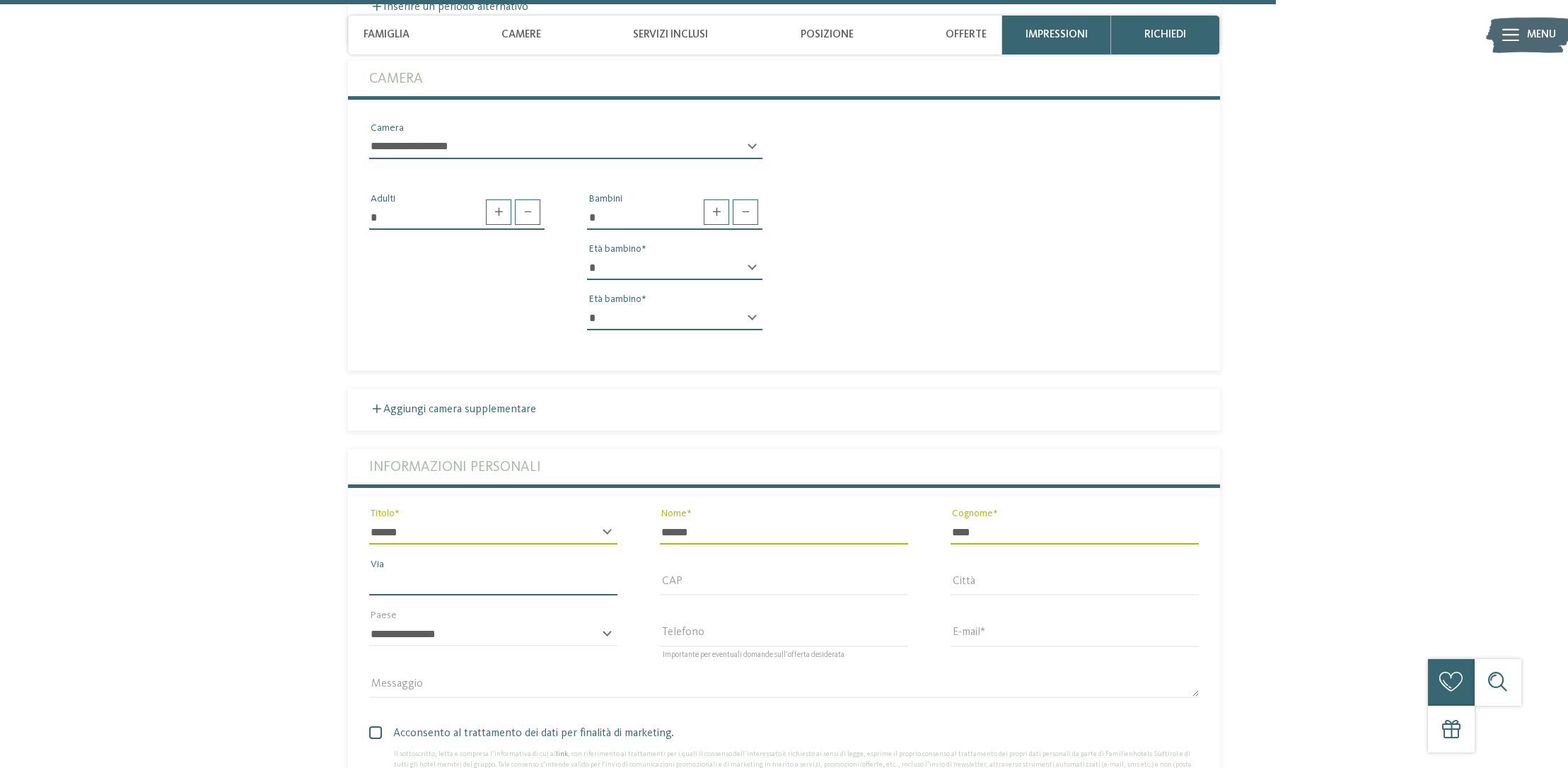
type input "**********"
type input "*****"
type input "**********"
select select "**"
type input "**********"
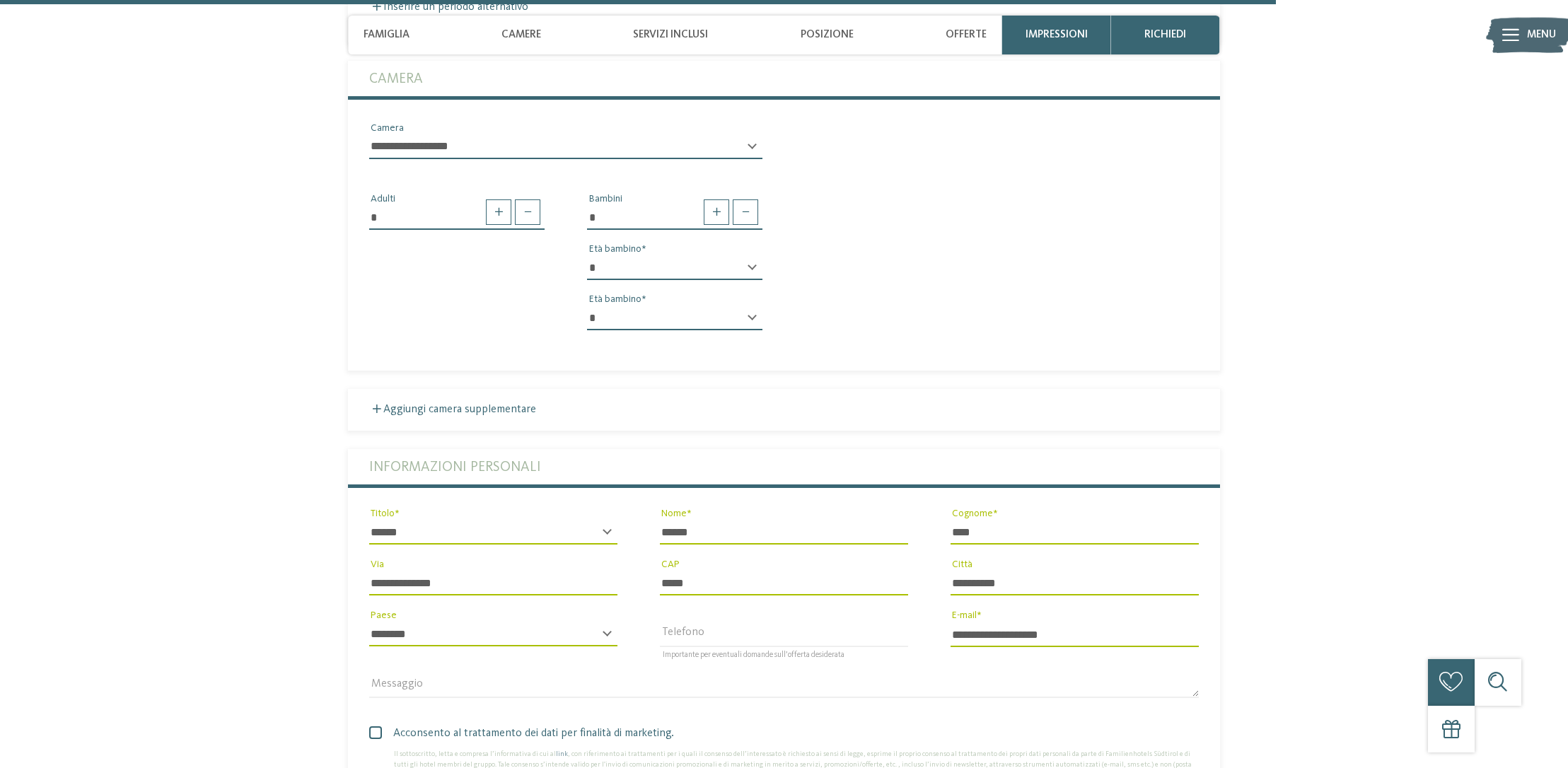
drag, startPoint x: 829, startPoint y: 540, endPoint x: 633, endPoint y: 553, distance: 196.4
drag, startPoint x: 726, startPoint y: 550, endPoint x: 587, endPoint y: 547, distance: 139.0
click at [587, 547] on div "**********" at bounding box center [784, 580] width 872 height 262
drag, startPoint x: 454, startPoint y: 548, endPoint x: 315, endPoint y: 545, distance: 139.0
drag, startPoint x: 1119, startPoint y: 559, endPoint x: 799, endPoint y: 547, distance: 320.2
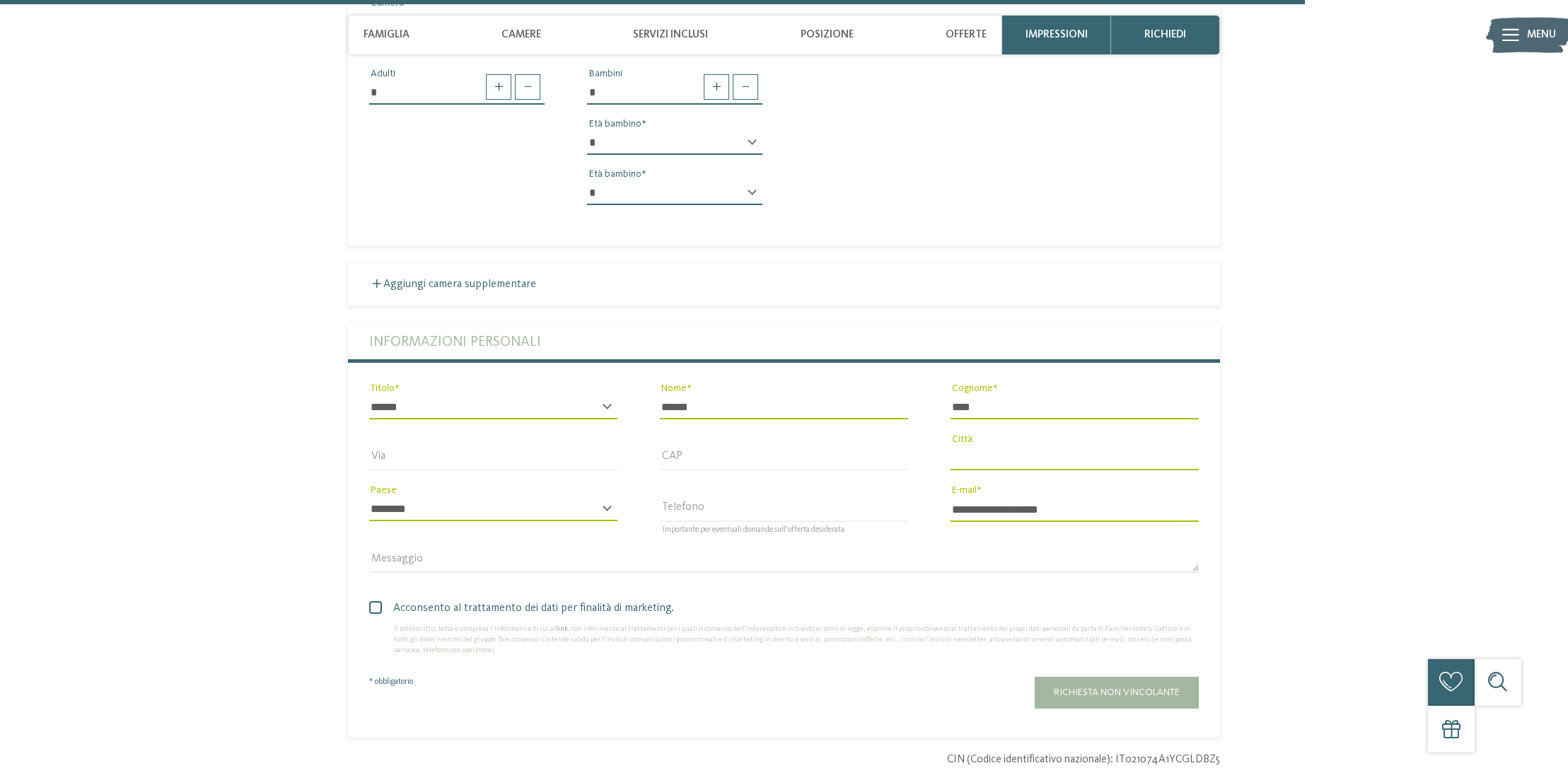
scroll to position [4198, 0]
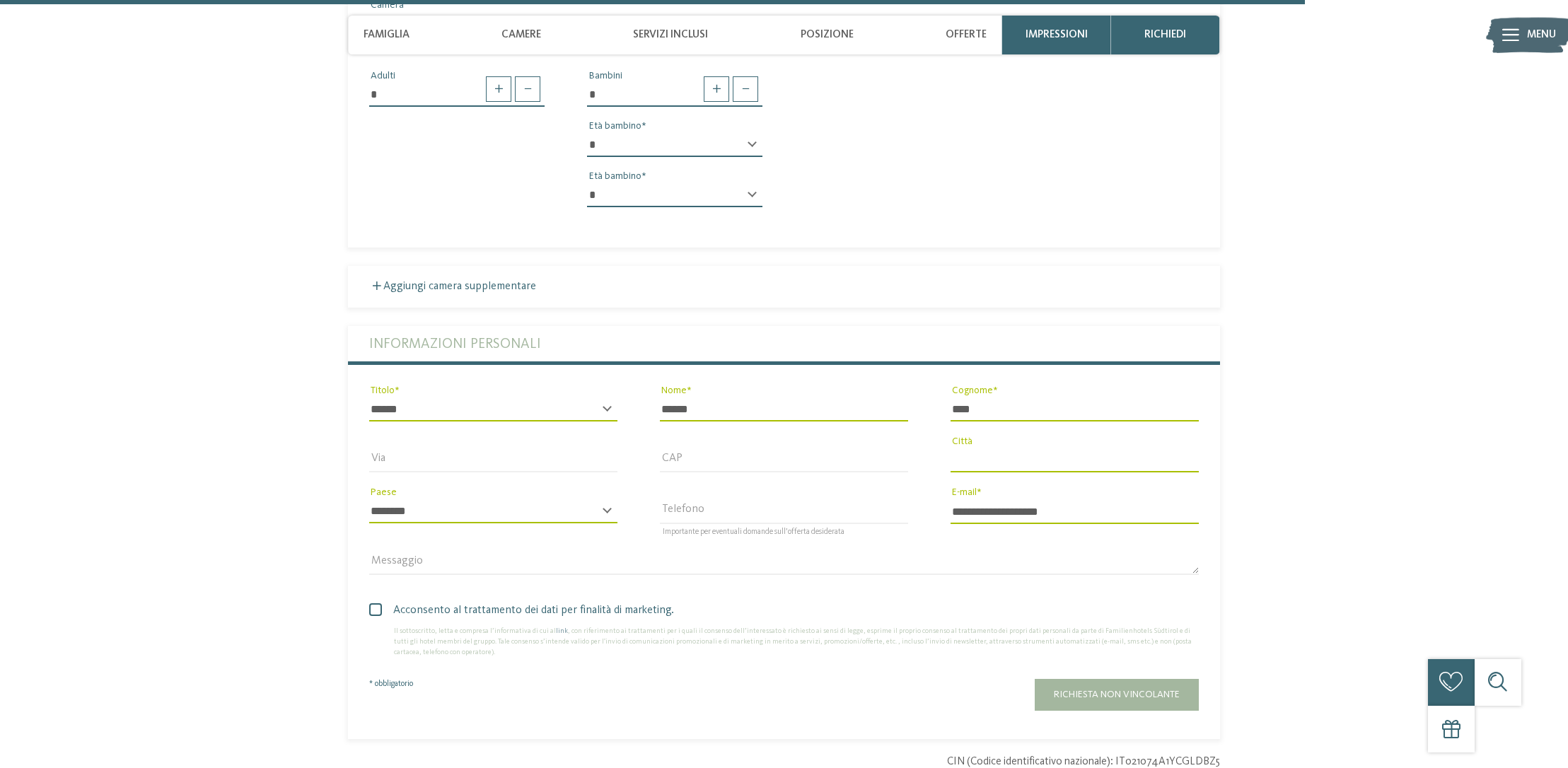
click at [378, 603] on span at bounding box center [375, 609] width 13 height 13
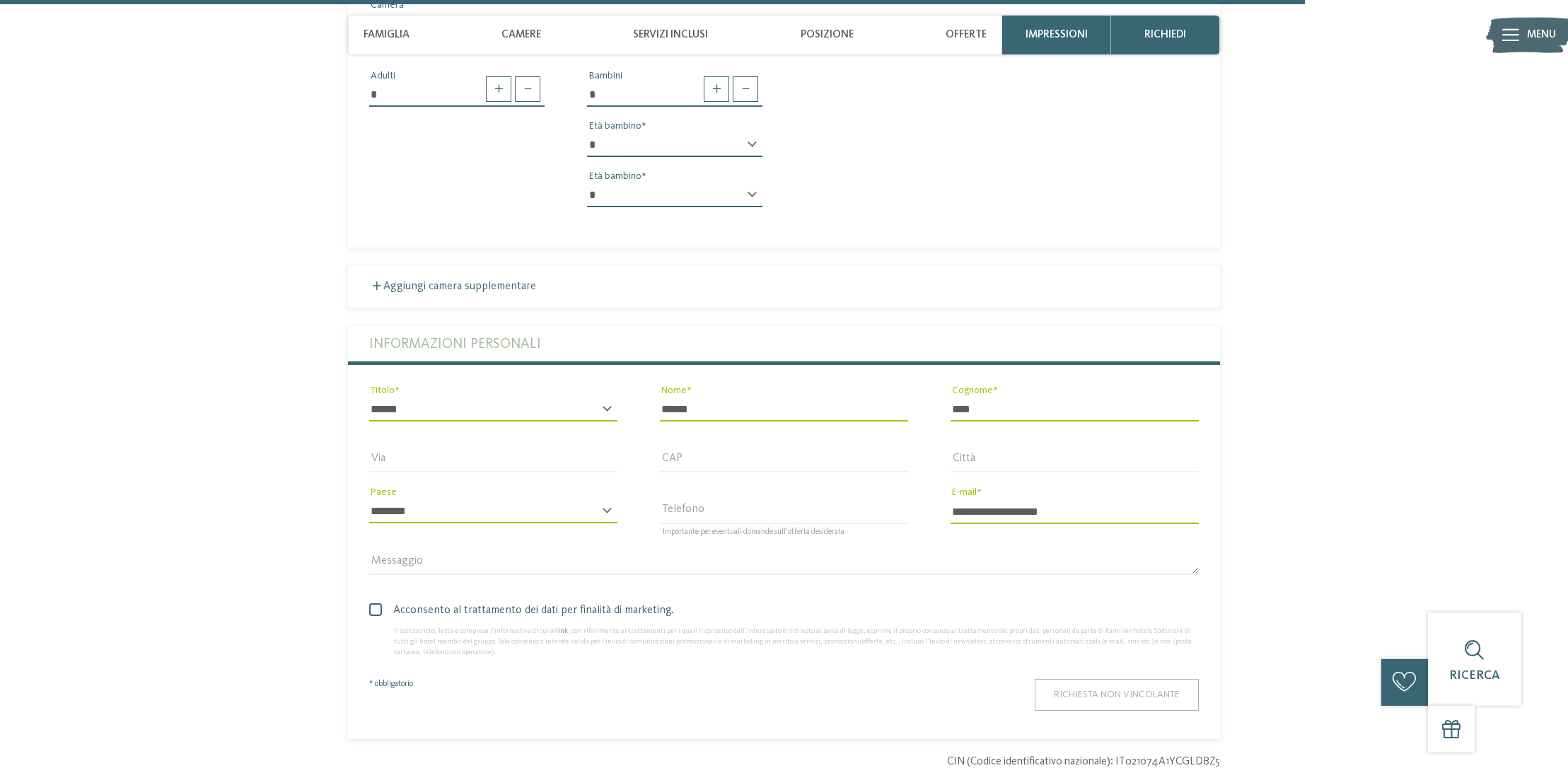
click at [1094, 690] on span "Richiesta non vincolante" at bounding box center [1117, 695] width 126 height 10
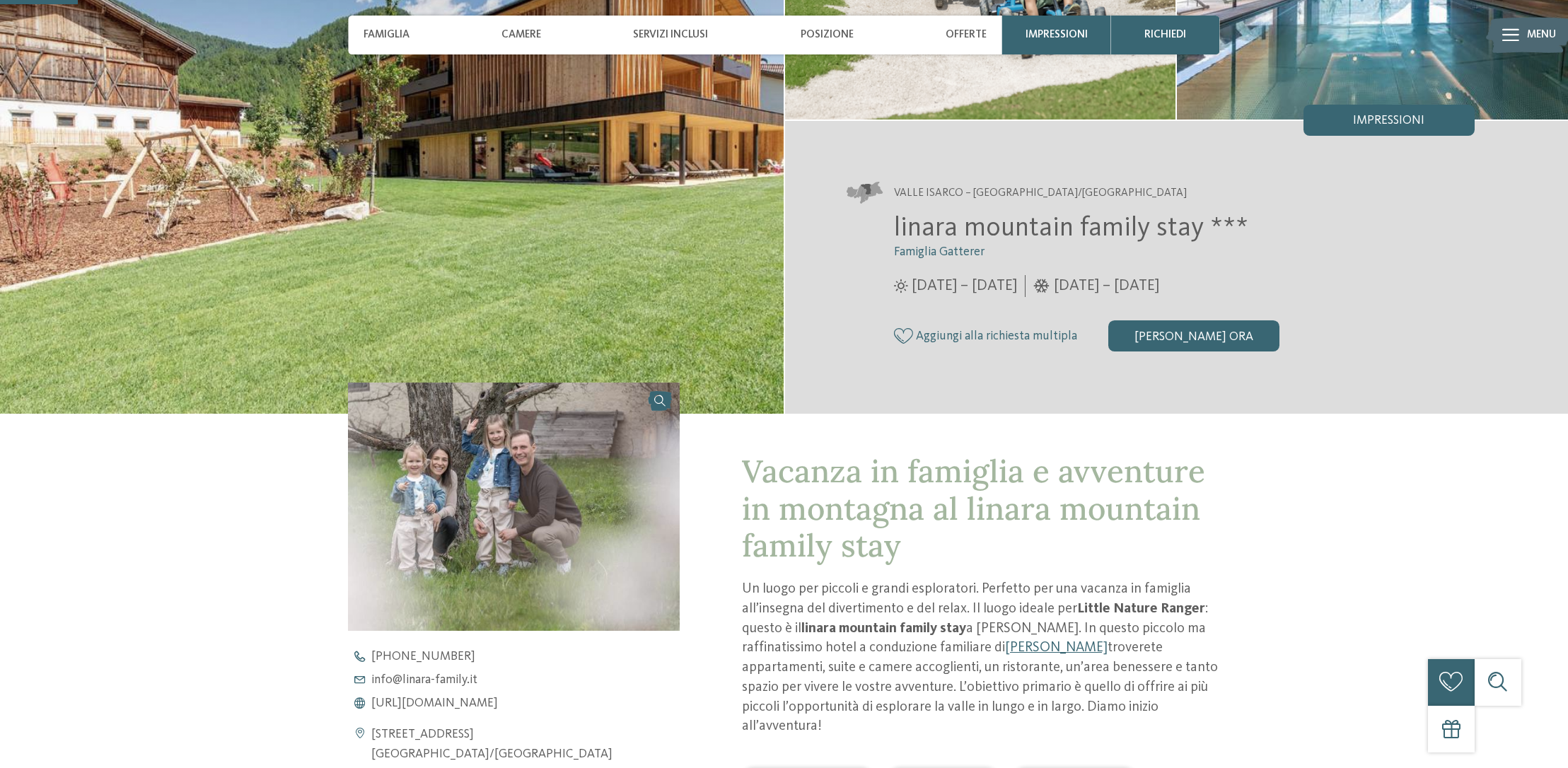
scroll to position [250, 0]
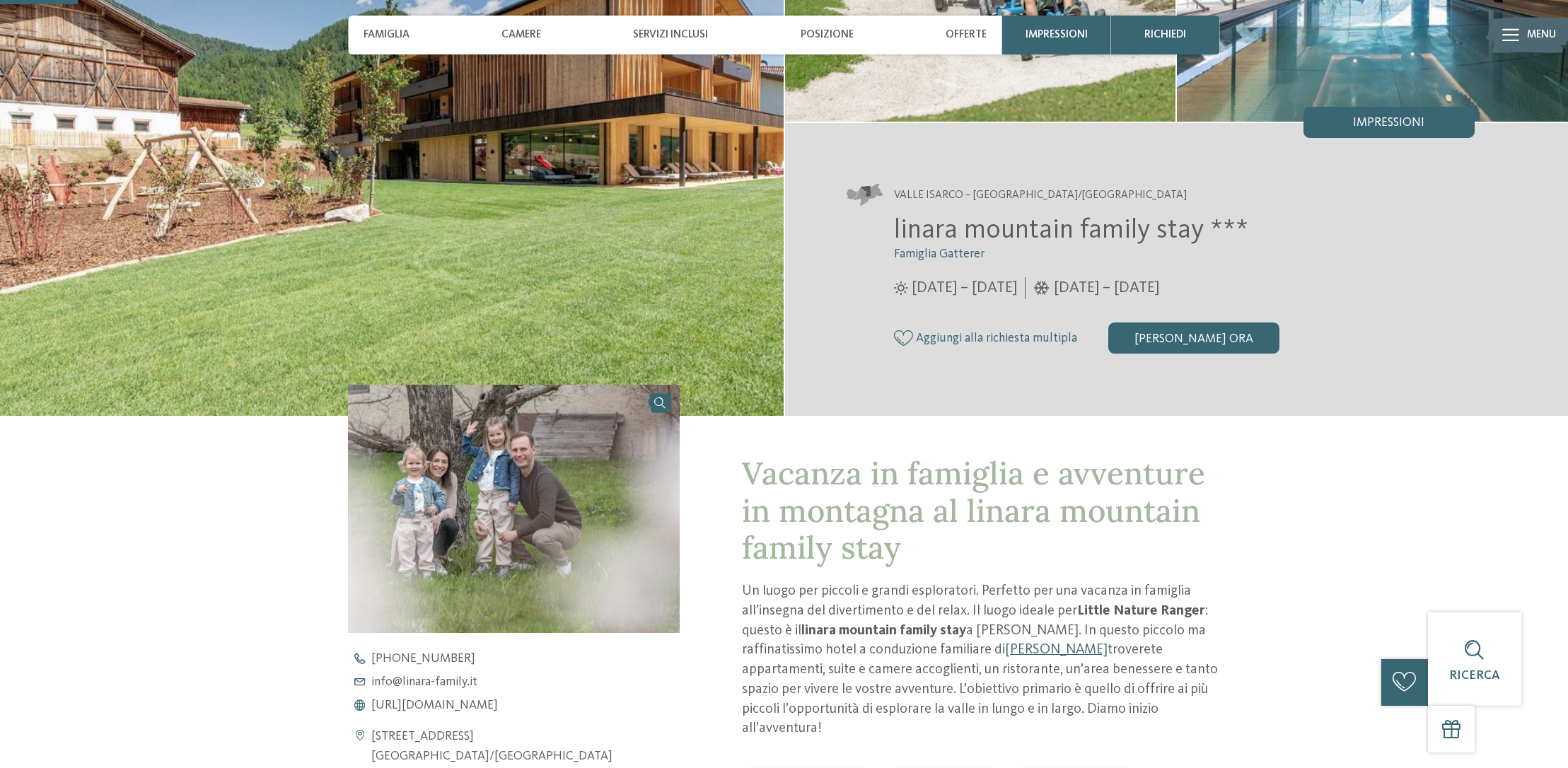
click at [731, 139] on img at bounding box center [392, 122] width 784 height 588
click at [836, 38] on span "Posizione" at bounding box center [827, 34] width 53 height 13
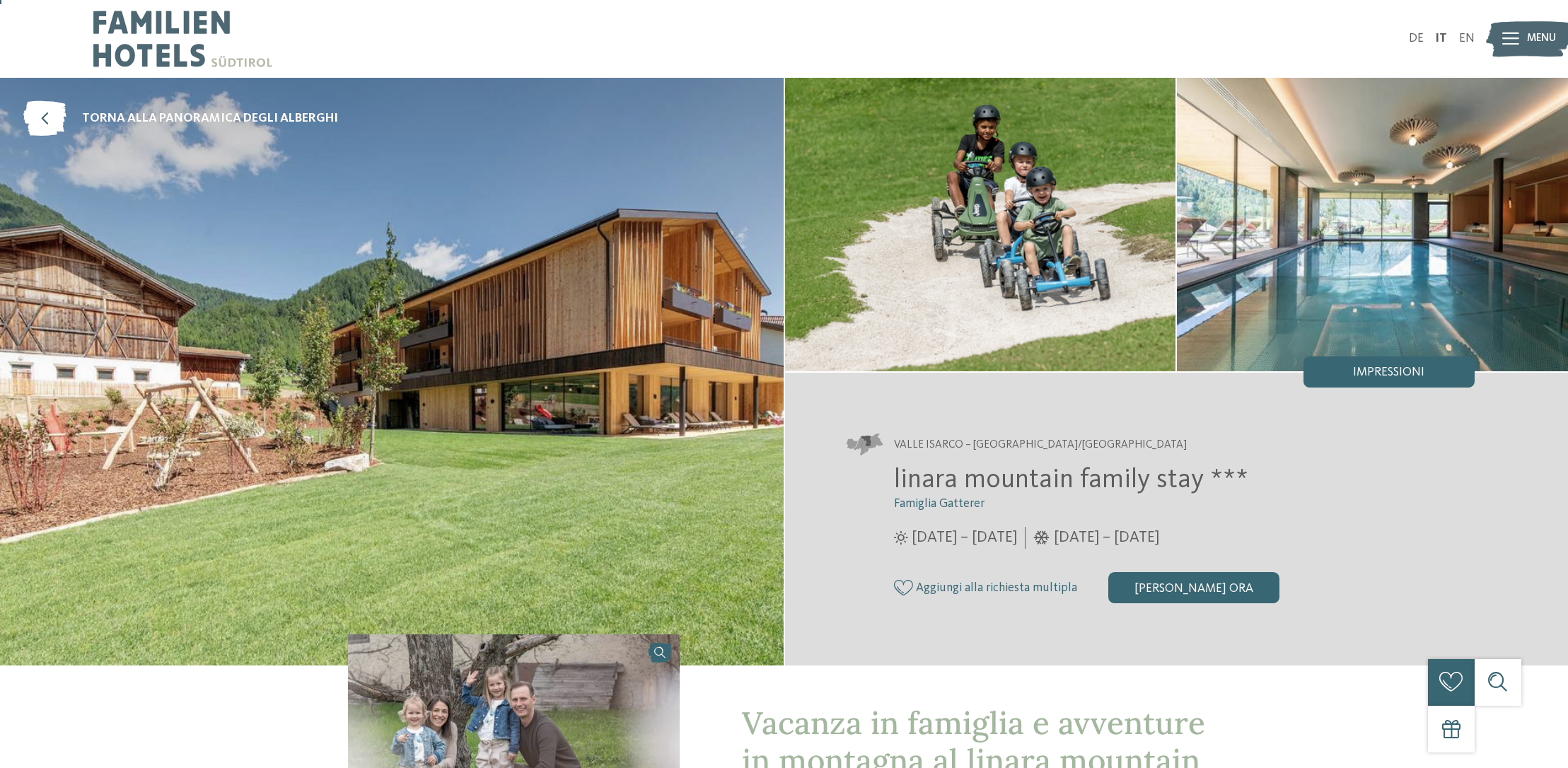
scroll to position [0, 0]
click at [67, 115] on link "torna alla panoramica degli alberghi" at bounding box center [180, 118] width 315 height 35
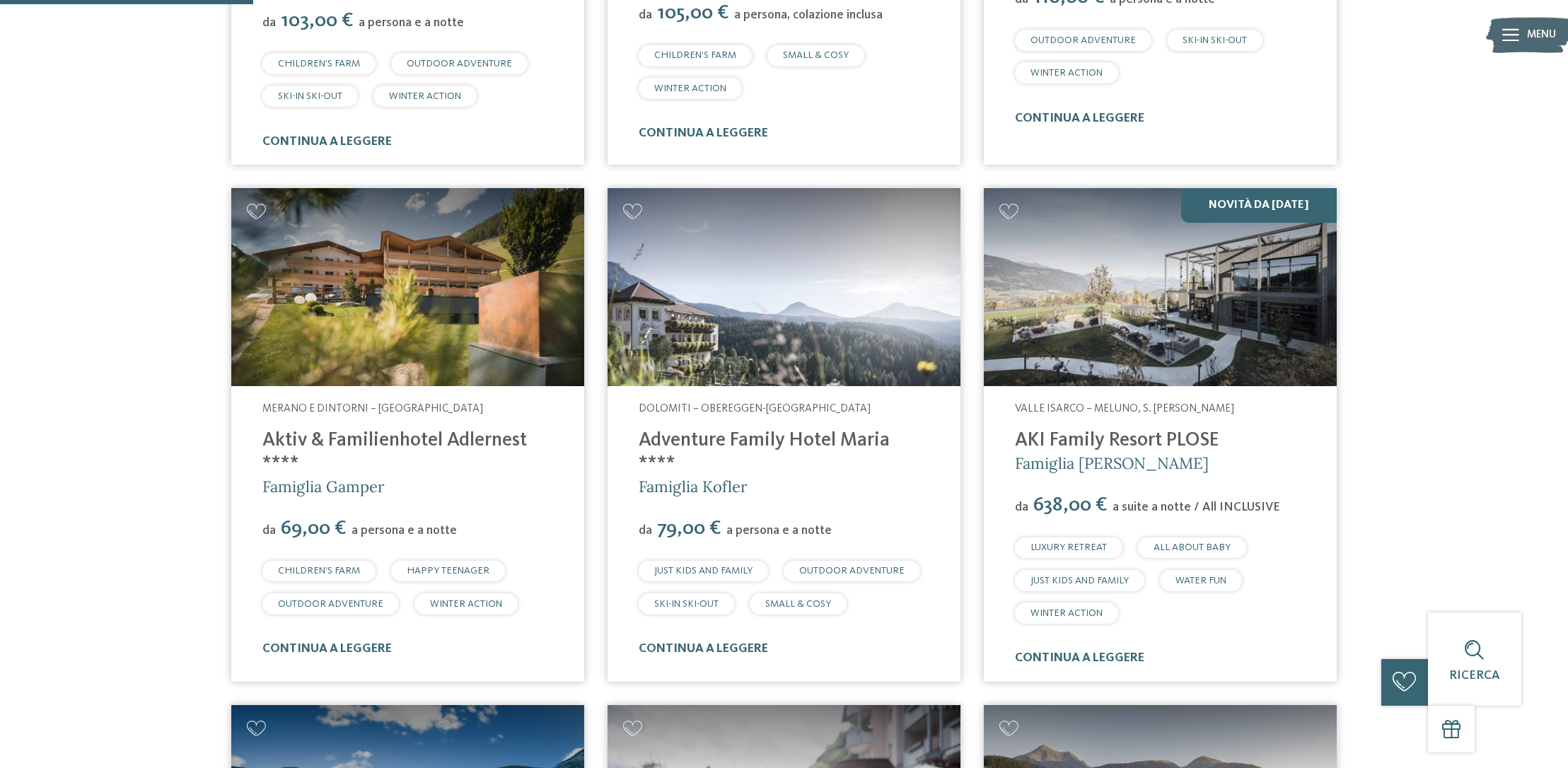
scroll to position [864, 0]
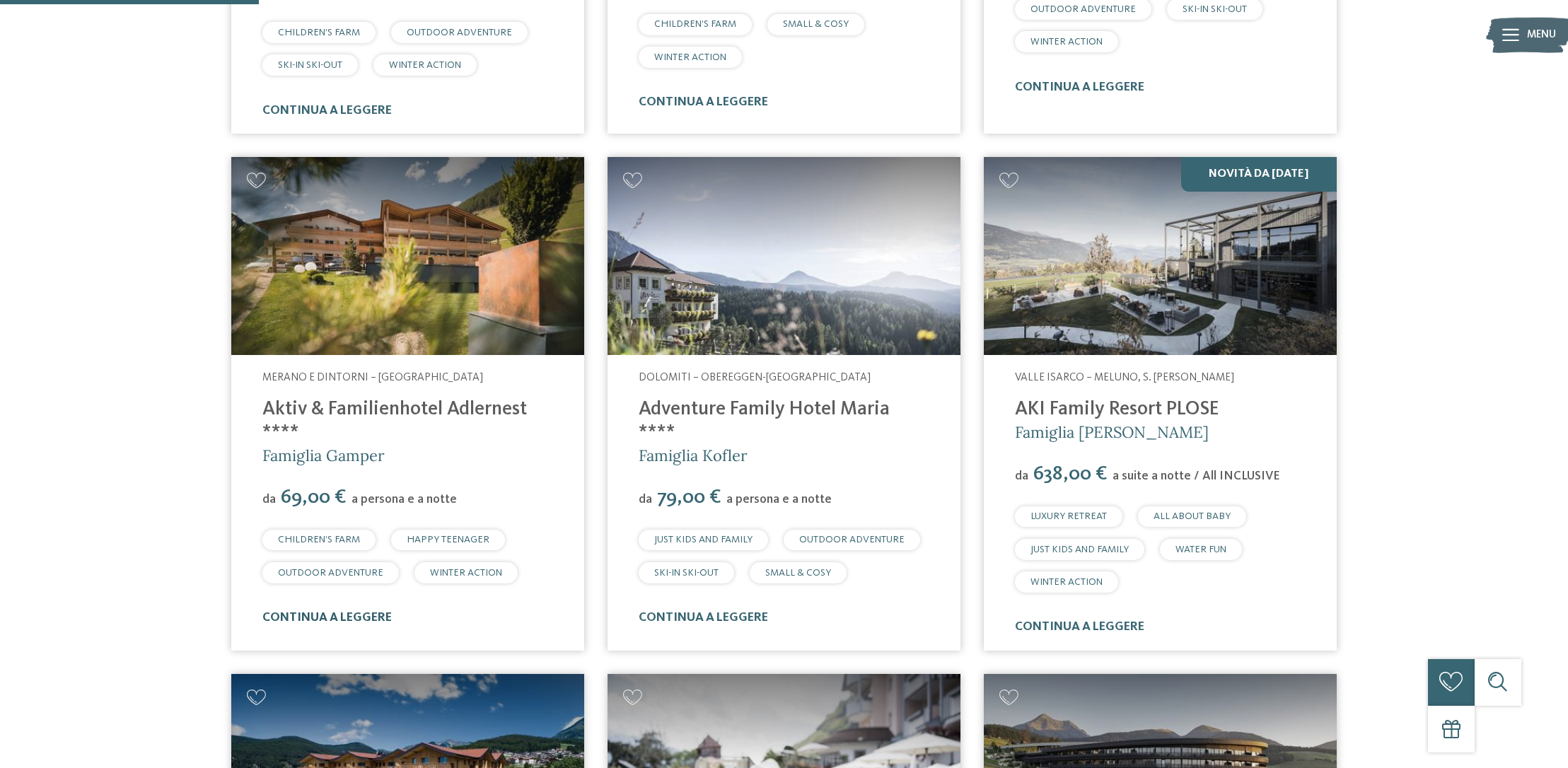
click at [360, 612] on link "continua a leggere" at bounding box center [327, 618] width 130 height 12
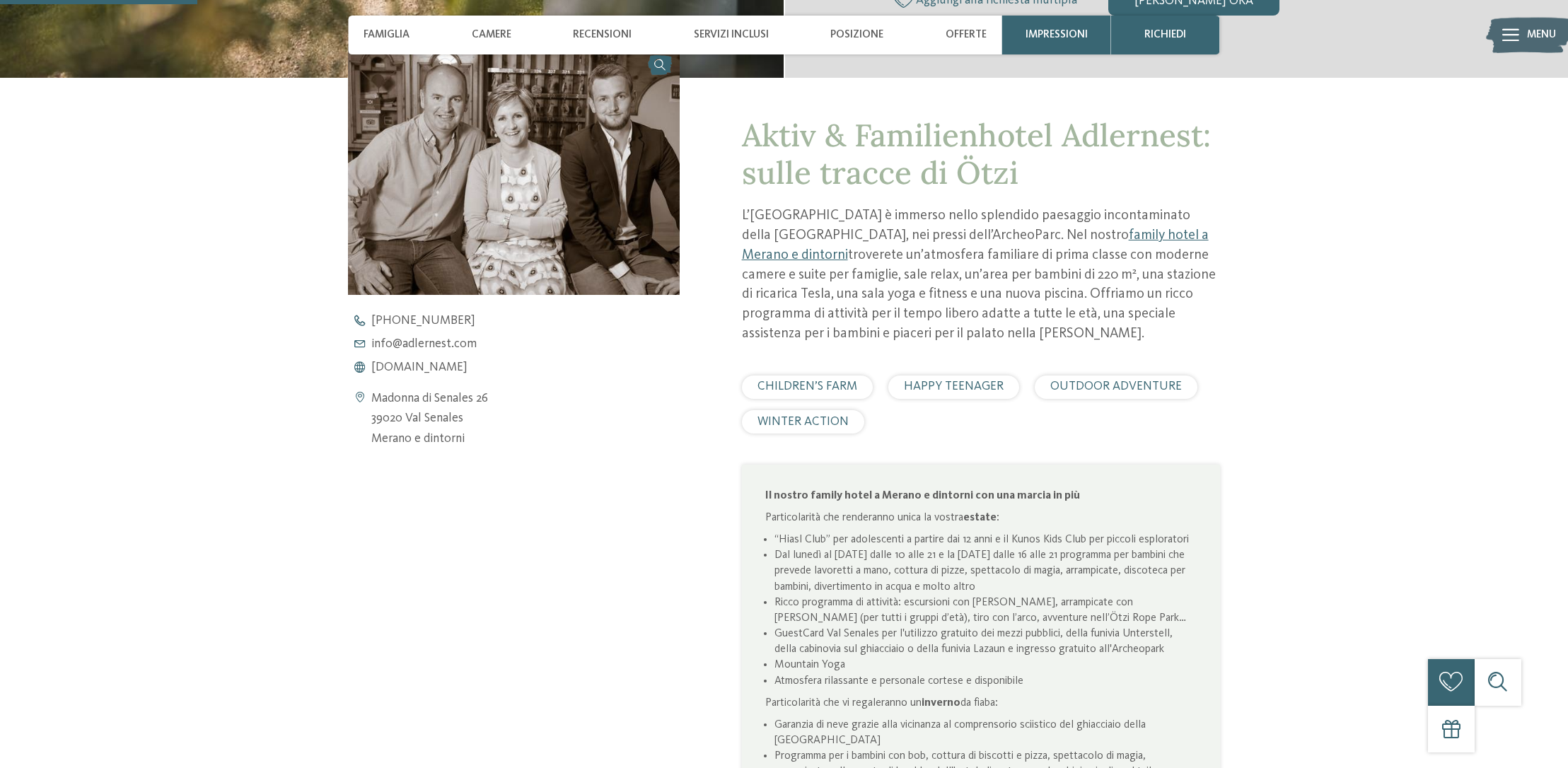
scroll to position [589, 0]
click at [441, 365] on span "www.adlernest.com" at bounding box center [419, 367] width 96 height 13
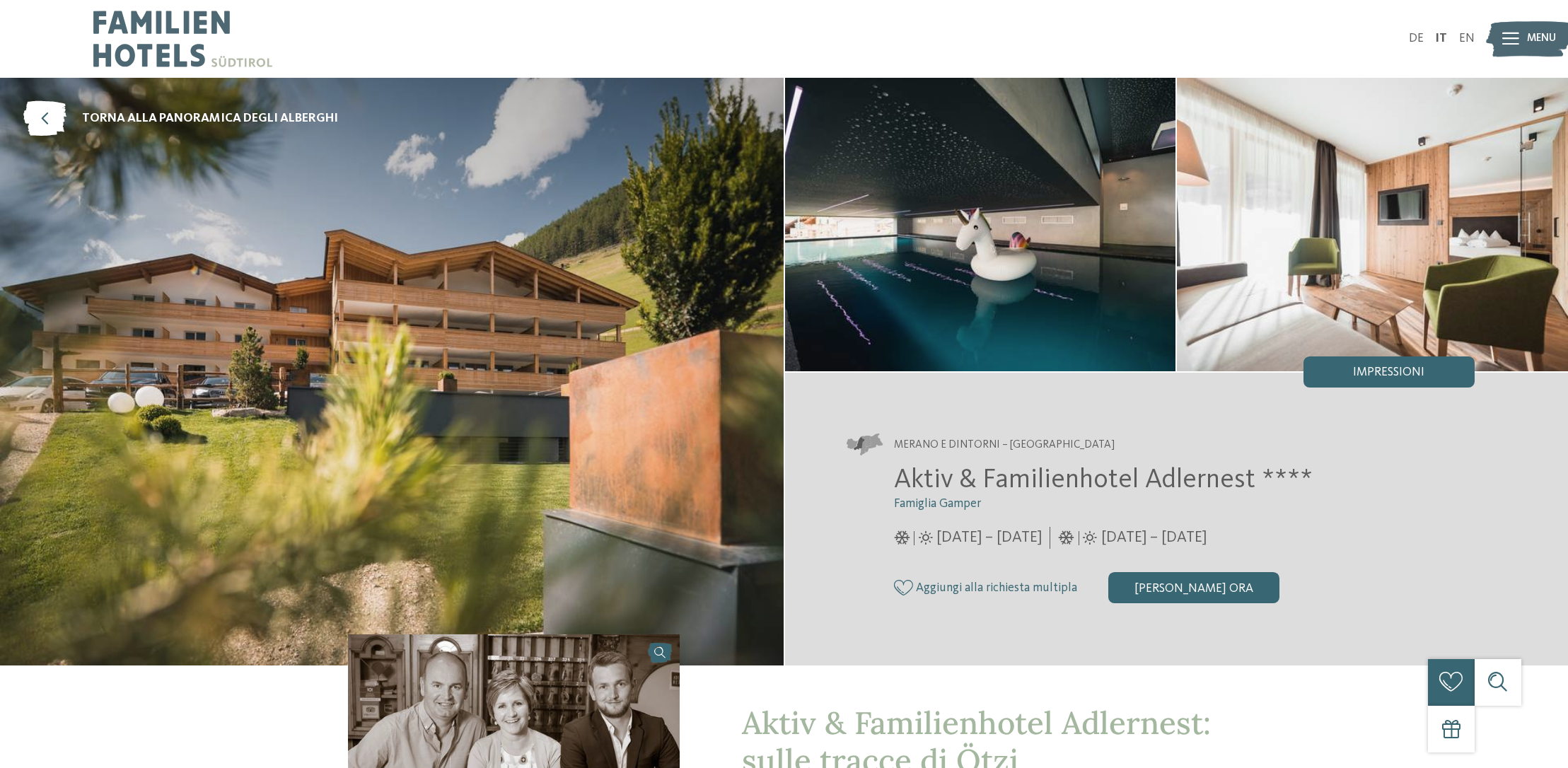
scroll to position [0, 0]
click at [46, 108] on icon at bounding box center [45, 118] width 43 height 35
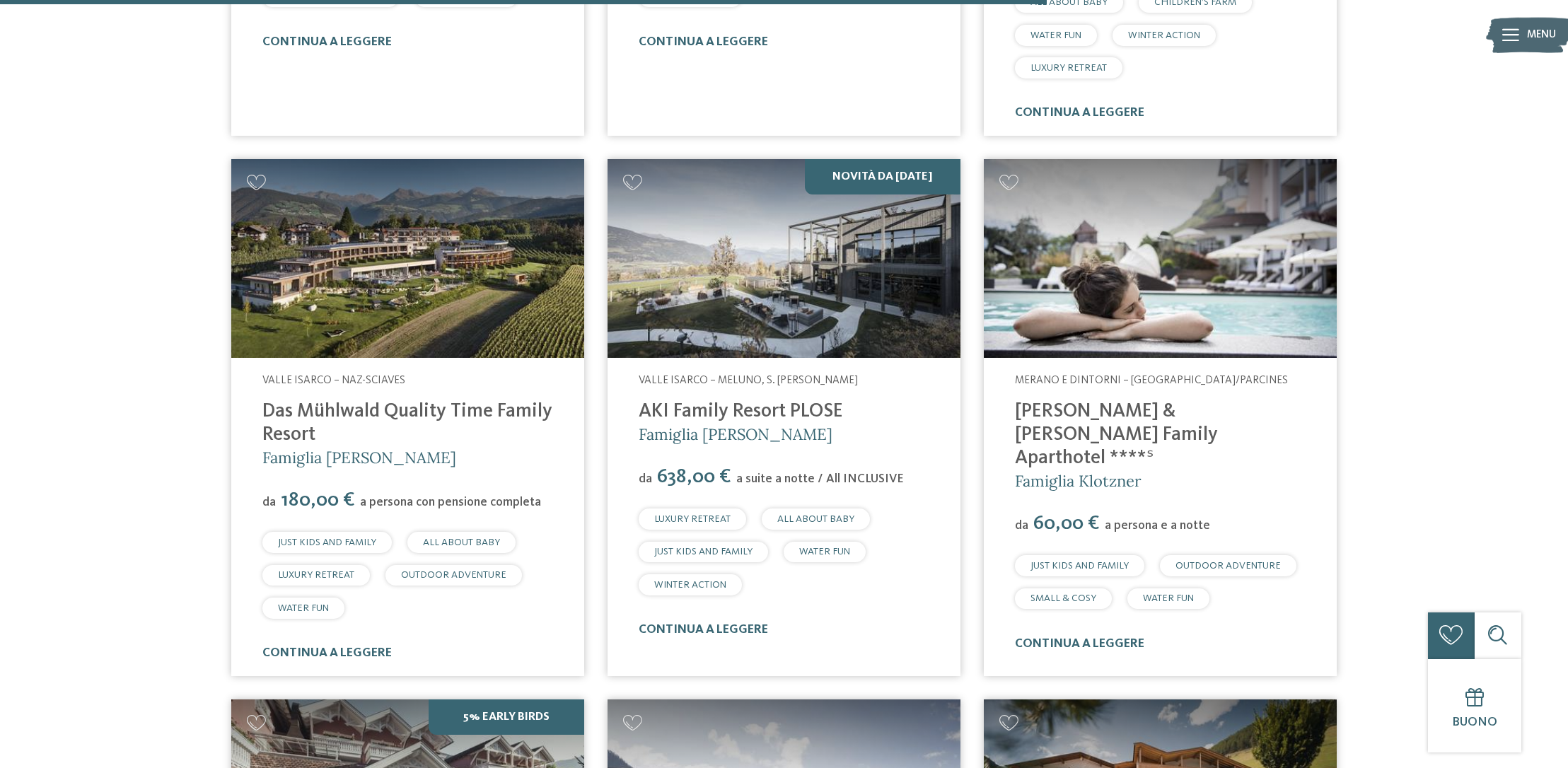
scroll to position [3531, 0]
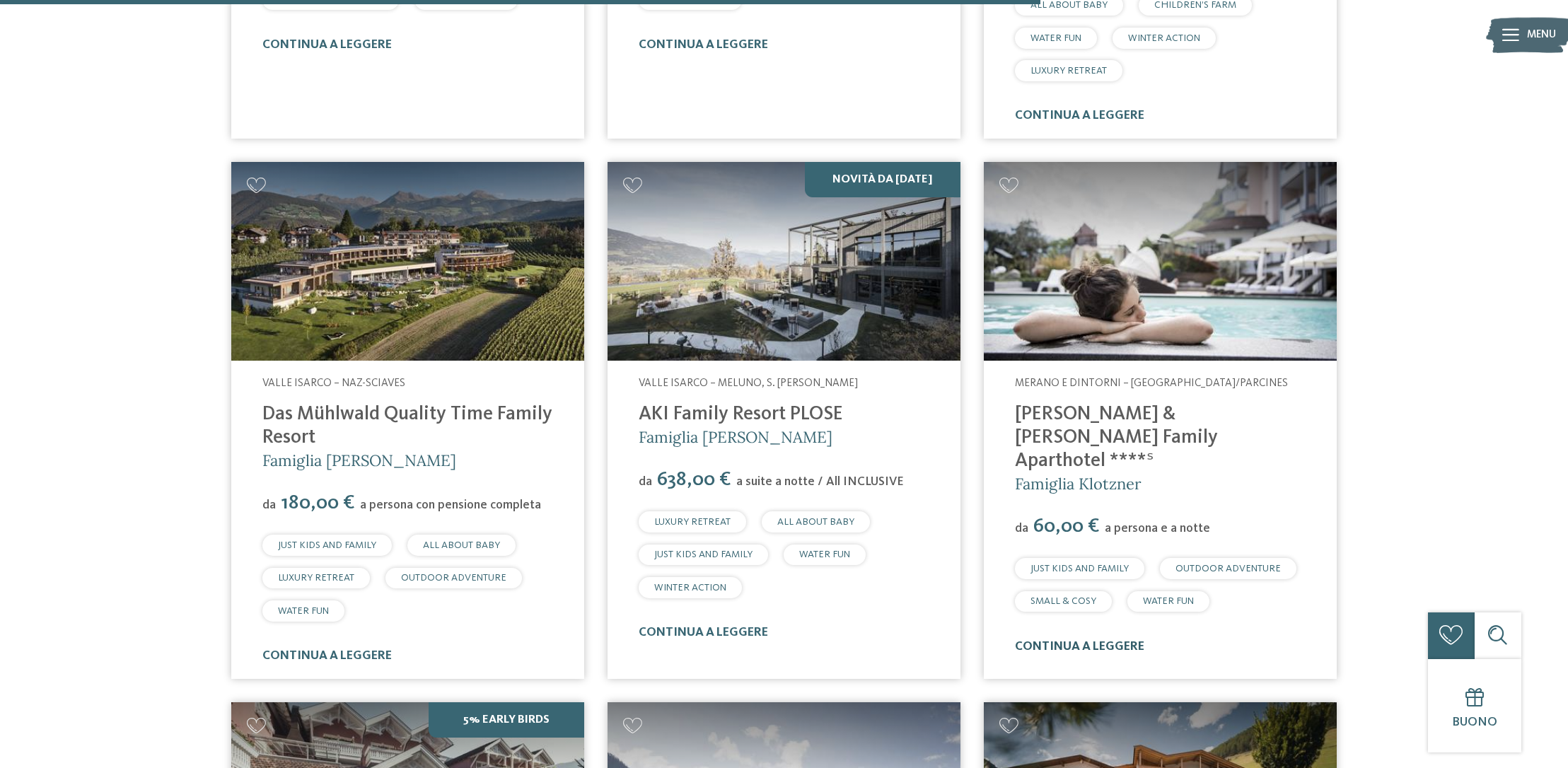
click at [1083, 641] on link "continua a leggere" at bounding box center [1079, 647] width 130 height 12
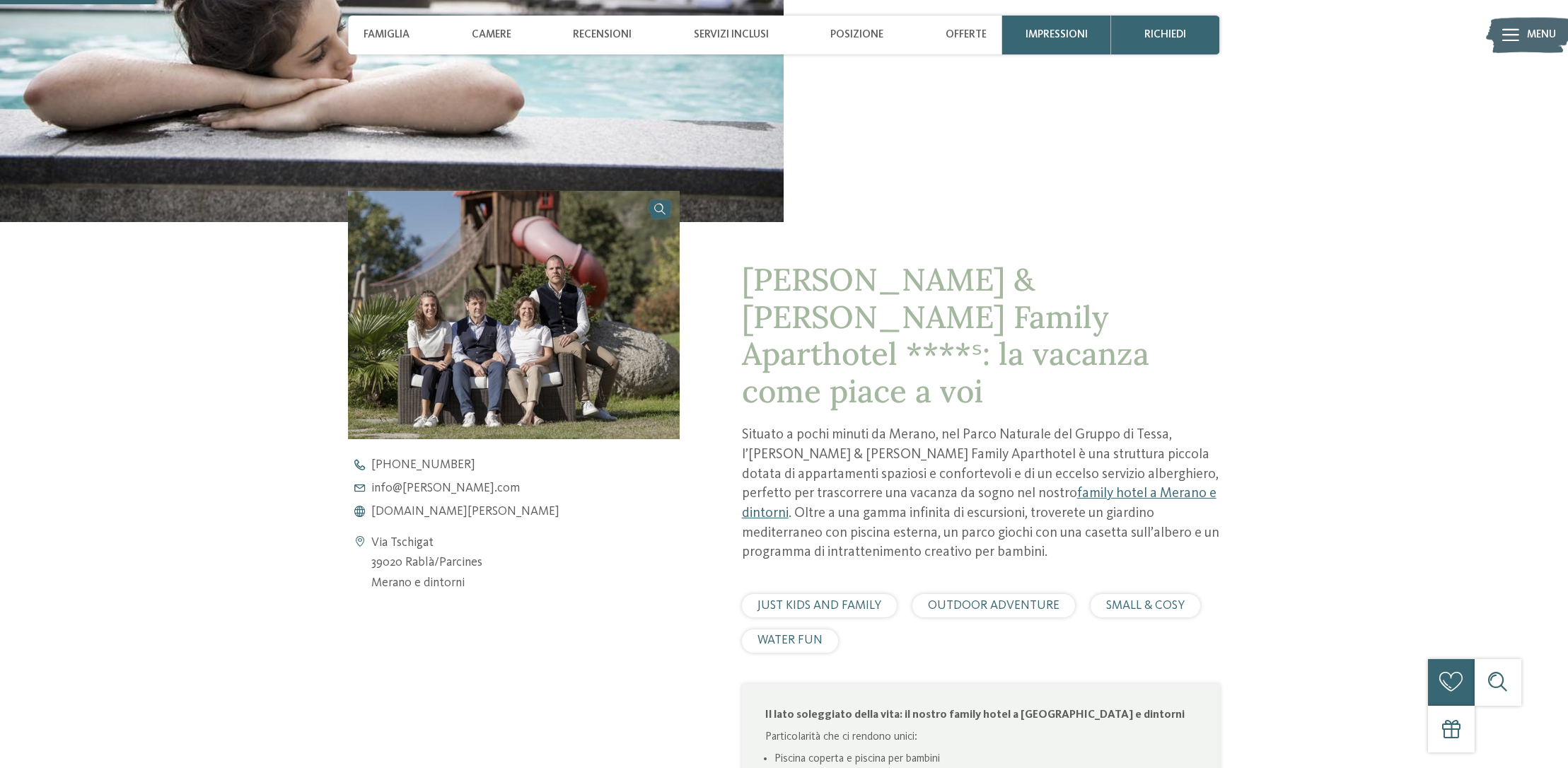
scroll to position [459, 0]
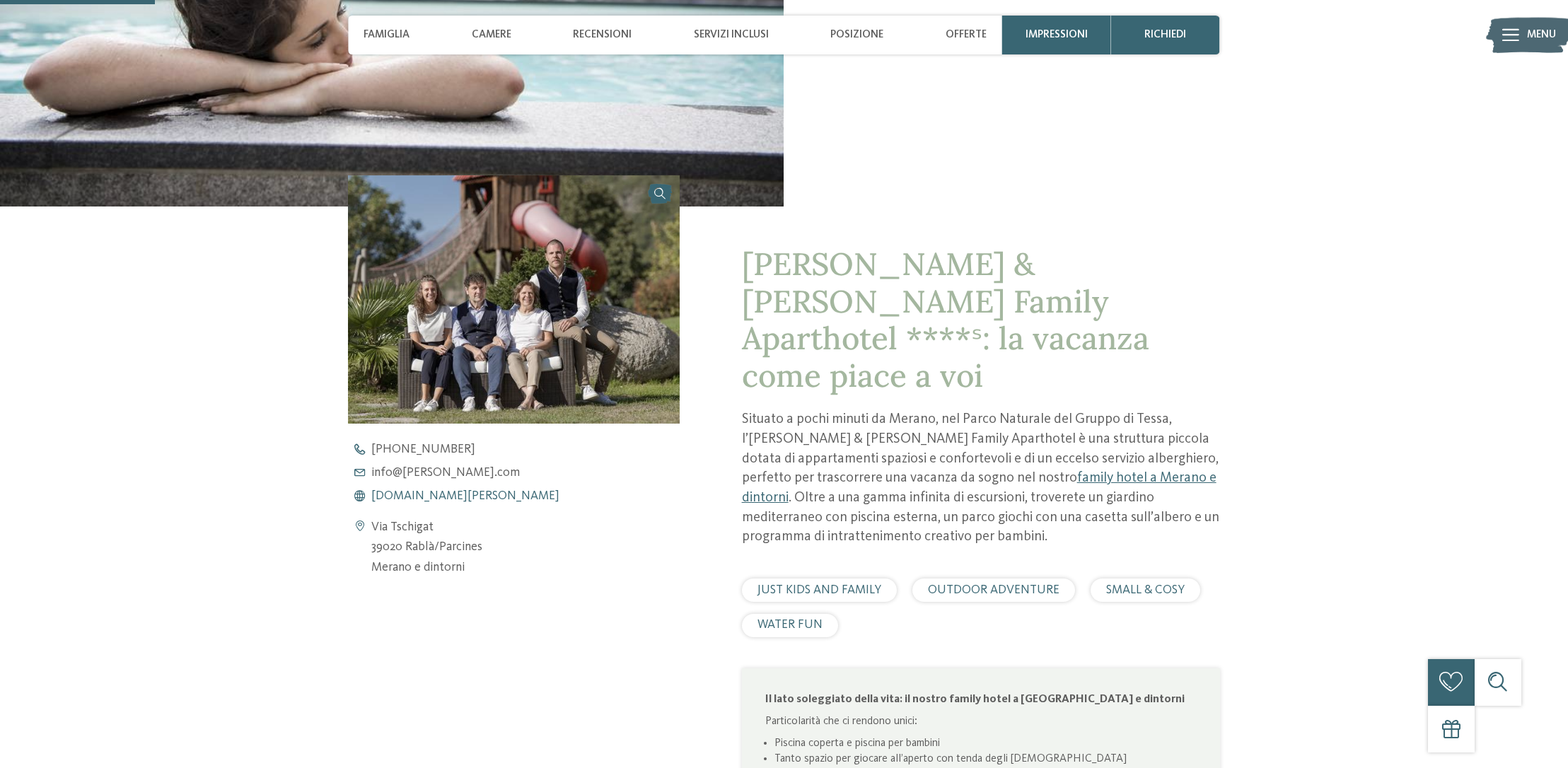
click at [410, 495] on span "[DOMAIN_NAME][PERSON_NAME]" at bounding box center [465, 496] width 188 height 13
